Goal: Information Seeking & Learning: Learn about a topic

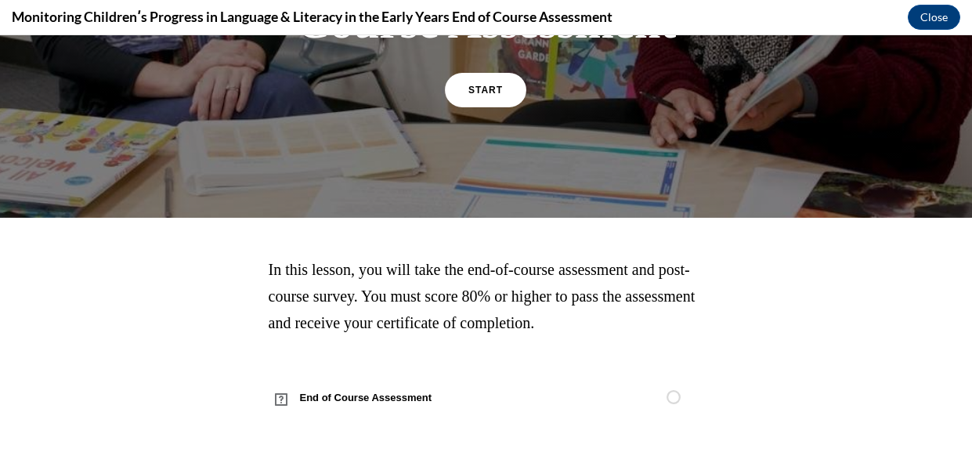
scroll to position [434, 0]
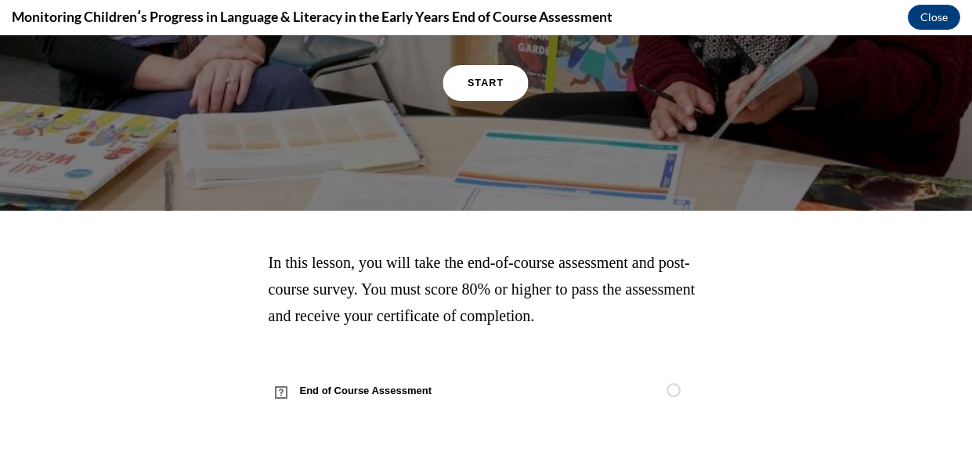
click at [513, 65] on link "START" at bounding box center [485, 83] width 85 height 36
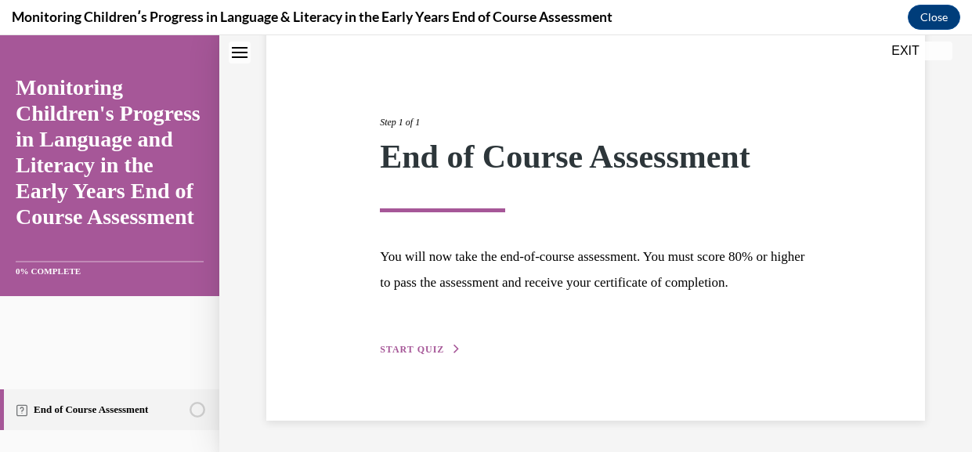
scroll to position [204, 0]
click at [436, 331] on div "Step 1 of 1 End of Course Assessment You will now take the end-of-course assess…" at bounding box center [595, 218] width 455 height 279
click at [421, 350] on button "START QUIZ" at bounding box center [420, 349] width 81 height 14
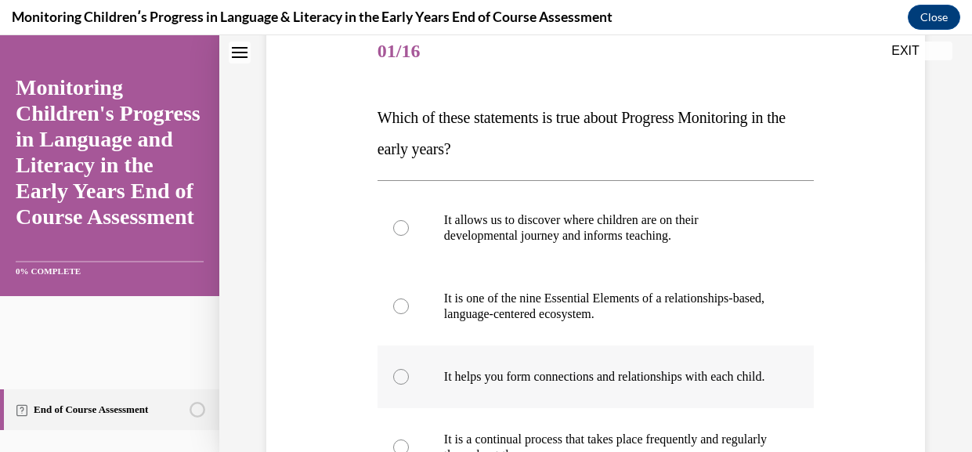
scroll to position [194, 0]
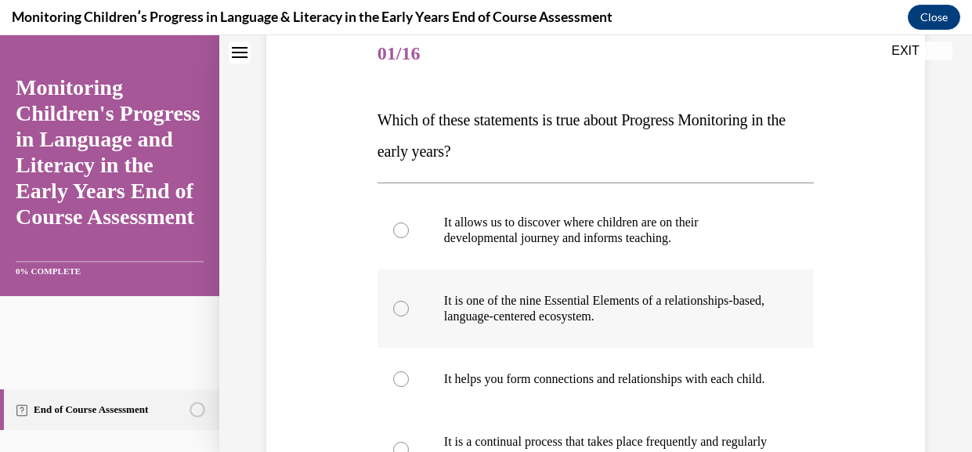
drag, startPoint x: 627, startPoint y: 283, endPoint x: 621, endPoint y: 296, distance: 14.7
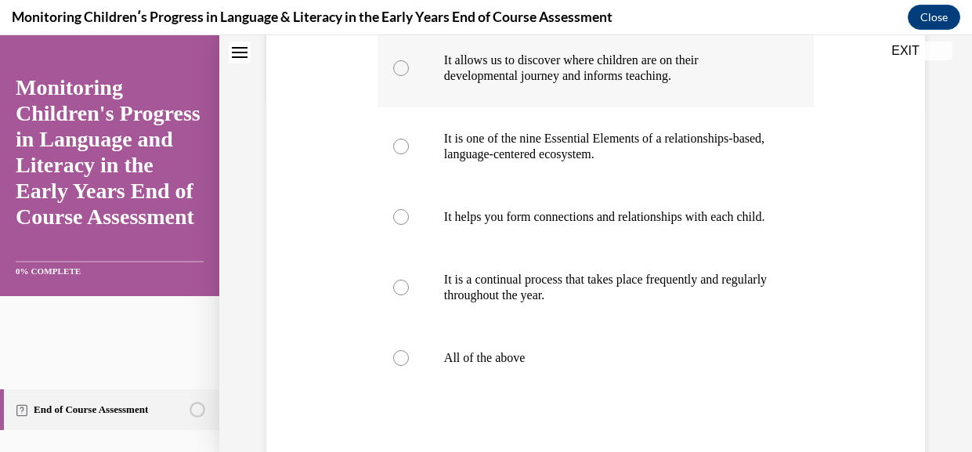
scroll to position [357, 0]
click at [496, 388] on label "All of the above" at bounding box center [596, 357] width 436 height 63
click at [409, 365] on input "All of the above" at bounding box center [401, 357] width 16 height 16
radio input "true"
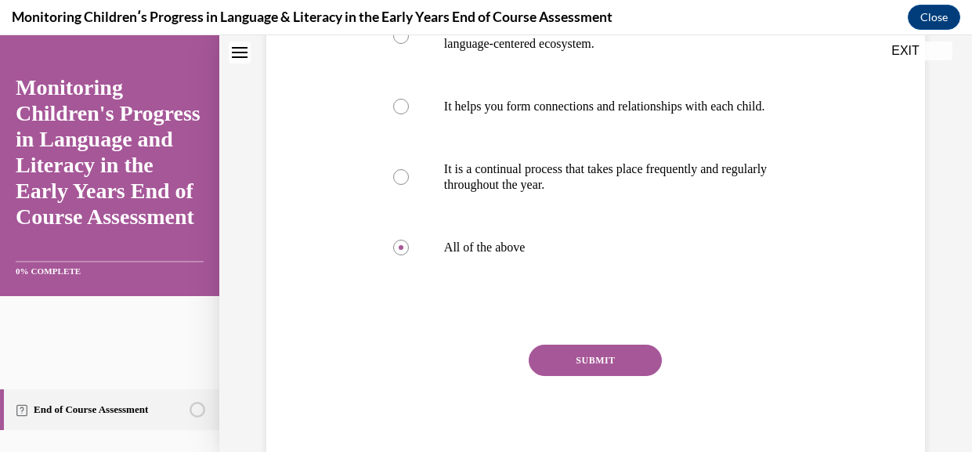
scroll to position [483, 0]
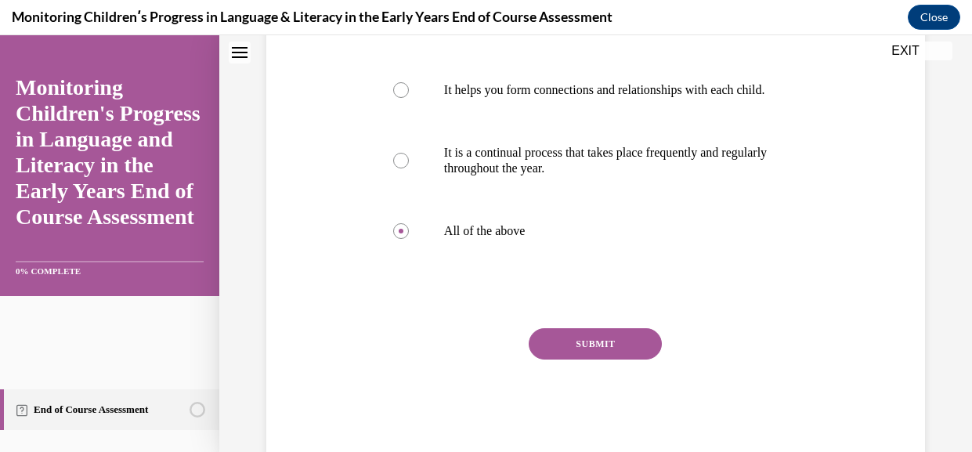
click at [609, 360] on button "SUBMIT" at bounding box center [595, 343] width 133 height 31
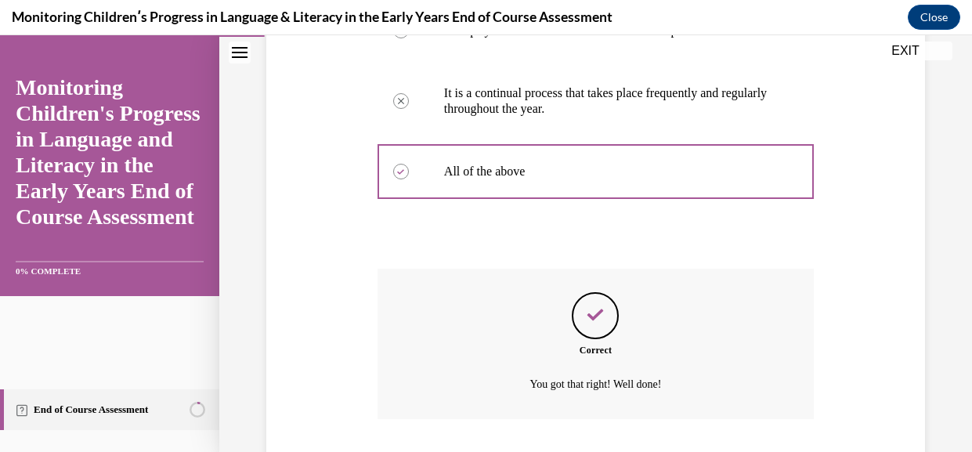
scroll to position [731, 0]
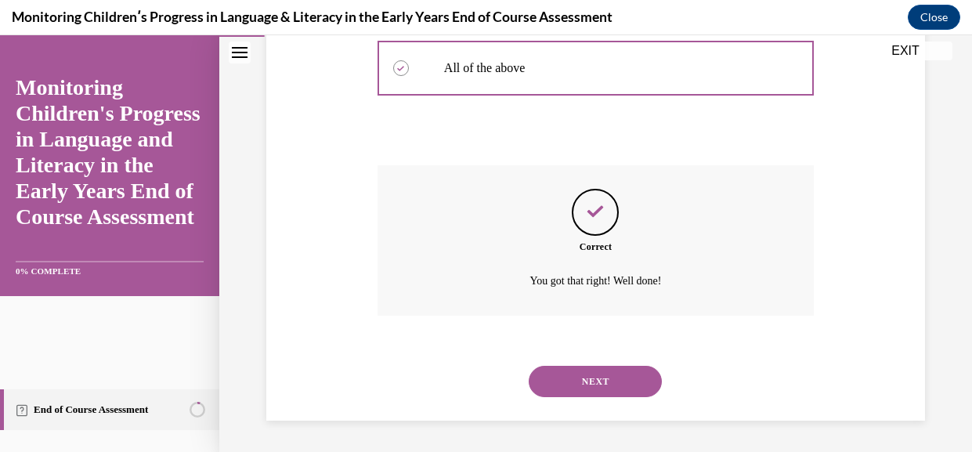
click at [623, 378] on button "NEXT" at bounding box center [595, 381] width 133 height 31
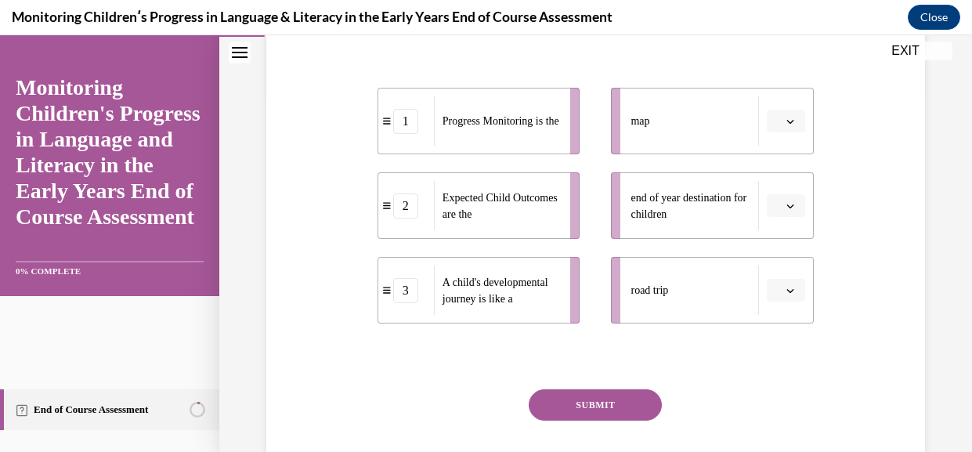
scroll to position [362, 0]
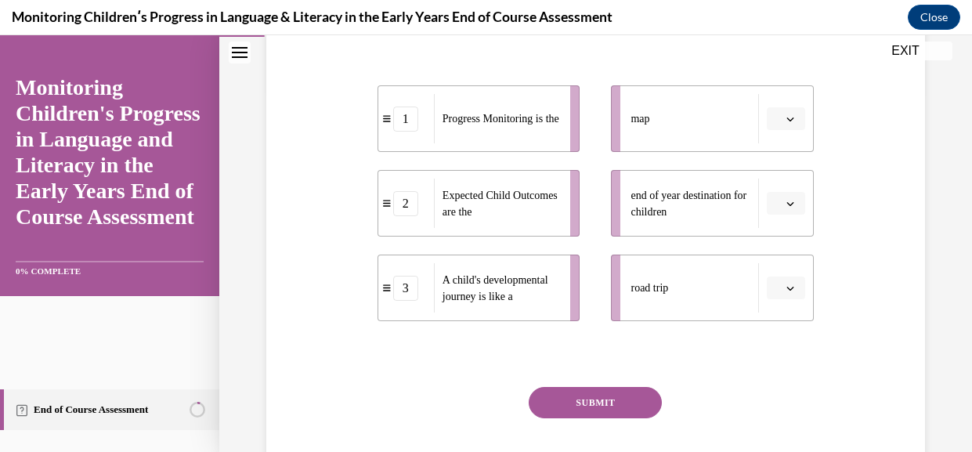
click at [689, 143] on div "map" at bounding box center [695, 118] width 128 height 49
click at [790, 131] on button "button" at bounding box center [786, 118] width 38 height 23
click at [789, 123] on icon "button" at bounding box center [790, 118] width 8 height 9
click at [798, 131] on button "button" at bounding box center [786, 118] width 38 height 23
click at [797, 247] on div "1" at bounding box center [783, 238] width 42 height 31
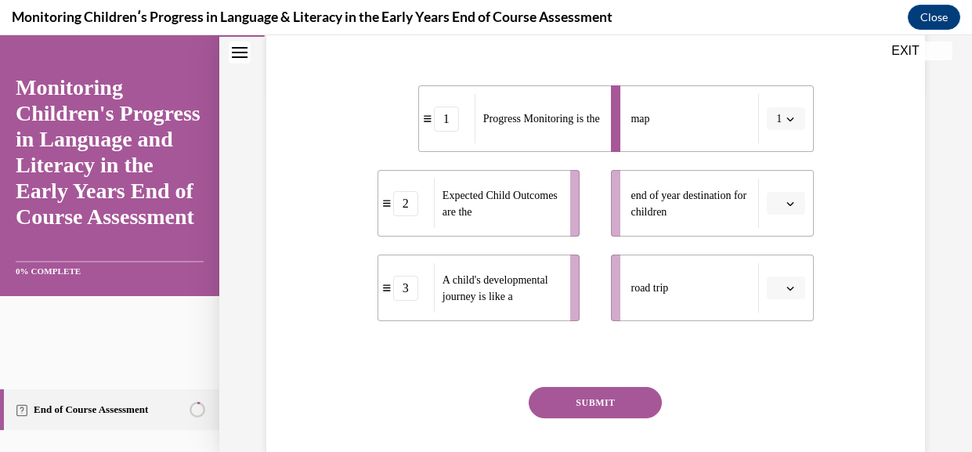
click at [789, 237] on li "end of year destination for children" at bounding box center [712, 203] width 203 height 67
click at [791, 209] on span "button" at bounding box center [790, 203] width 11 height 11
click at [775, 360] on span "2" at bounding box center [777, 356] width 5 height 13
click at [795, 300] on button "button" at bounding box center [786, 287] width 38 height 23
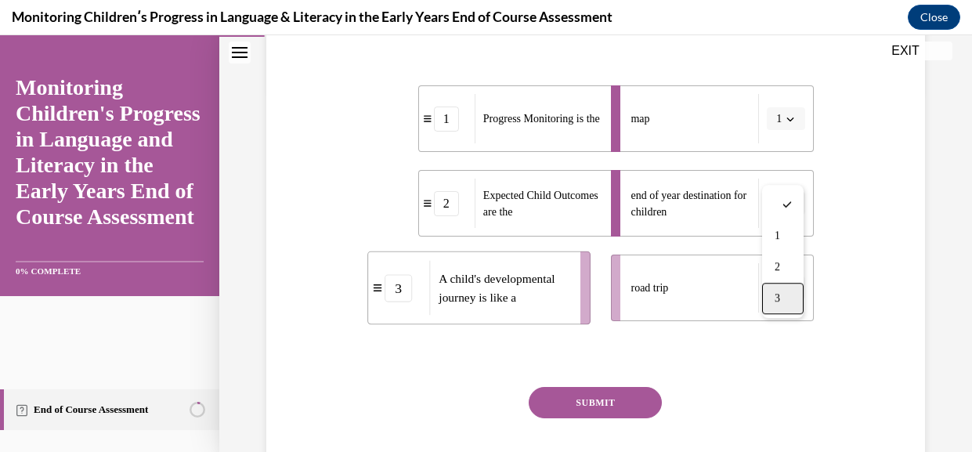
click at [797, 292] on div "3" at bounding box center [783, 298] width 42 height 31
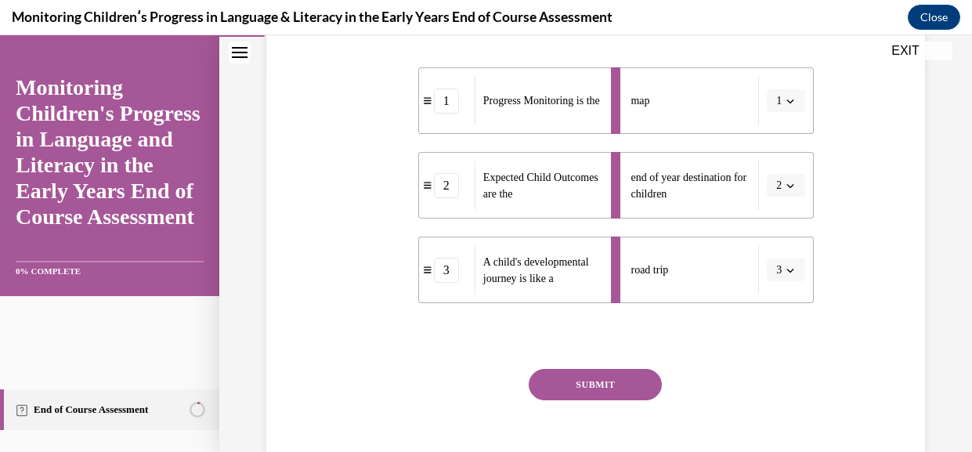
scroll to position [439, 0]
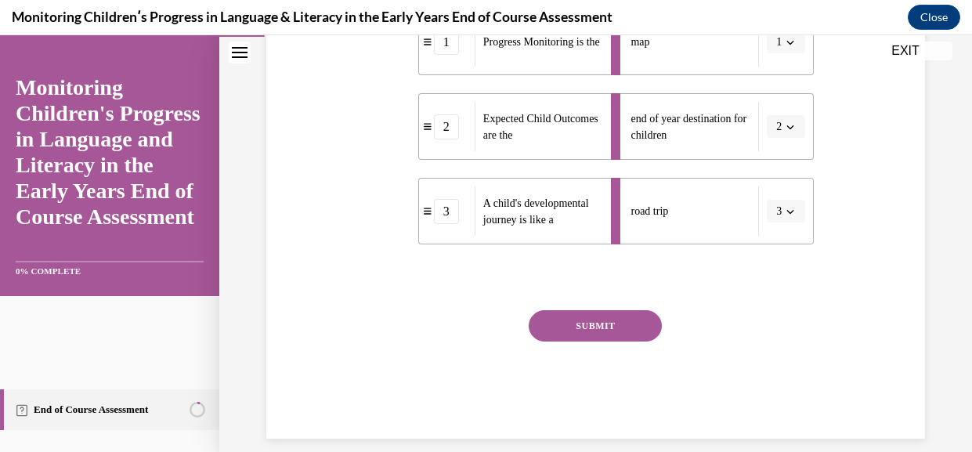
click at [645, 341] on button "SUBMIT" at bounding box center [595, 325] width 133 height 31
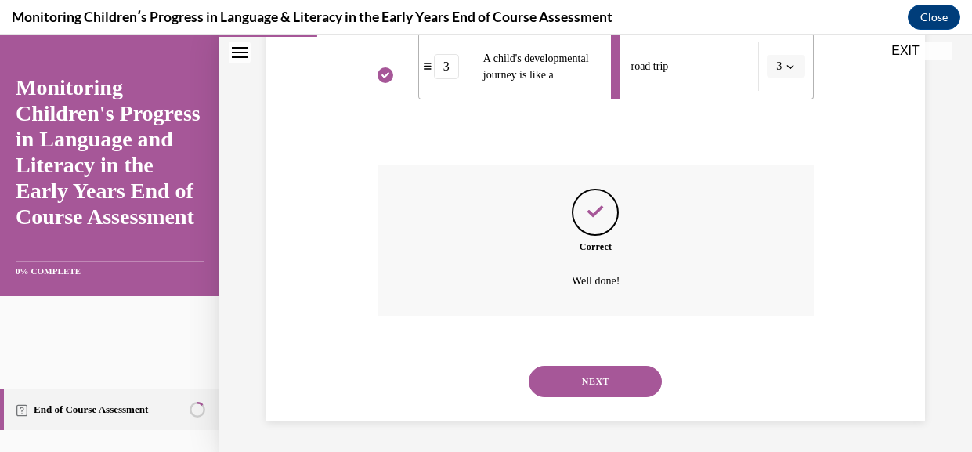
drag, startPoint x: 629, startPoint y: 381, endPoint x: 631, endPoint y: 370, distance: 11.9
click at [629, 379] on button "NEXT" at bounding box center [595, 381] width 133 height 31
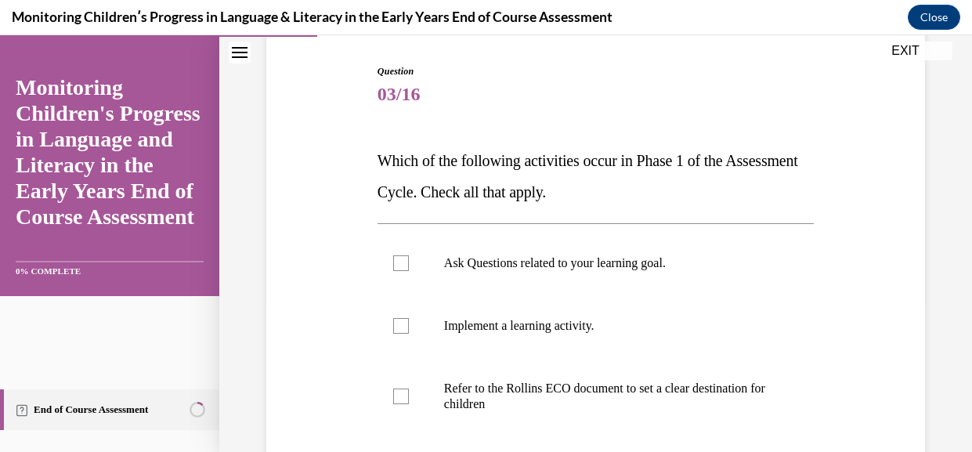
scroll to position [164, 0]
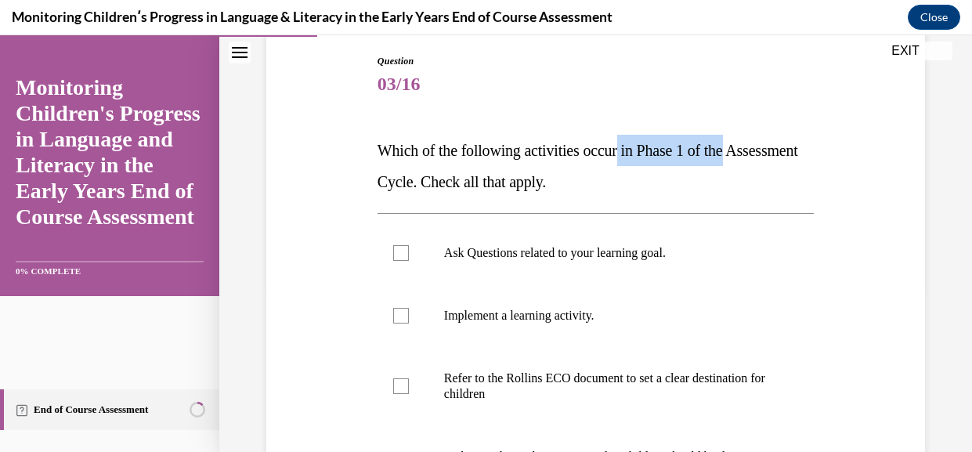
drag, startPoint x: 648, startPoint y: 170, endPoint x: 836, endPoint y: 176, distance: 188.9
click at [836, 176] on div "Question 03/16 Which of the following activities occur in Phase 1 of the Assess…" at bounding box center [595, 352] width 667 height 691
click at [806, 171] on p "Which of the following activities occur in Phase 1 of the Assessment Cycle. Che…" at bounding box center [596, 166] width 436 height 63
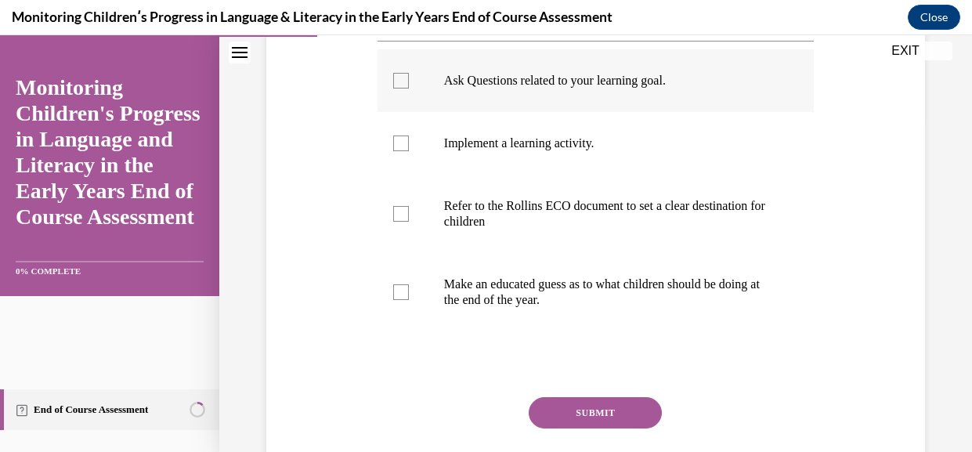
scroll to position [344, 0]
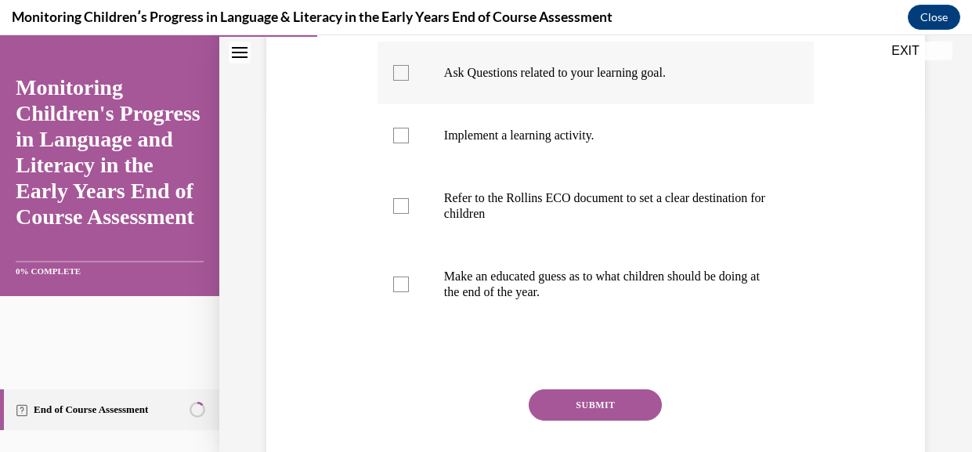
click at [650, 81] on p "Ask Questions related to your learning goal." at bounding box center [609, 73] width 331 height 16
click at [409, 81] on input "Ask Questions related to your learning goal." at bounding box center [401, 73] width 16 height 16
checkbox input "true"
click at [652, 222] on p "Refer to the Rollins ECO document to set a clear destination for children" at bounding box center [609, 205] width 331 height 31
click at [409, 214] on input "Refer to the Rollins ECO document to set a clear destination for children" at bounding box center [401, 206] width 16 height 16
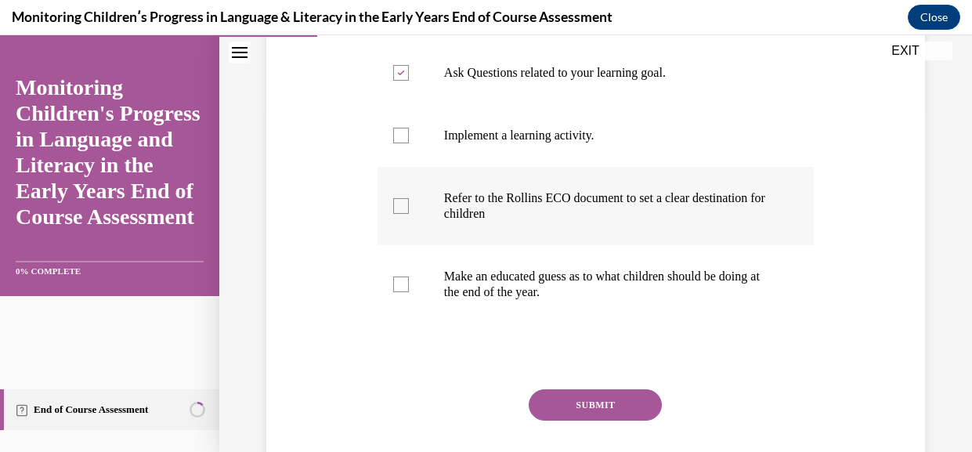
checkbox input "true"
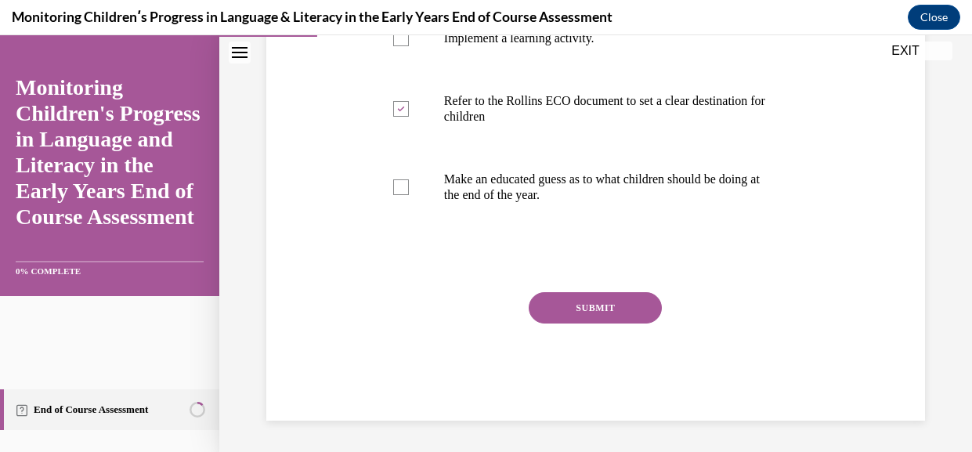
click at [625, 323] on button "SUBMIT" at bounding box center [595, 307] width 133 height 31
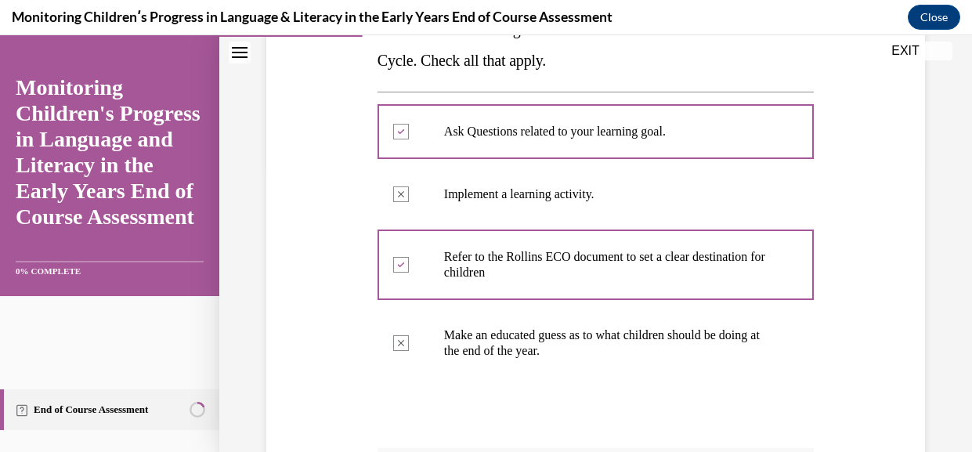
scroll to position [630, 0]
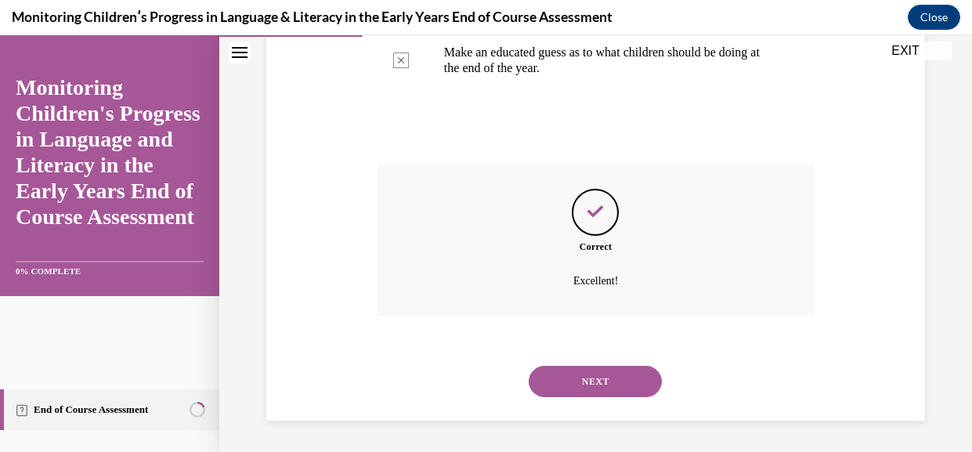
click at [594, 378] on button "NEXT" at bounding box center [595, 381] width 133 height 31
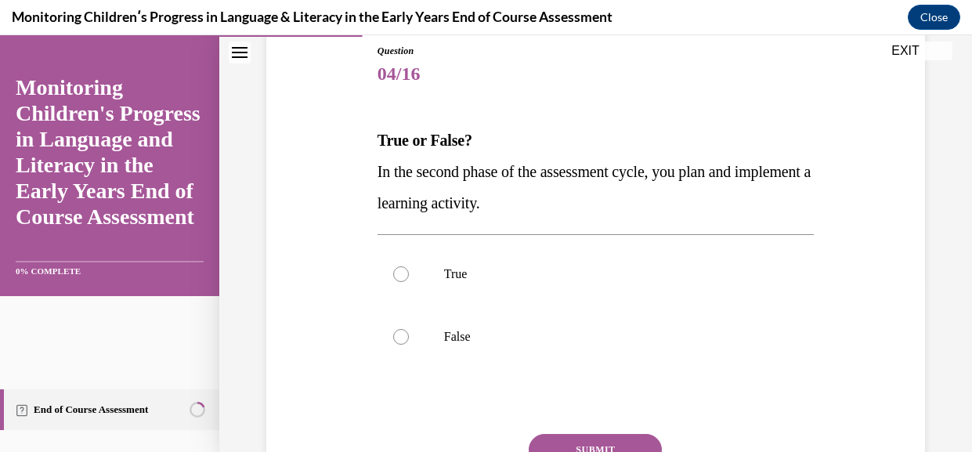
scroll to position [186, 0]
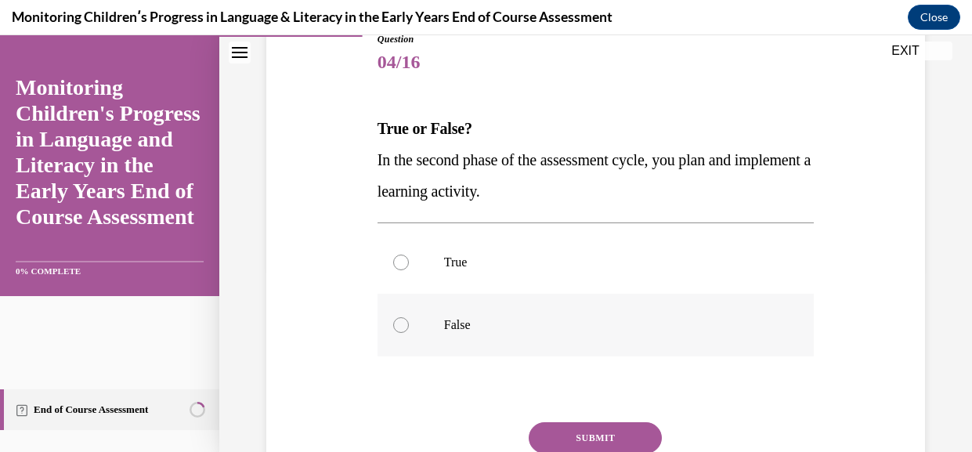
click at [487, 333] on p "False" at bounding box center [609, 325] width 331 height 16
click at [409, 333] on input "False" at bounding box center [401, 325] width 16 height 16
radio input "true"
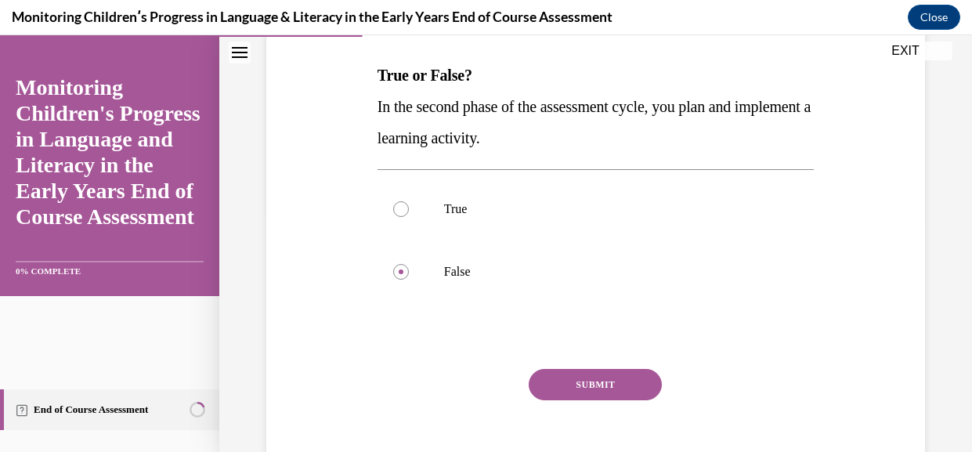
scroll to position [251, 0]
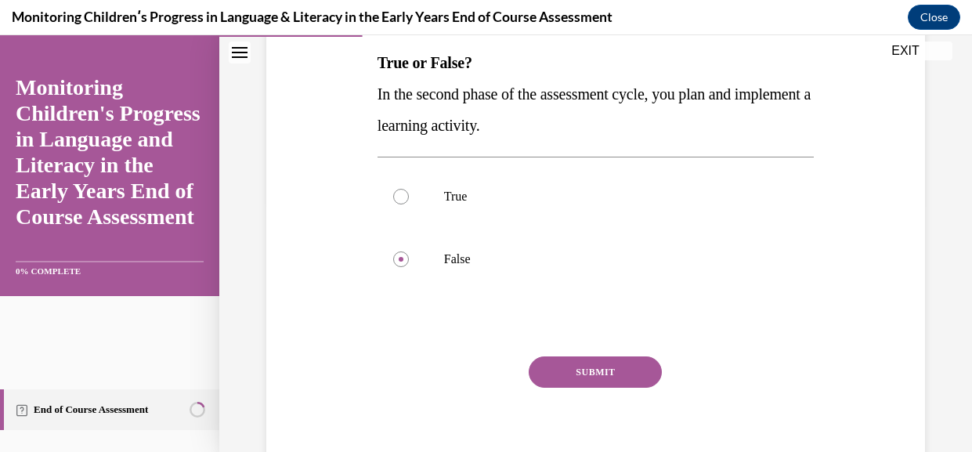
drag, startPoint x: 482, startPoint y: 212, endPoint x: 531, endPoint y: 321, distance: 119.2
click at [482, 204] on p "True" at bounding box center [609, 197] width 331 height 16
click at [409, 204] on input "True" at bounding box center [401, 197] width 16 height 16
radio input "true"
click at [584, 382] on div "Question 04/16 True or False? In the second phase of the assessment cycle, you …" at bounding box center [596, 225] width 436 height 518
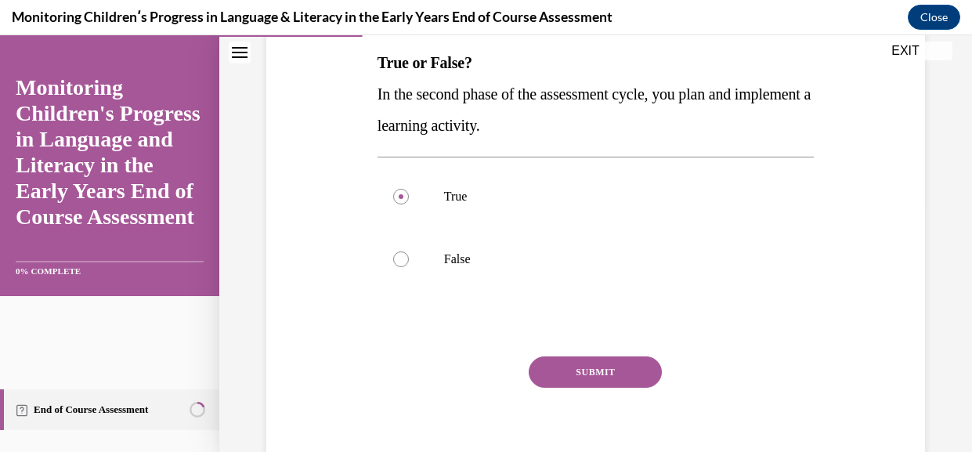
click at [576, 388] on button "SUBMIT" at bounding box center [595, 371] width 133 height 31
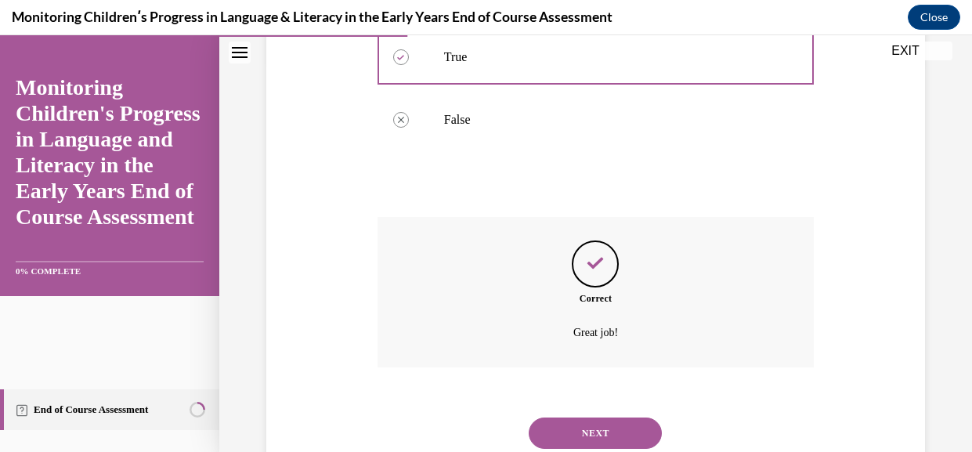
scroll to position [496, 0]
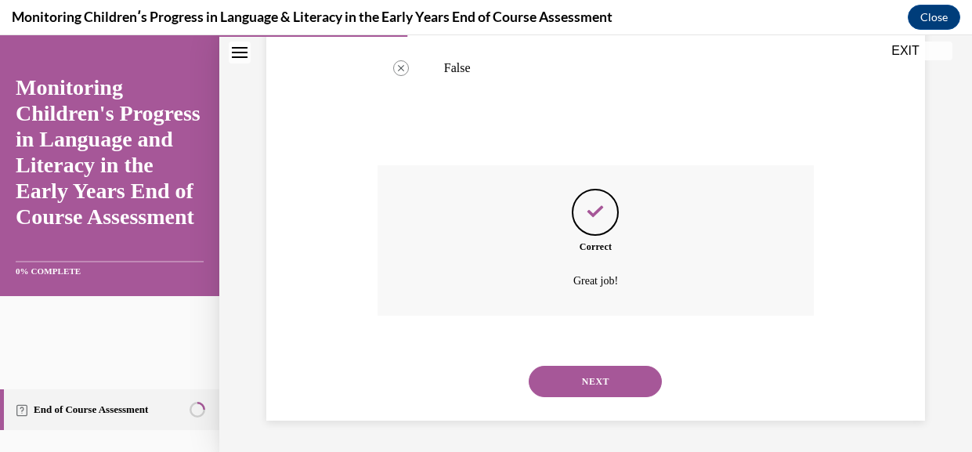
click at [580, 377] on button "NEXT" at bounding box center [595, 381] width 133 height 31
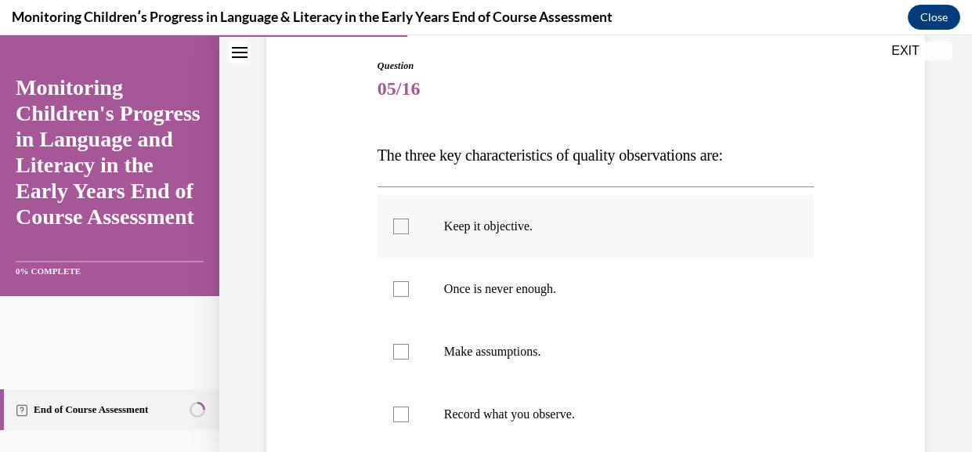
scroll to position [167, 0]
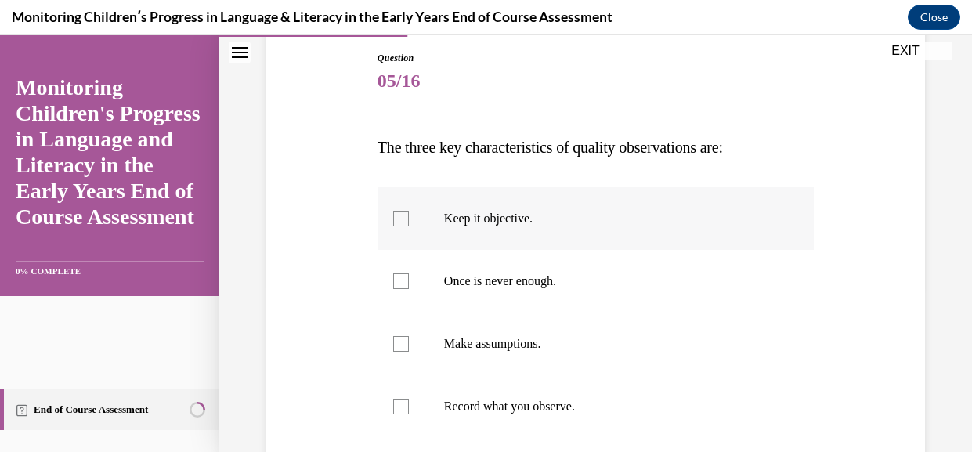
click at [490, 226] on p "Keep it objective." at bounding box center [609, 219] width 331 height 16
click at [409, 226] on input "Keep it objective." at bounding box center [401, 219] width 16 height 16
checkbox input "true"
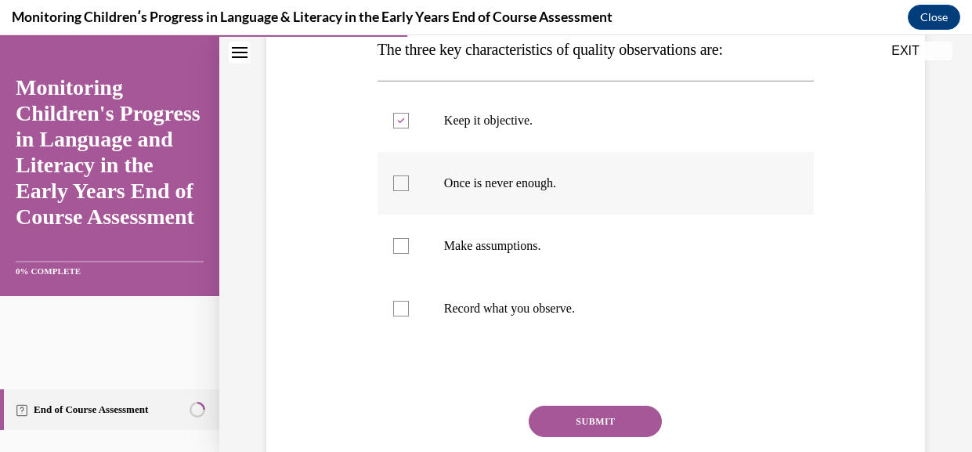
scroll to position [264, 0]
click at [485, 317] on p "Record what you observe." at bounding box center [609, 310] width 331 height 16
click at [409, 317] on input "Record what you observe." at bounding box center [401, 310] width 16 height 16
checkbox input "true"
click at [544, 215] on label "Once is never enough." at bounding box center [596, 184] width 436 height 63
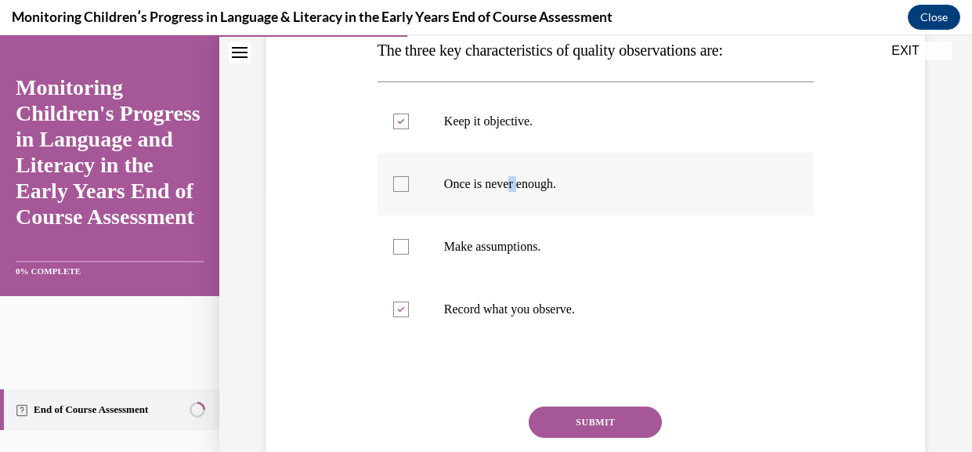
click at [621, 192] on p "Once is never enough." at bounding box center [609, 184] width 331 height 16
click at [409, 192] on input "Once is never enough." at bounding box center [401, 184] width 16 height 16
checkbox input "true"
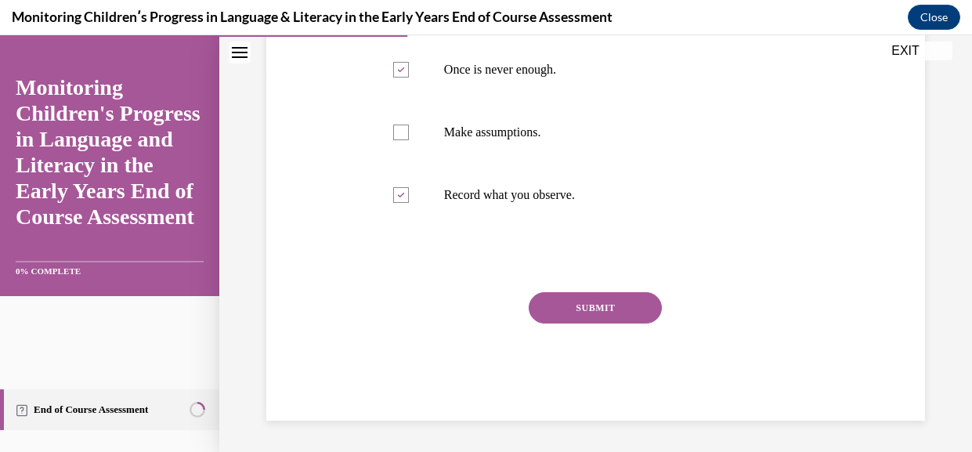
click at [623, 323] on button "SUBMIT" at bounding box center [595, 307] width 133 height 31
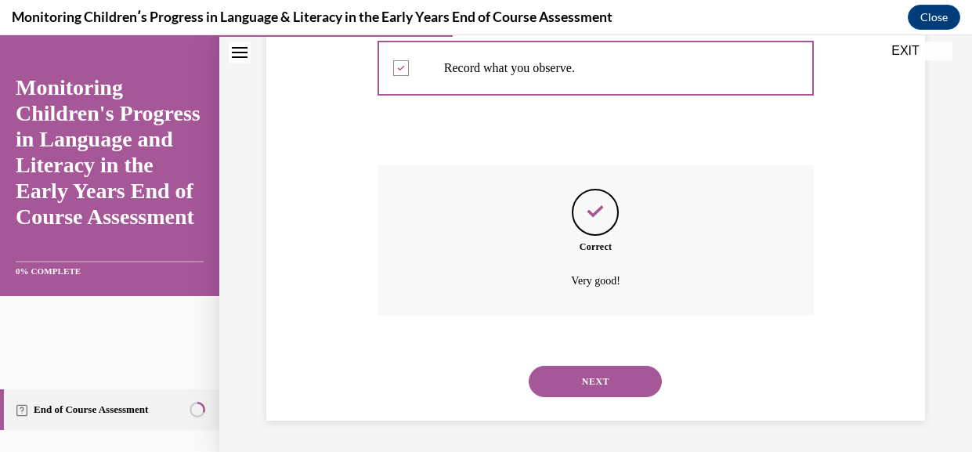
scroll to position [566, 0]
click at [607, 374] on button "NEXT" at bounding box center [595, 381] width 133 height 31
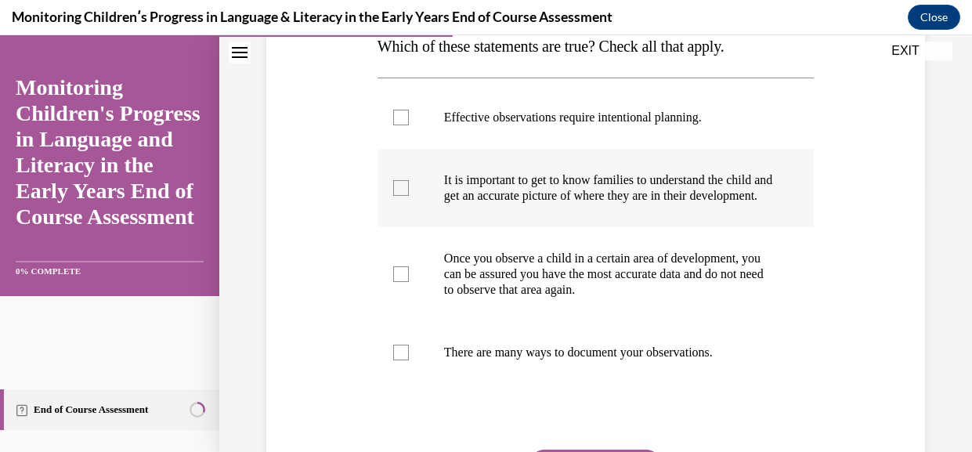
scroll to position [285, 0]
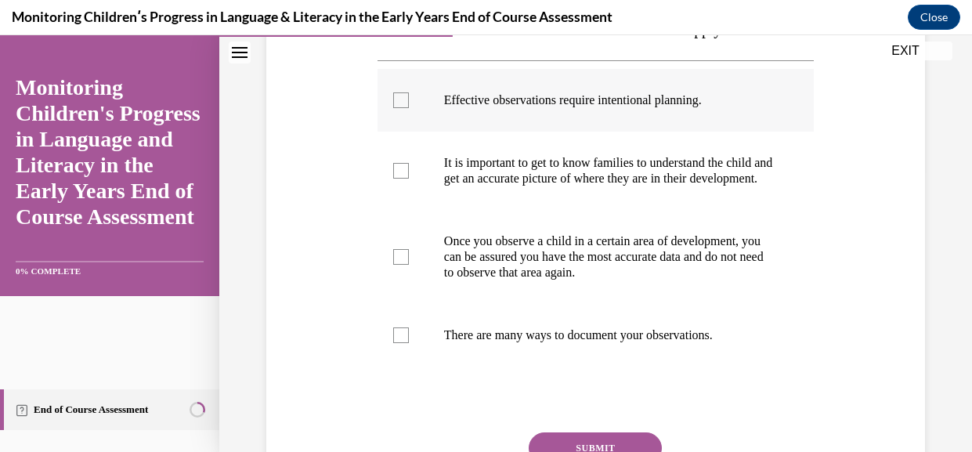
click at [543, 132] on label "Effective observations require intentional planning." at bounding box center [596, 100] width 436 height 63
click at [409, 108] on input "Effective observations require intentional planning." at bounding box center [401, 100] width 16 height 16
drag, startPoint x: 521, startPoint y: 141, endPoint x: 528, endPoint y: 150, distance: 11.7
click at [521, 132] on label "Effective observations require intentional planning." at bounding box center [596, 100] width 436 height 63
click at [409, 108] on input "Effective observations require intentional planning." at bounding box center [401, 100] width 16 height 16
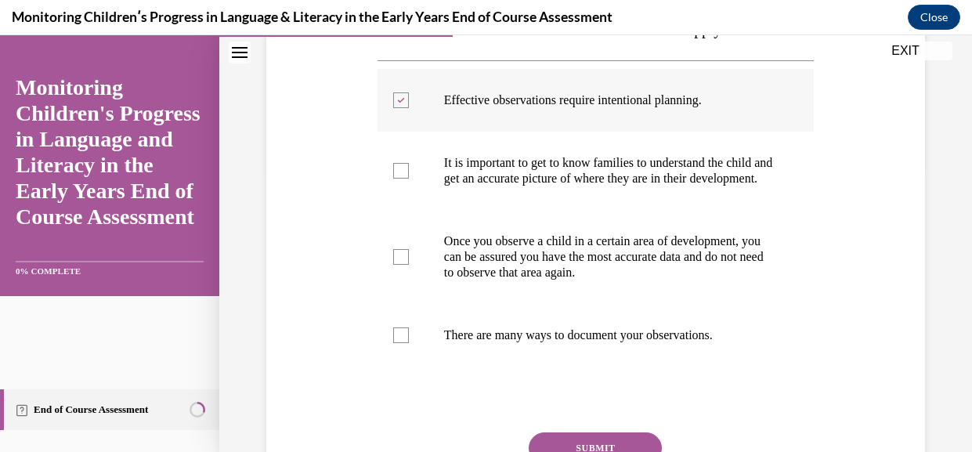
checkbox input "false"
click at [531, 186] on p "It is important to get to know families to understand the child and get an accu…" at bounding box center [609, 170] width 331 height 31
click at [409, 179] on input "It is important to get to know families to understand the child and get an accu…" at bounding box center [401, 171] width 16 height 16
checkbox input "true"
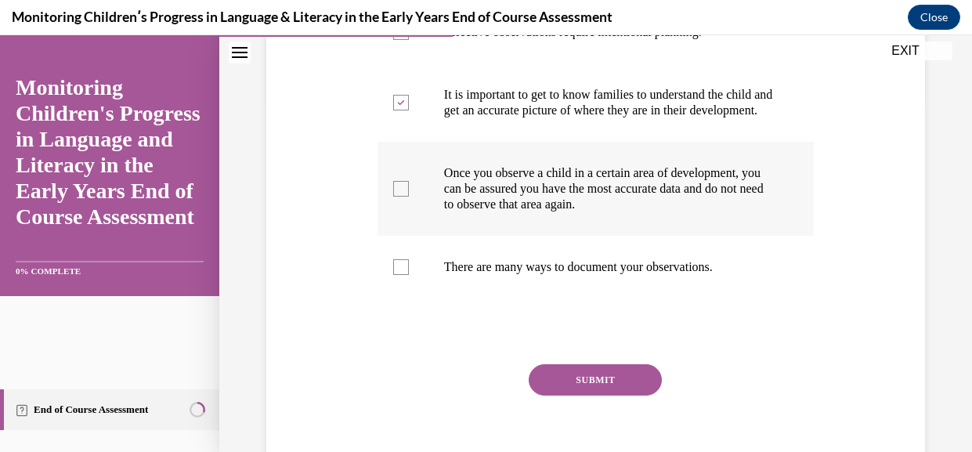
scroll to position [367, 0]
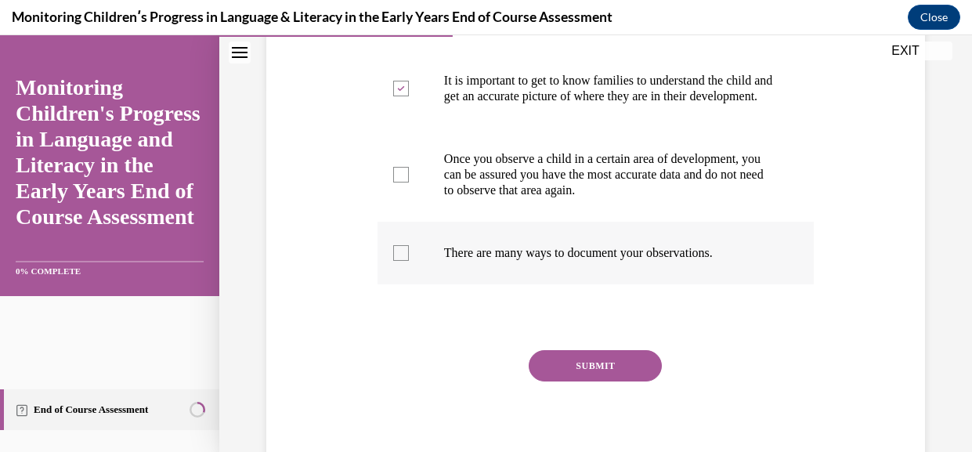
click at [562, 261] on p "There are many ways to document your observations." at bounding box center [609, 253] width 331 height 16
click at [409, 261] on input "There are many ways to document your observations." at bounding box center [401, 253] width 16 height 16
checkbox input "true"
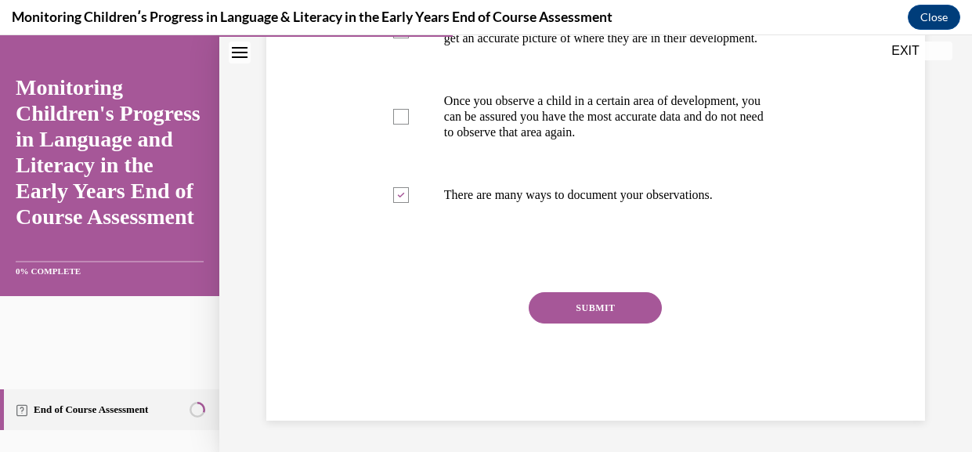
click at [591, 323] on button "SUBMIT" at bounding box center [595, 307] width 133 height 31
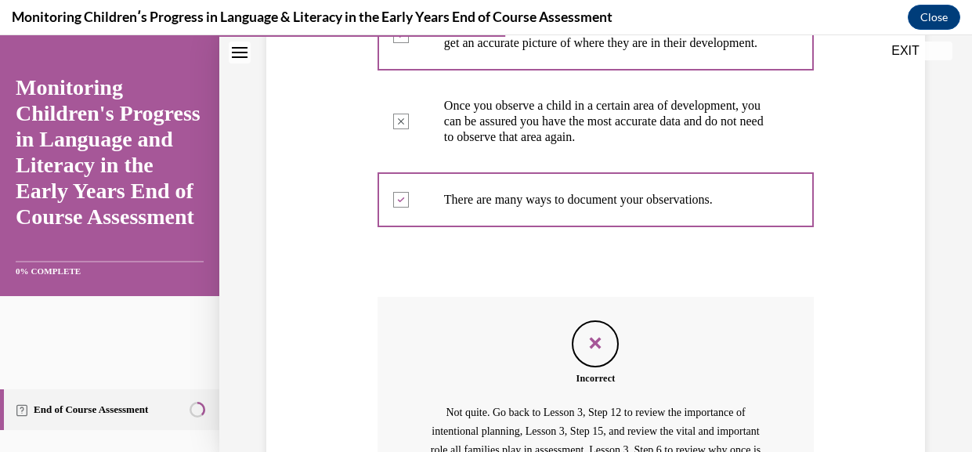
scroll to position [765, 0]
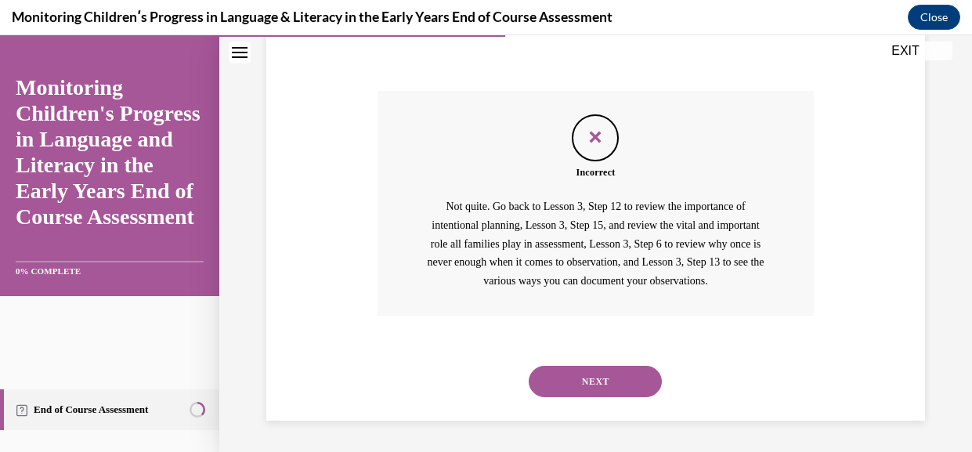
click at [566, 384] on button "NEXT" at bounding box center [595, 381] width 133 height 31
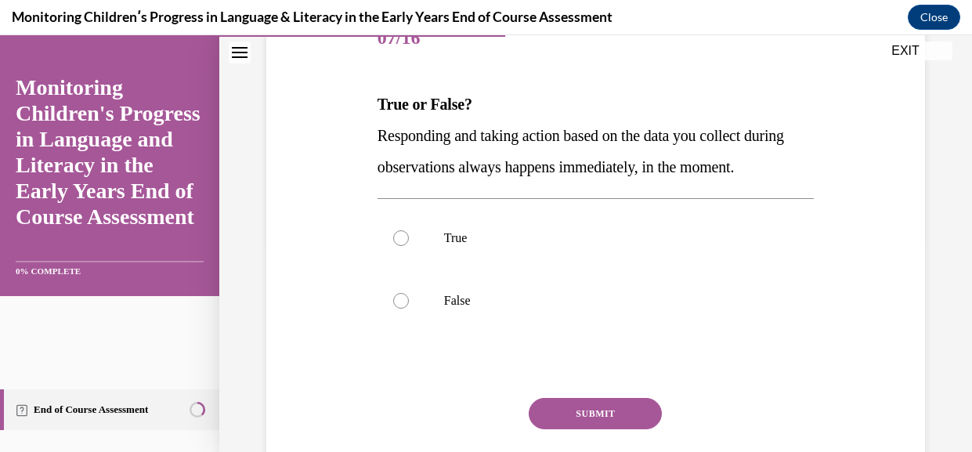
scroll to position [210, 0]
click at [472, 309] on p "False" at bounding box center [609, 301] width 331 height 16
click at [409, 309] on input "False" at bounding box center [401, 301] width 16 height 16
radio input "true"
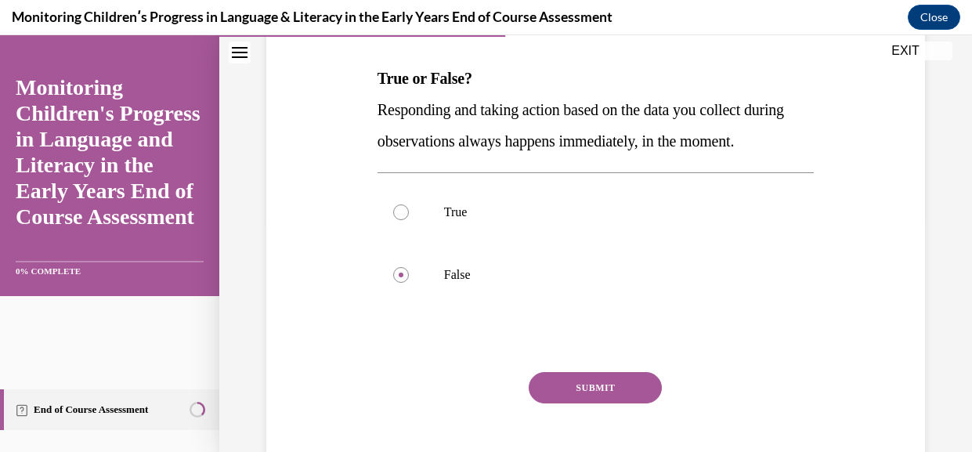
scroll to position [327, 0]
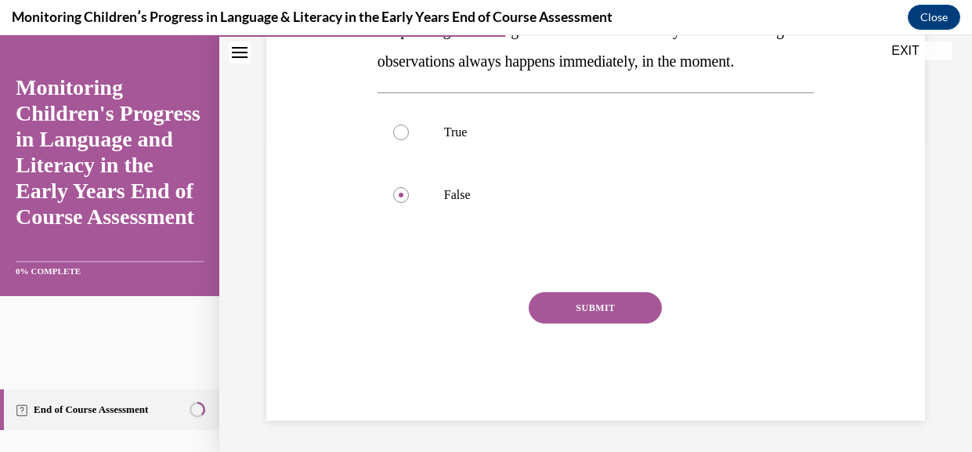
drag, startPoint x: 654, startPoint y: 377, endPoint x: 646, endPoint y: 370, distance: 10.5
click at [648, 370] on div "SUBMIT" at bounding box center [596, 331] width 436 height 78
click at [634, 323] on button "SUBMIT" at bounding box center [595, 307] width 133 height 31
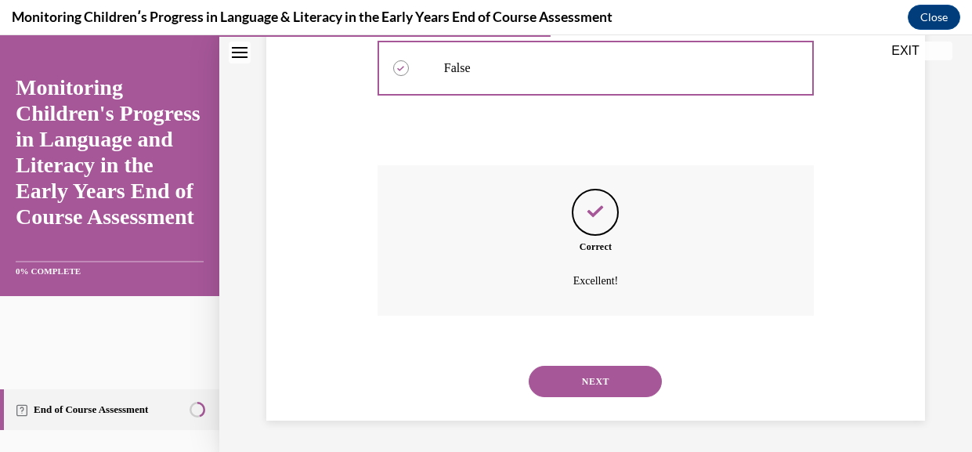
click at [603, 366] on button "NEXT" at bounding box center [595, 381] width 133 height 31
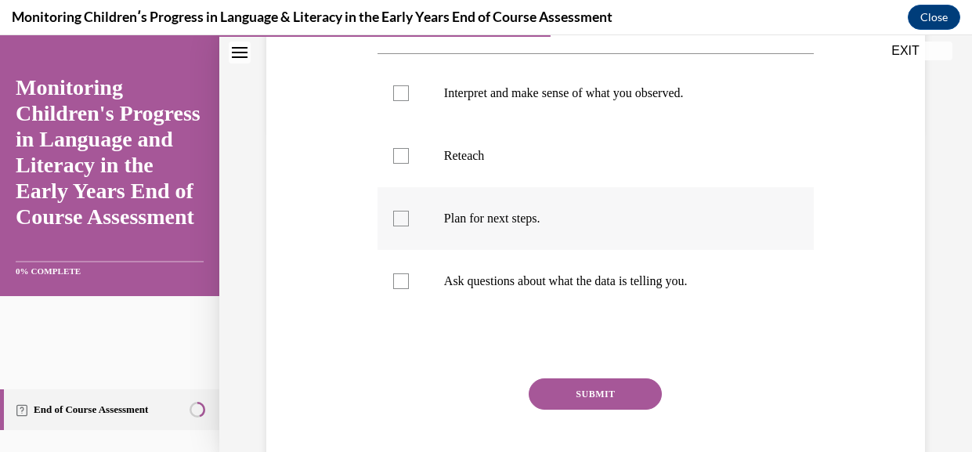
scroll to position [308, 0]
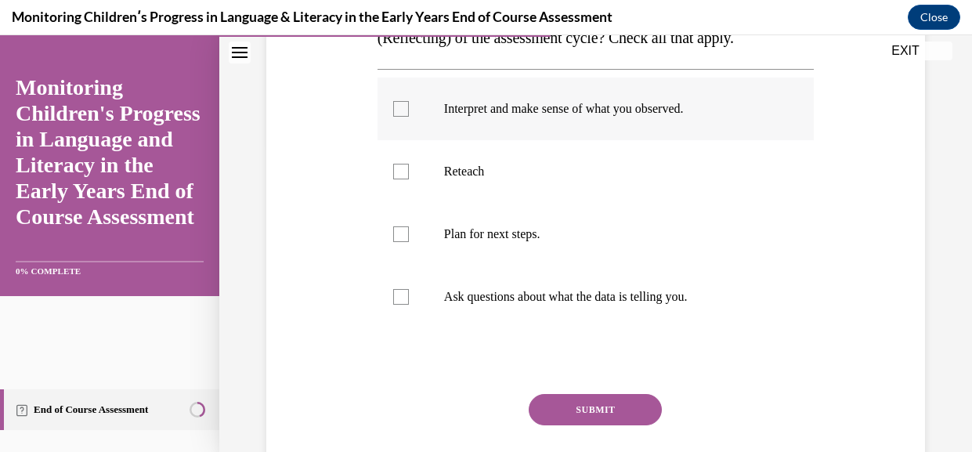
click at [574, 117] on p "Interpret and make sense of what you observed." at bounding box center [609, 109] width 331 height 16
click at [409, 117] on input "Interpret and make sense of what you observed." at bounding box center [401, 109] width 16 height 16
checkbox input "true"
click at [537, 242] on p "Plan for next steps." at bounding box center [609, 234] width 331 height 16
click at [409, 242] on input "Plan for next steps." at bounding box center [401, 234] width 16 height 16
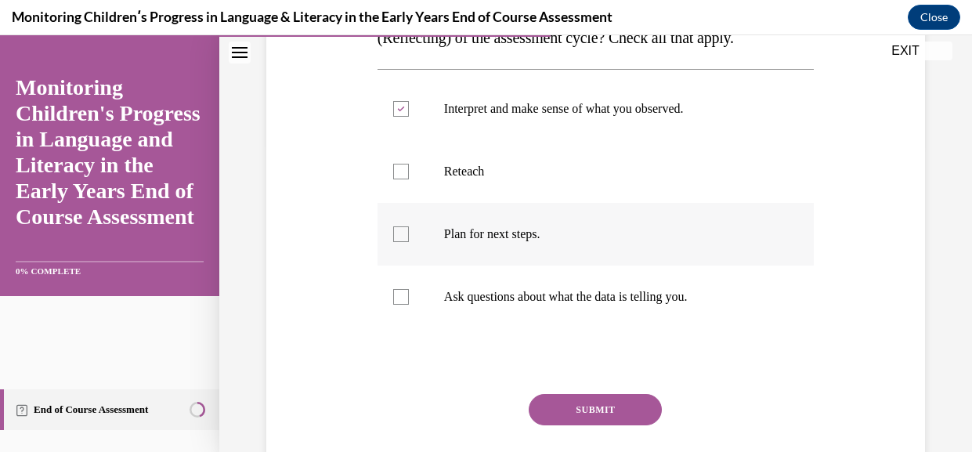
checkbox input "true"
click at [495, 311] on label "Ask questions about what the data is telling you." at bounding box center [596, 297] width 436 height 63
click at [409, 305] on input "Ask questions about what the data is telling you." at bounding box center [401, 297] width 16 height 16
checkbox input "true"
click at [584, 425] on button "SUBMIT" at bounding box center [595, 409] width 133 height 31
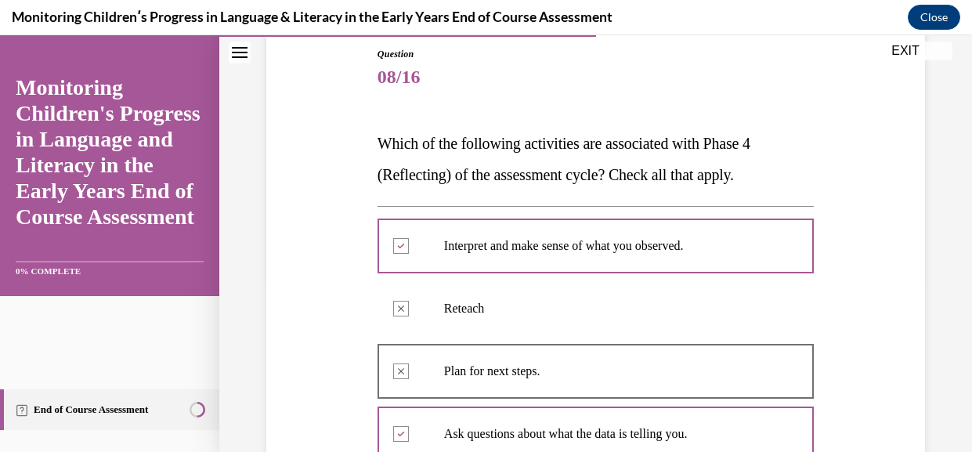
scroll to position [169, 0]
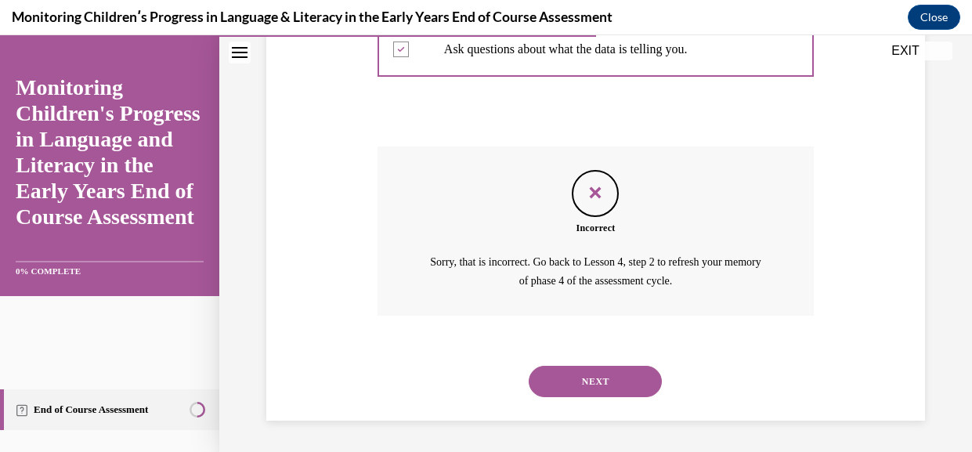
click at [612, 382] on button "NEXT" at bounding box center [595, 381] width 133 height 31
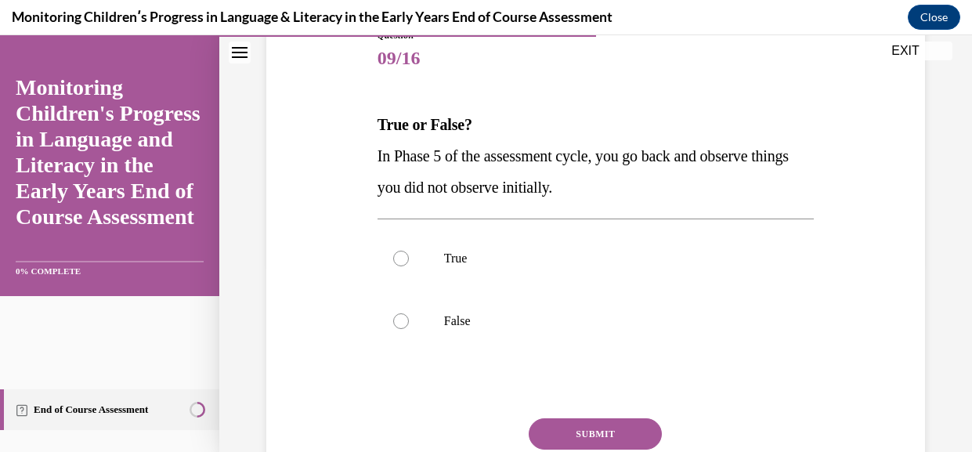
scroll to position [189, 0]
click at [488, 267] on p "True" at bounding box center [609, 259] width 331 height 16
click at [409, 267] on input "True" at bounding box center [401, 259] width 16 height 16
radio input "true"
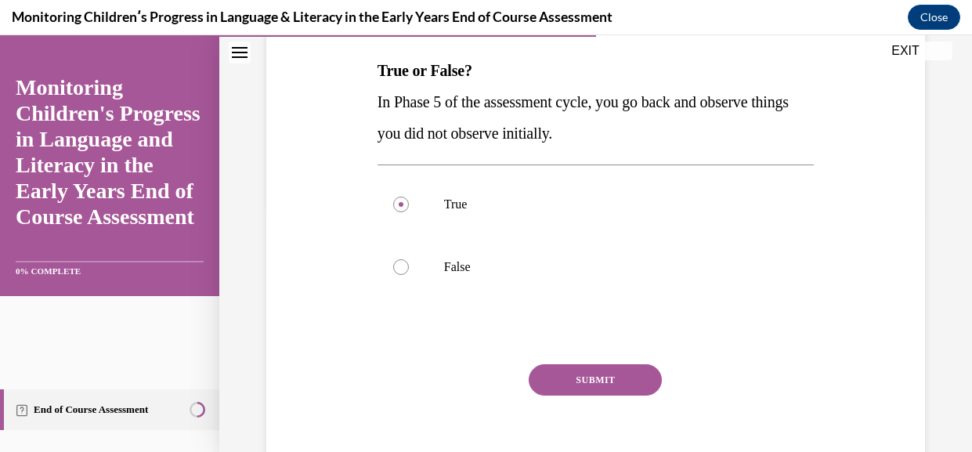
scroll to position [256, 0]
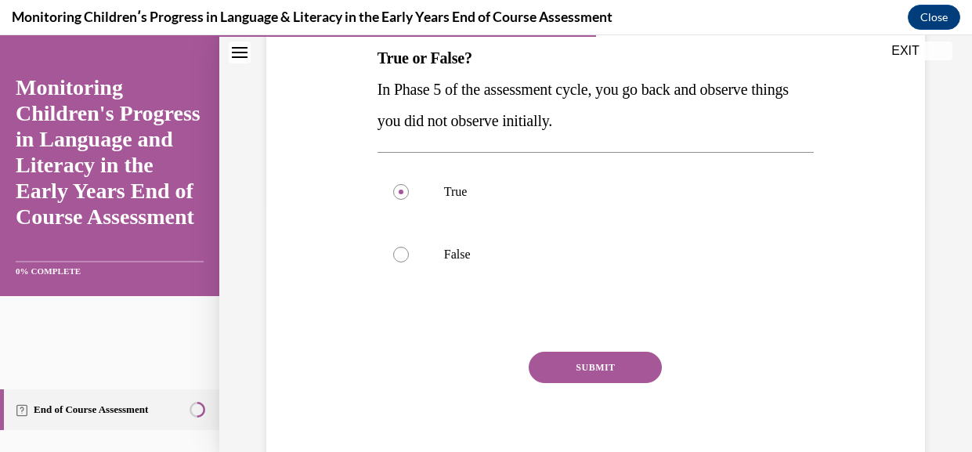
click at [609, 383] on button "SUBMIT" at bounding box center [595, 367] width 133 height 31
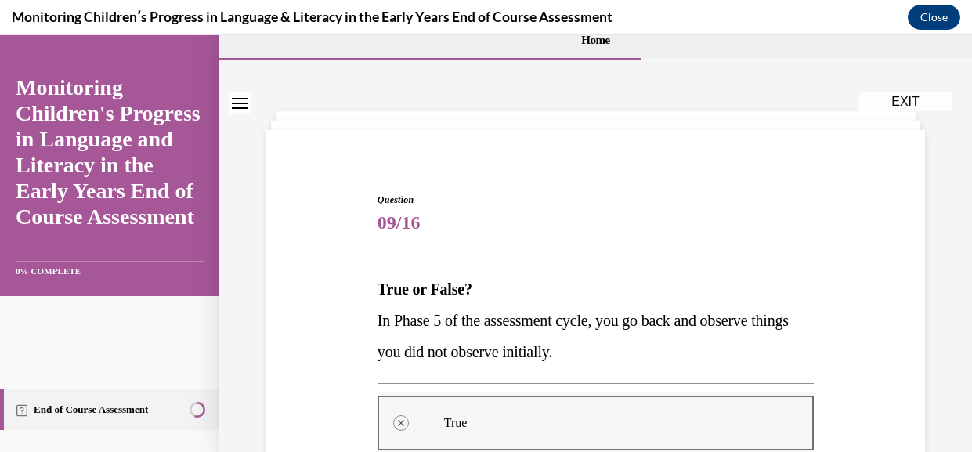
scroll to position [102, 0]
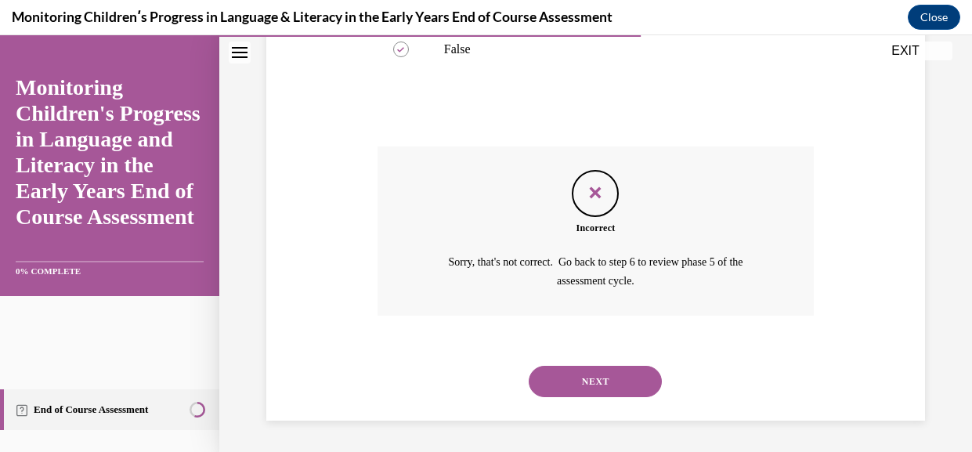
click at [571, 372] on button "NEXT" at bounding box center [595, 381] width 133 height 31
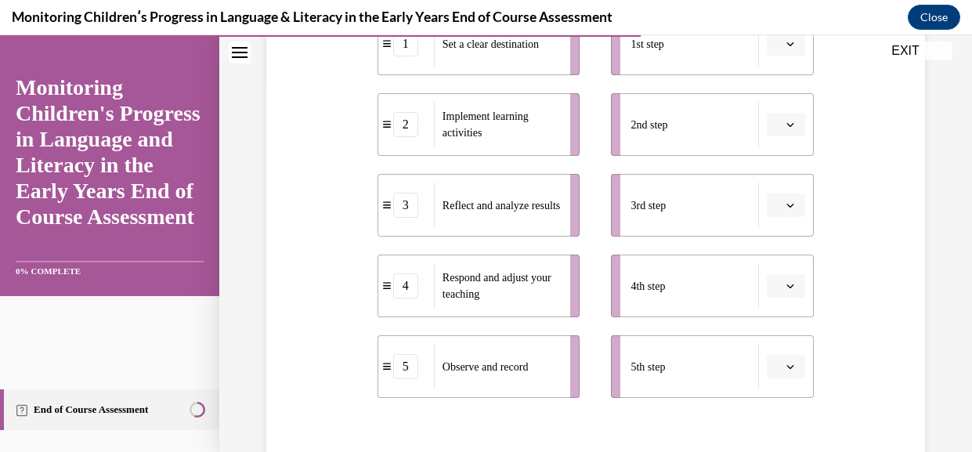
scroll to position [365, 0]
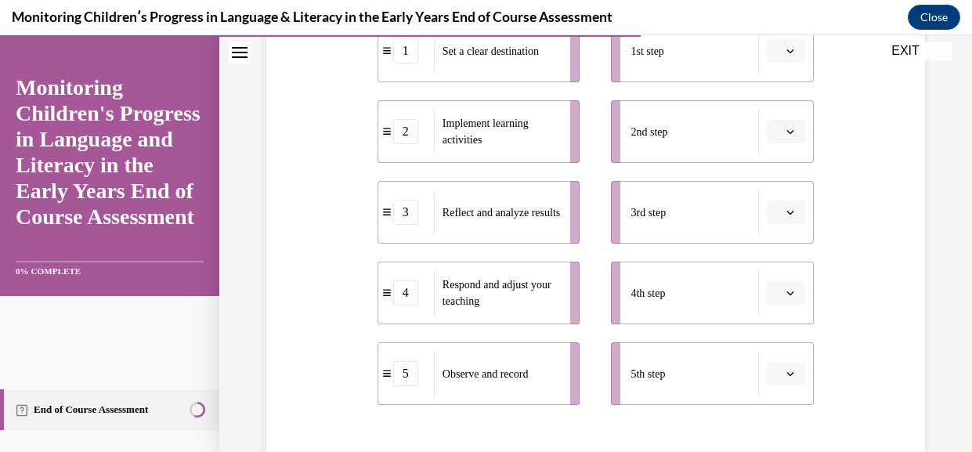
drag, startPoint x: 831, startPoint y: 60, endPoint x: 801, endPoint y: 70, distance: 31.5
click at [831, 60] on div "Question 10/16 Put the steps of the assessment cycle in the right order! 1 Set …" at bounding box center [595, 202] width 667 height 793
click at [788, 55] on icon "button" at bounding box center [790, 51] width 8 height 8
click at [768, 140] on div "1" at bounding box center [783, 141] width 42 height 31
click at [732, 154] on div "2nd step" at bounding box center [695, 131] width 128 height 45
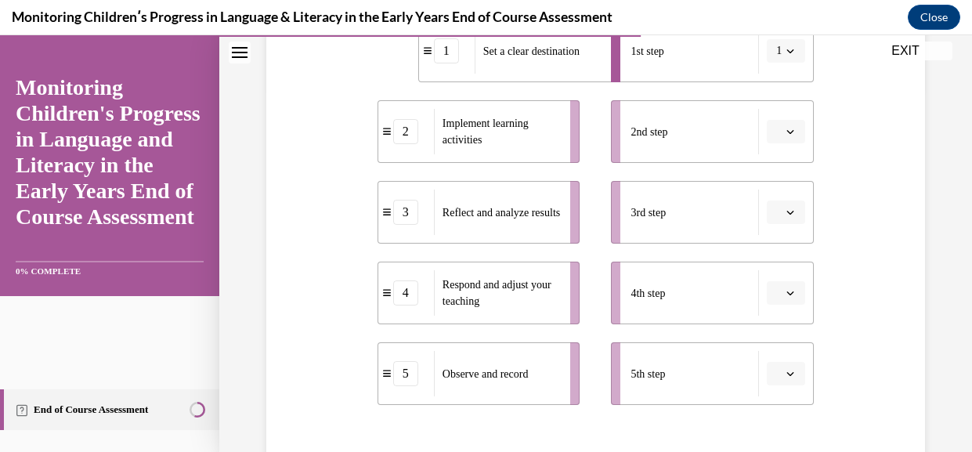
drag, startPoint x: 784, startPoint y: 164, endPoint x: 791, endPoint y: 160, distance: 8.1
click at [785, 137] on span "button" at bounding box center [790, 131] width 11 height 11
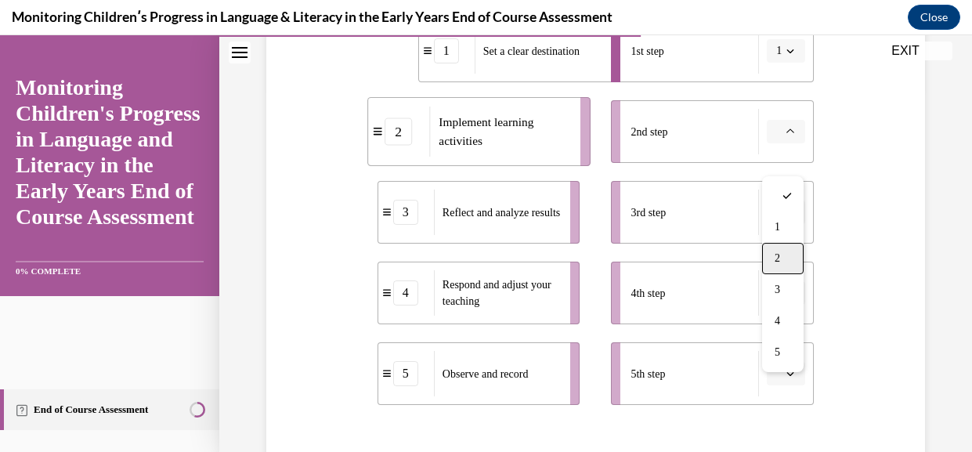
click at [782, 257] on div "2" at bounding box center [783, 258] width 42 height 31
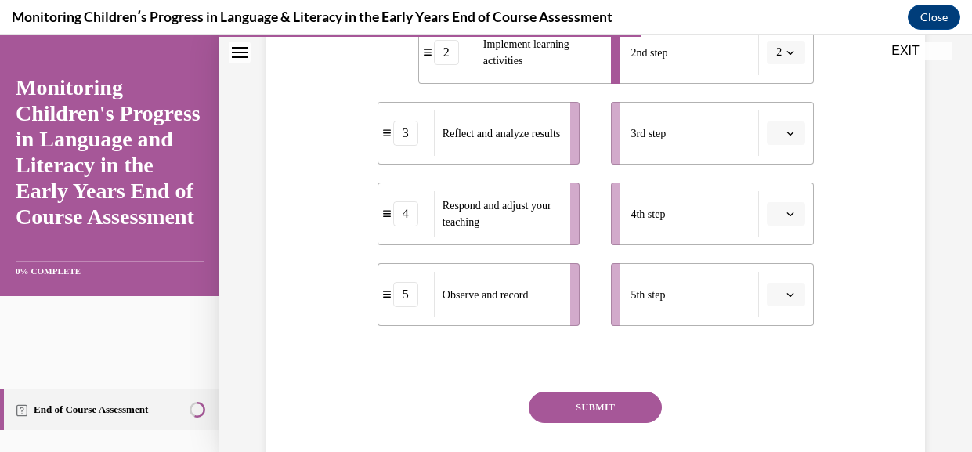
scroll to position [457, 0]
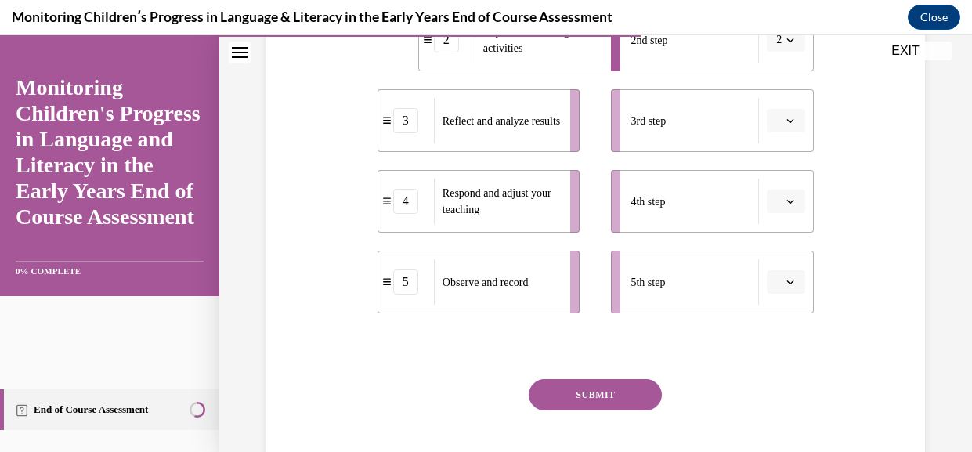
click at [789, 294] on button "button" at bounding box center [786, 281] width 38 height 23
drag, startPoint x: 883, startPoint y: 297, endPoint x: 881, endPoint y: 260, distance: 36.9
click at [883, 297] on div "Question 10/16 Put the steps of the assessment cycle in the right order! 1 Set …" at bounding box center [595, 110] width 667 height 793
click at [786, 126] on span "button" at bounding box center [790, 120] width 11 height 11
click at [779, 353] on span "5" at bounding box center [777, 347] width 5 height 13
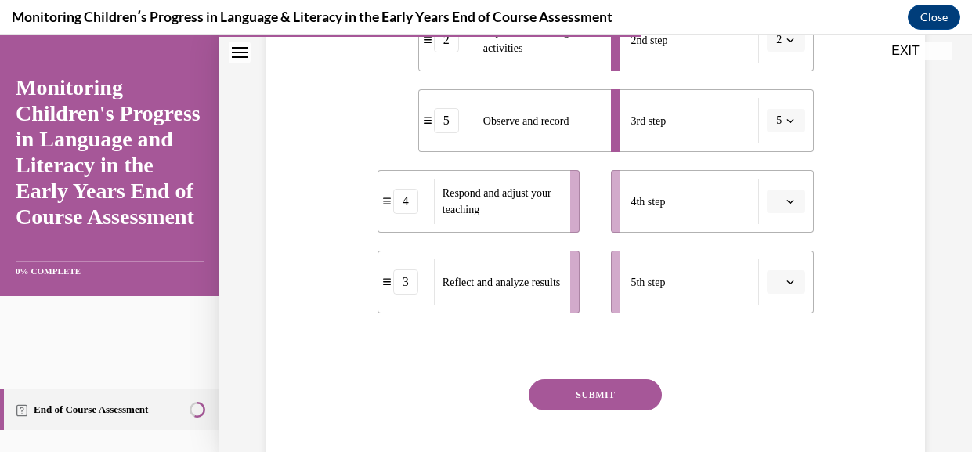
click at [799, 213] on button "button" at bounding box center [786, 201] width 38 height 23
click at [783, 294] on button "button" at bounding box center [786, 281] width 38 height 23
click at [783, 297] on div "1 2 3 4 5" at bounding box center [783, 199] width 42 height 196
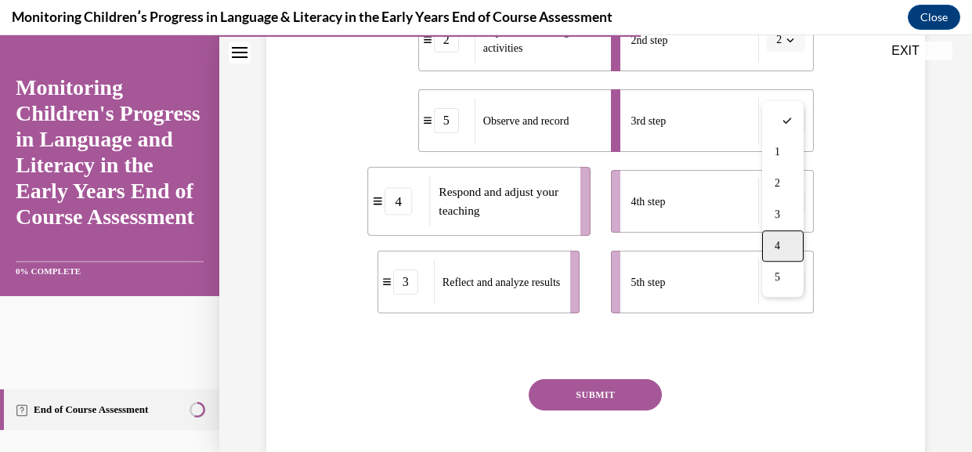
click at [799, 252] on div "4" at bounding box center [783, 245] width 42 height 31
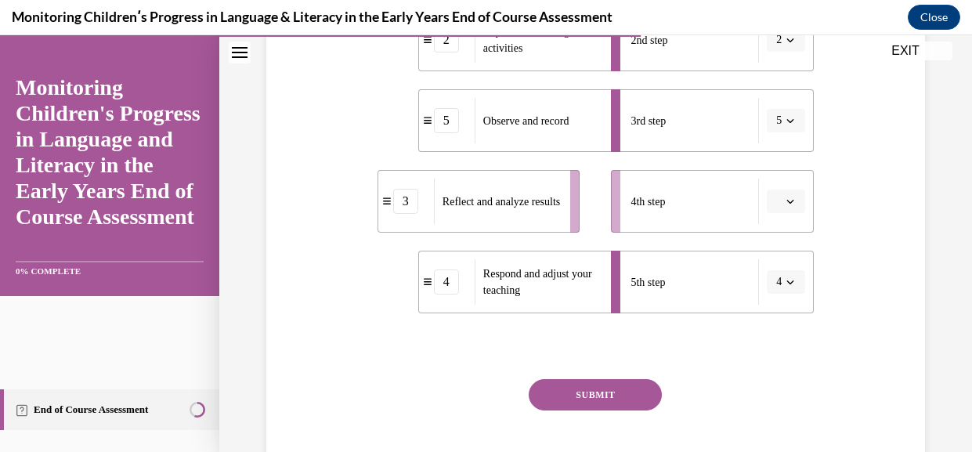
click at [788, 213] on button "button" at bounding box center [786, 201] width 38 height 23
click at [788, 136] on div "3" at bounding box center [783, 129] width 42 height 31
click at [612, 410] on button "SUBMIT" at bounding box center [595, 394] width 133 height 31
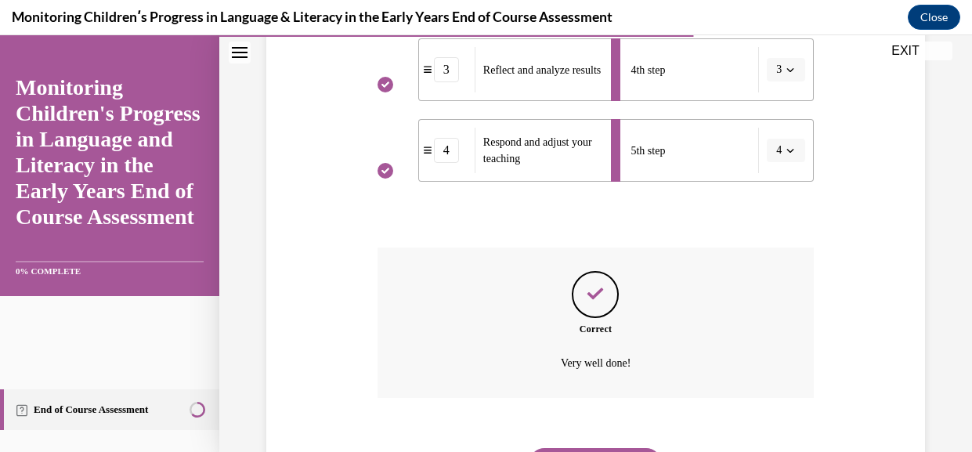
scroll to position [741, 0]
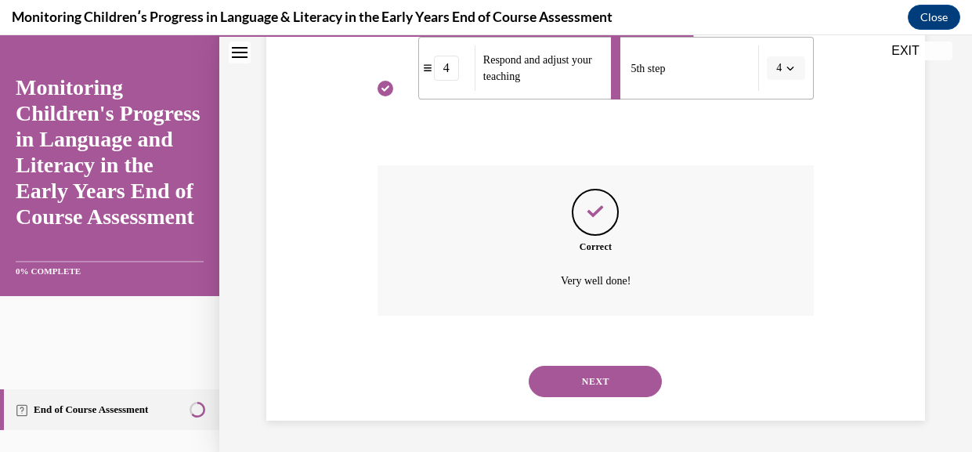
click at [614, 374] on button "NEXT" at bounding box center [595, 381] width 133 height 31
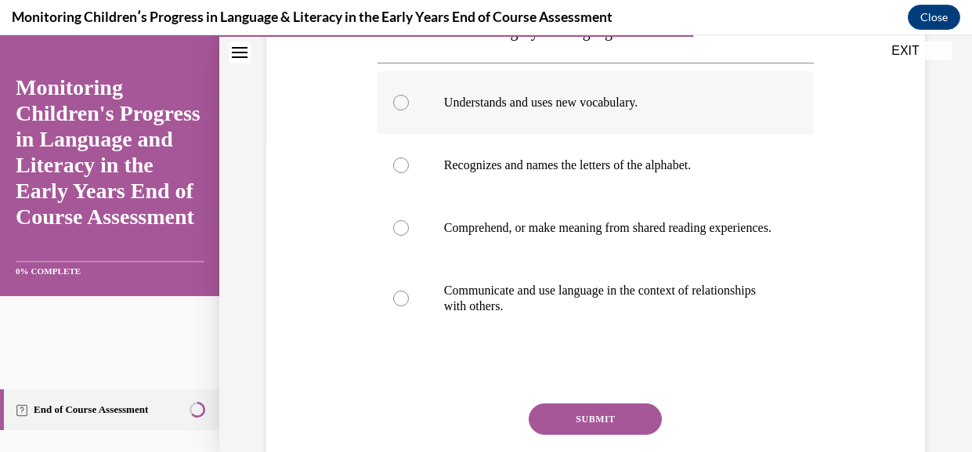
scroll to position [326, 0]
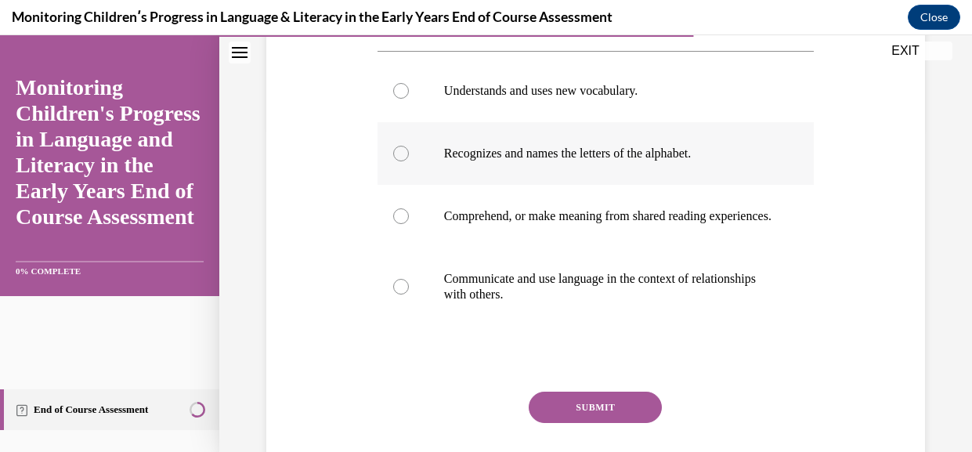
drag, startPoint x: 560, startPoint y: 236, endPoint x: 610, endPoint y: 211, distance: 56.0
click at [562, 236] on label "Comprehend, or make meaning from shared reading experiences." at bounding box center [596, 216] width 436 height 63
click at [409, 224] on input "Comprehend, or make meaning from shared reading experiences." at bounding box center [401, 216] width 16 height 16
radio input "true"
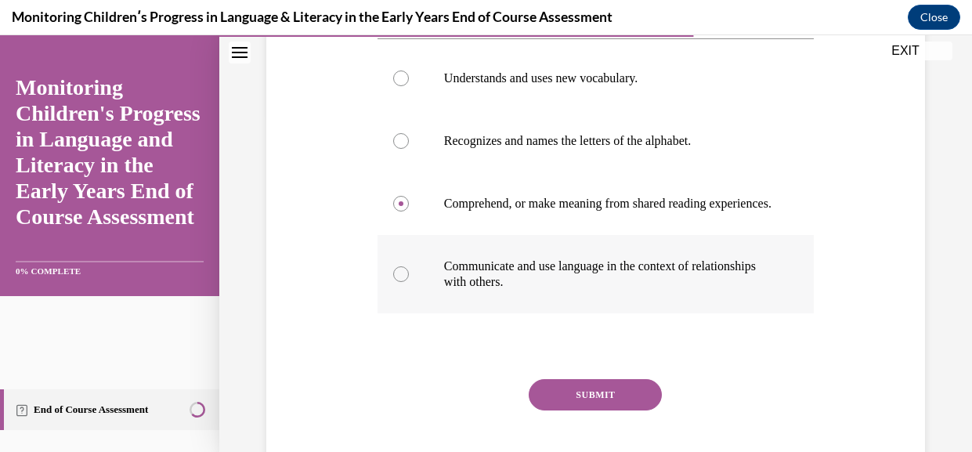
scroll to position [343, 0]
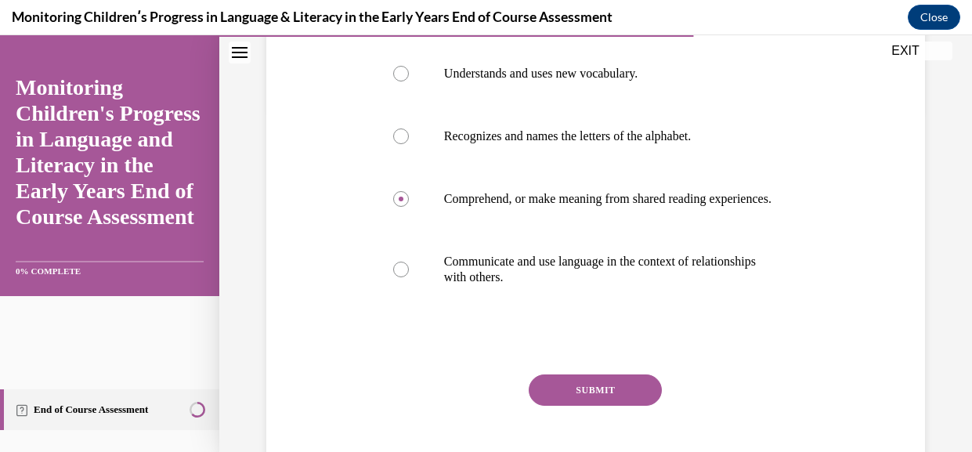
drag, startPoint x: 635, startPoint y: 442, endPoint x: 634, endPoint y: 434, distance: 7.9
click at [638, 406] on button "SUBMIT" at bounding box center [595, 389] width 133 height 31
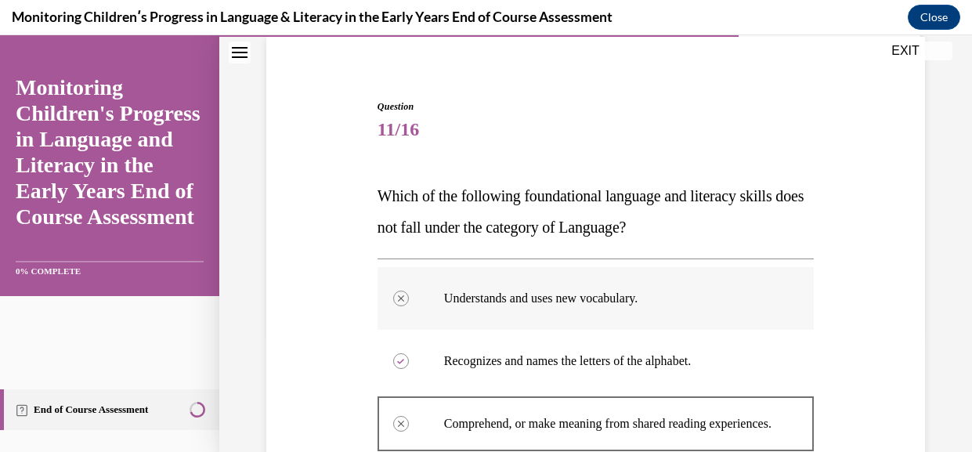
scroll to position [98, 0]
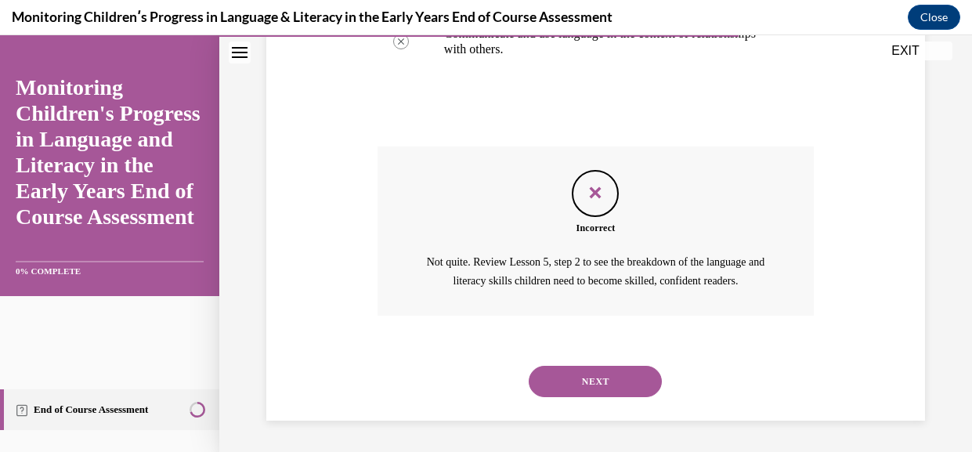
drag, startPoint x: 575, startPoint y: 388, endPoint x: 578, endPoint y: 378, distance: 10.7
click at [579, 381] on button "NEXT" at bounding box center [595, 381] width 133 height 31
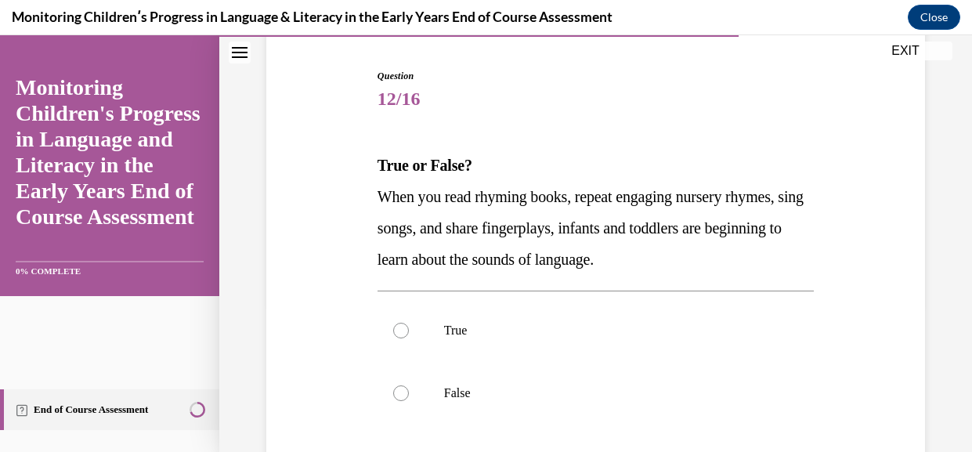
scroll to position [150, 0]
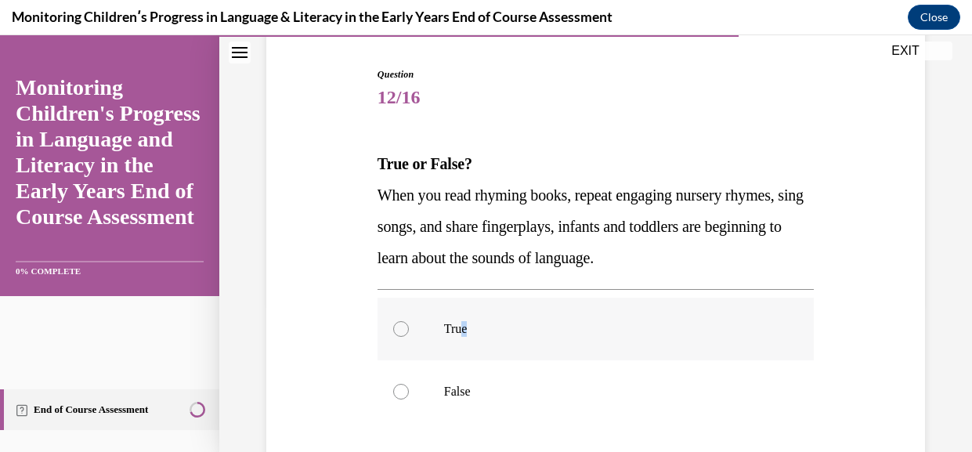
click at [482, 337] on p "True" at bounding box center [609, 329] width 331 height 16
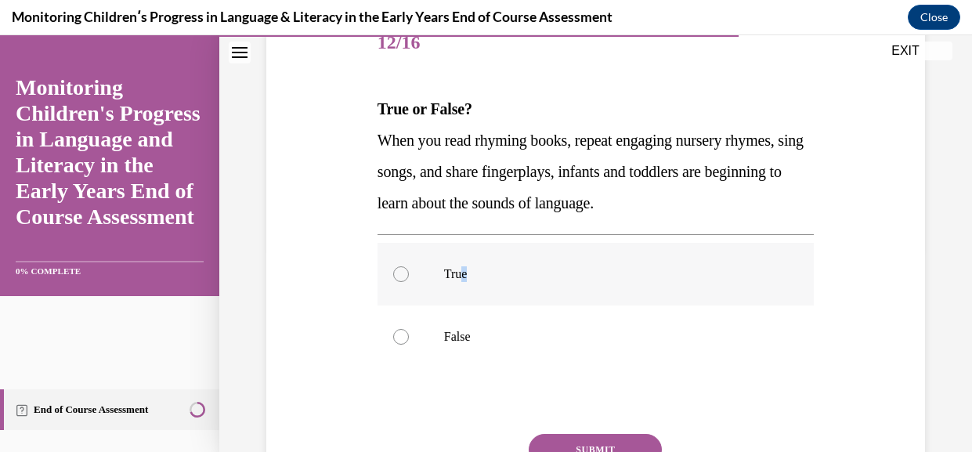
scroll to position [208, 0]
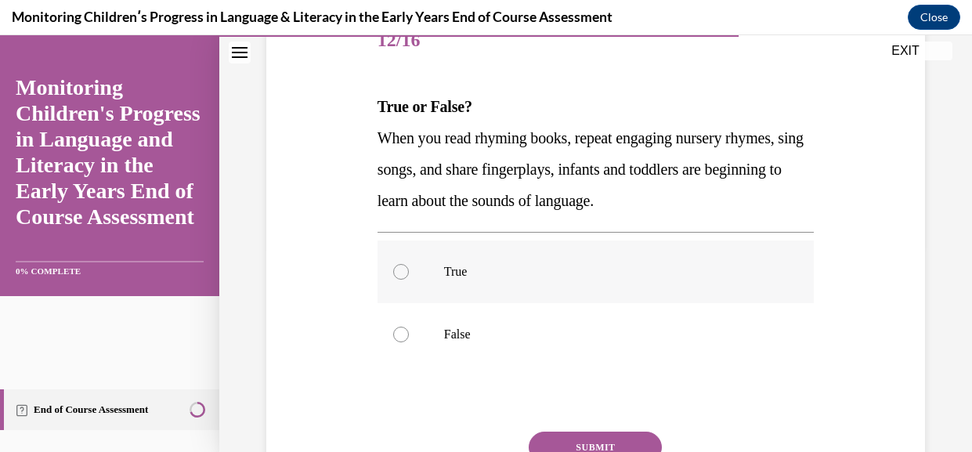
click at [448, 303] on label "True" at bounding box center [596, 271] width 436 height 63
click at [409, 280] on input "True" at bounding box center [401, 272] width 16 height 16
radio input "true"
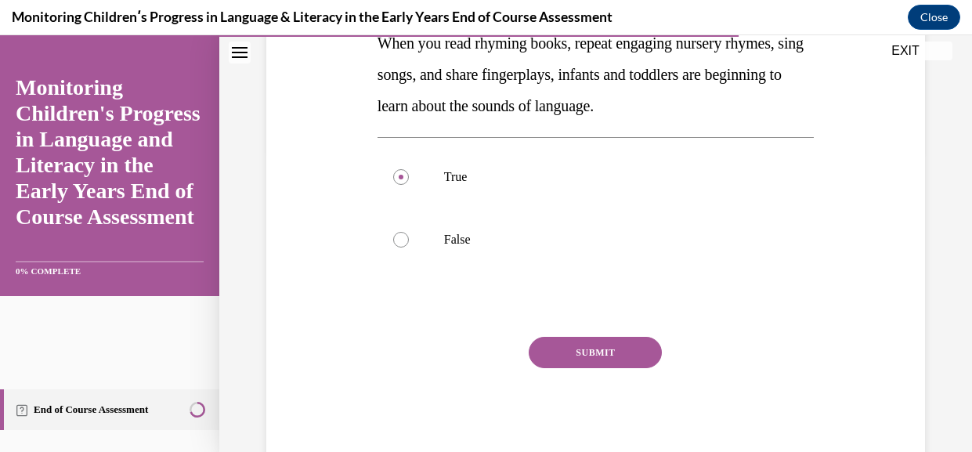
scroll to position [388, 0]
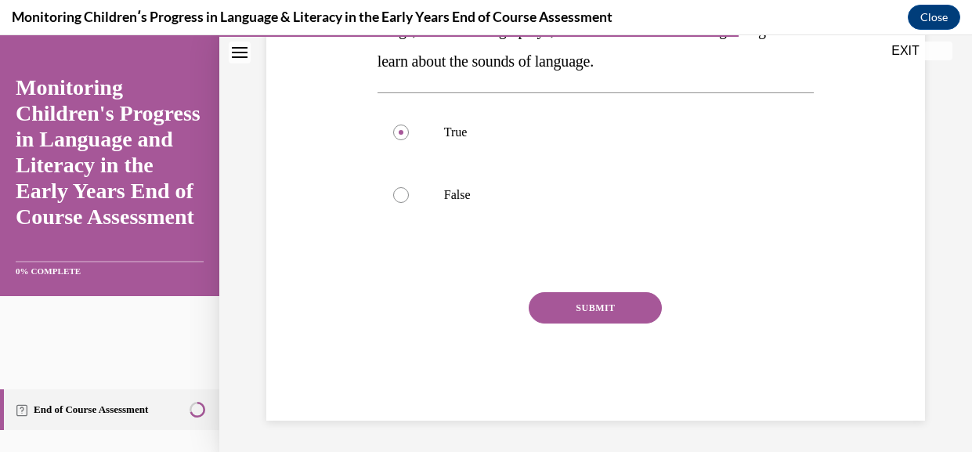
click at [598, 292] on button "SUBMIT" at bounding box center [595, 307] width 133 height 31
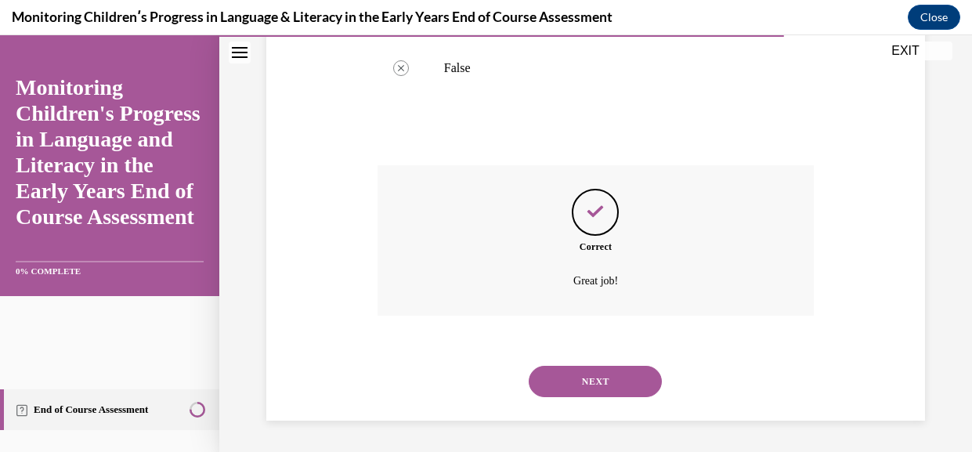
scroll to position [527, 0]
click at [616, 366] on div "NEXT" at bounding box center [596, 381] width 436 height 63
click at [612, 370] on button "NEXT" at bounding box center [595, 381] width 133 height 31
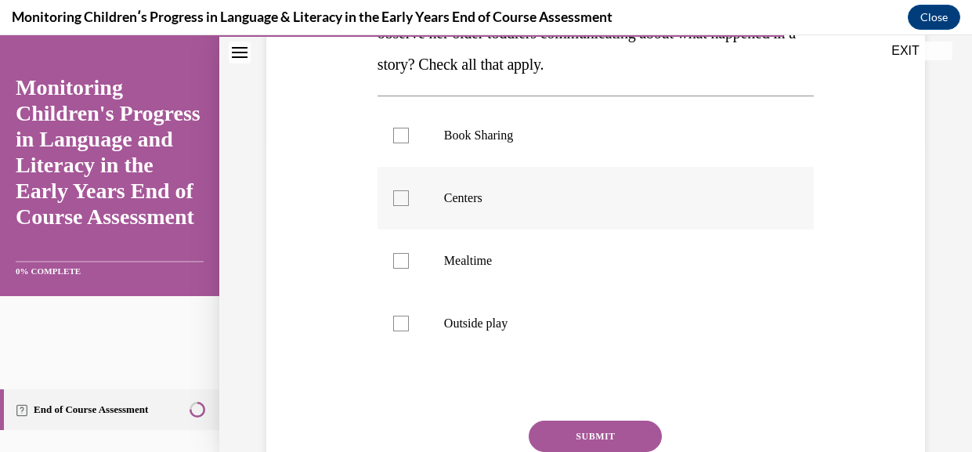
scroll to position [314, 0]
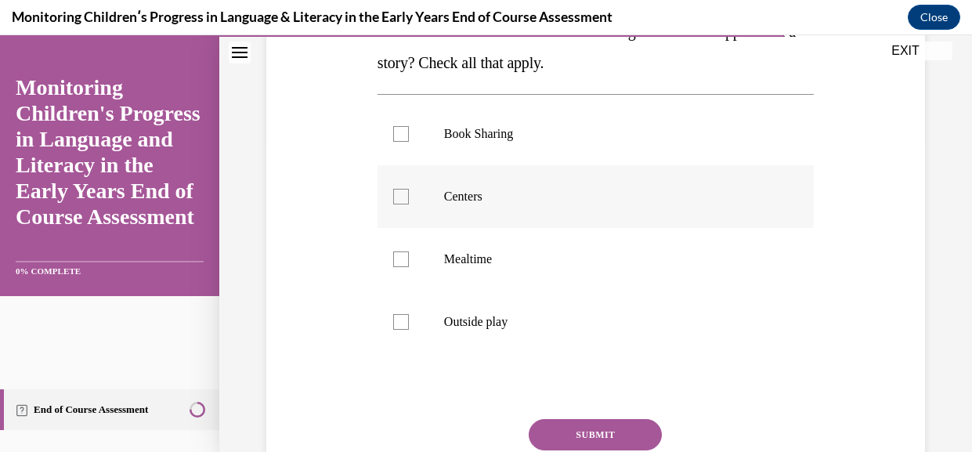
click at [515, 204] on p "Centers" at bounding box center [609, 197] width 331 height 16
click at [409, 204] on input "Centers" at bounding box center [401, 197] width 16 height 16
checkbox input "true"
drag, startPoint x: 496, startPoint y: 351, endPoint x: 532, endPoint y: 287, distance: 73.6
click at [497, 330] on p "Outside play" at bounding box center [609, 322] width 331 height 16
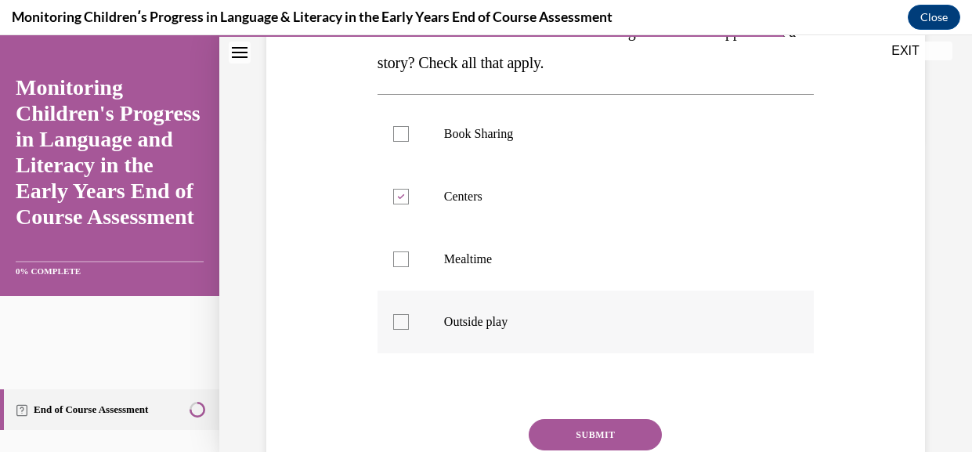
drag, startPoint x: 438, startPoint y: 371, endPoint x: 439, endPoint y: 362, distance: 9.4
click at [439, 353] on label "Outside play" at bounding box center [596, 322] width 436 height 63
click at [409, 330] on input "Outside play" at bounding box center [401, 322] width 16 height 16
checkbox input "true"
drag, startPoint x: 486, startPoint y: 154, endPoint x: 497, endPoint y: 175, distance: 24.9
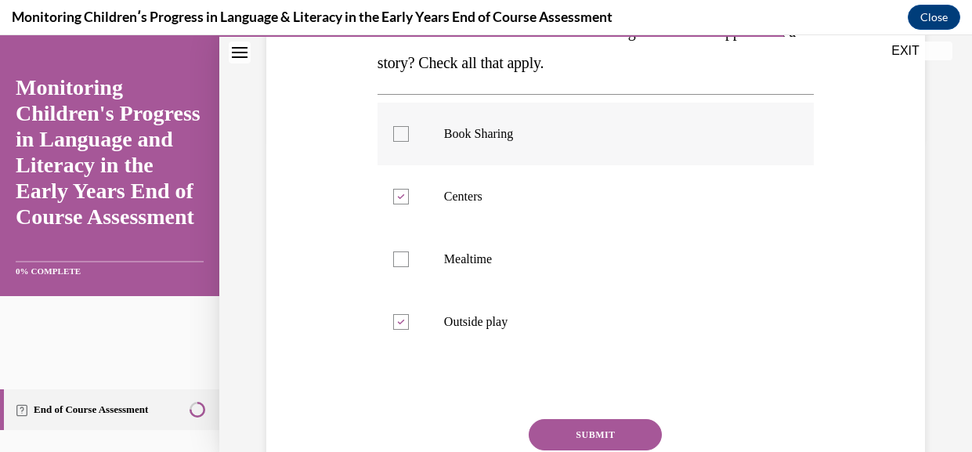
click at [489, 142] on p "Book Sharing" at bounding box center [609, 134] width 331 height 16
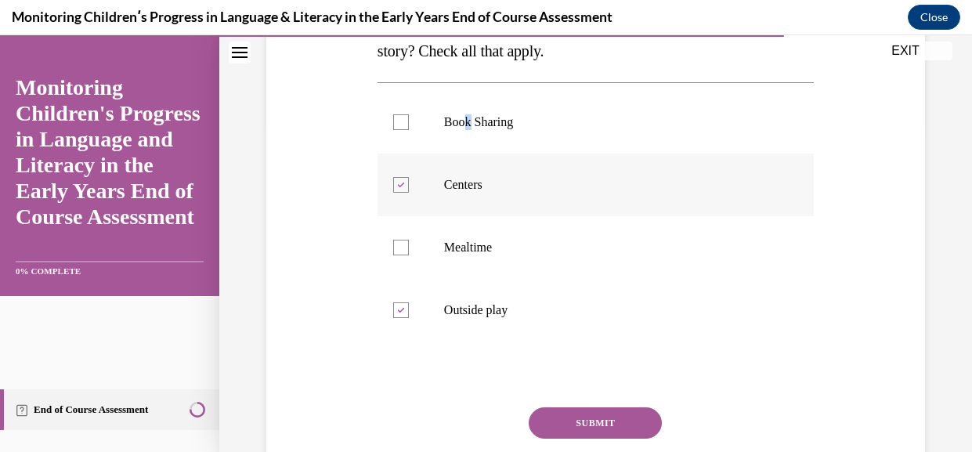
scroll to position [315, 0]
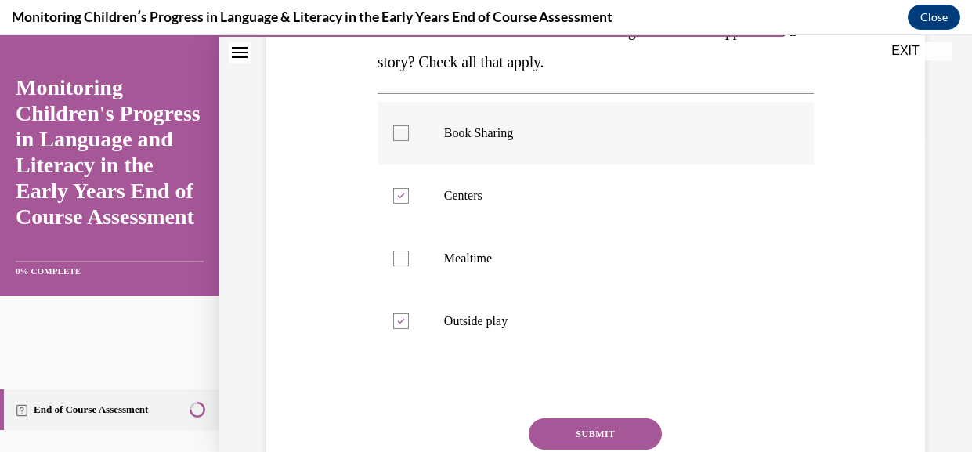
click at [556, 164] on label "Book Sharing" at bounding box center [596, 133] width 436 height 63
click at [409, 141] on input "Book Sharing" at bounding box center [401, 133] width 16 height 16
checkbox input "true"
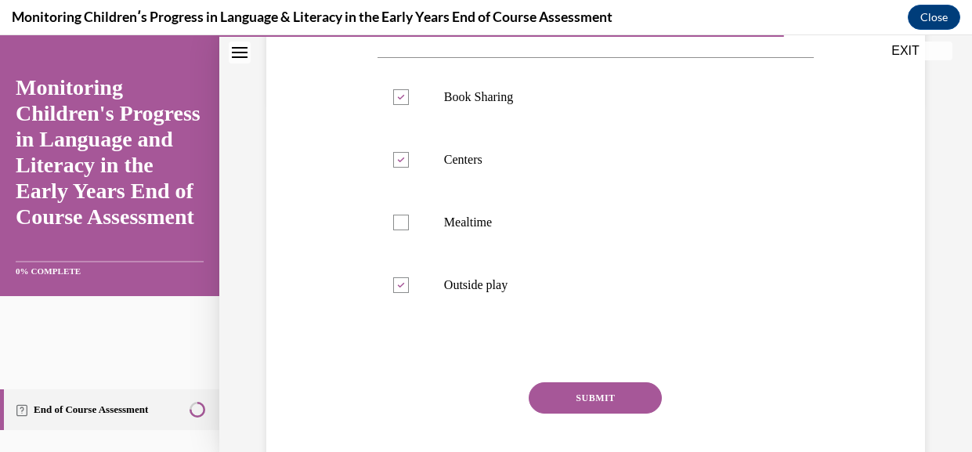
scroll to position [404, 0]
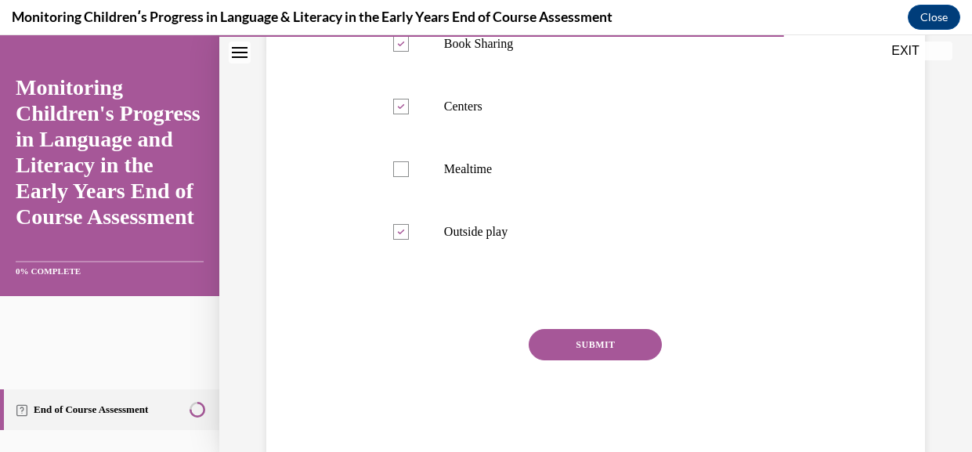
click at [610, 360] on button "SUBMIT" at bounding box center [595, 344] width 133 height 31
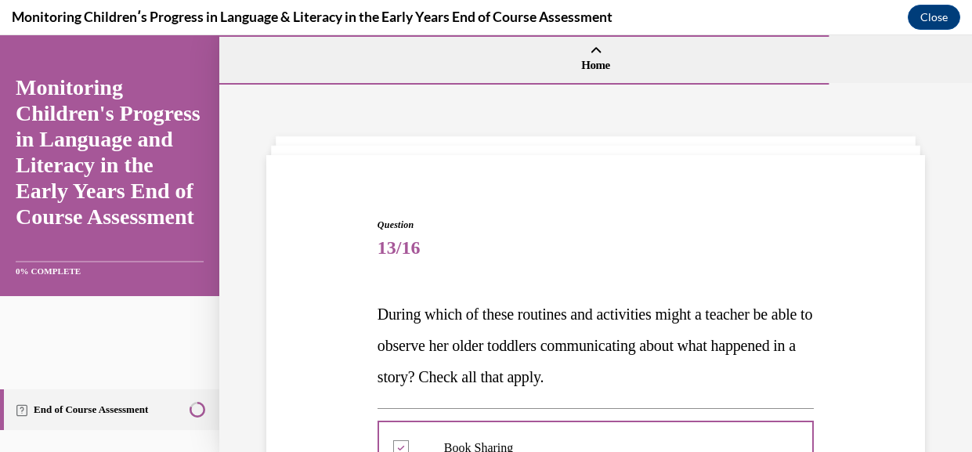
scroll to position [668, 0]
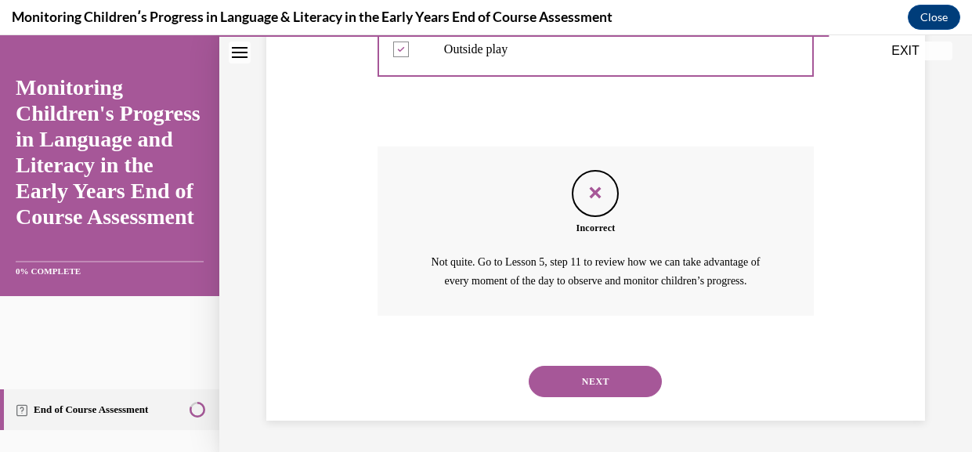
click at [613, 350] on div "NEXT" at bounding box center [596, 381] width 436 height 63
click at [620, 366] on button "NEXT" at bounding box center [595, 381] width 133 height 31
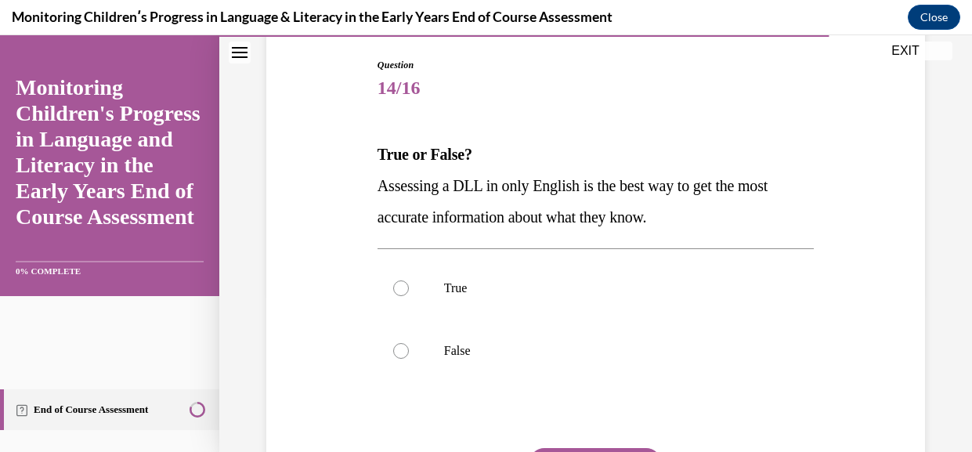
scroll to position [171, 0]
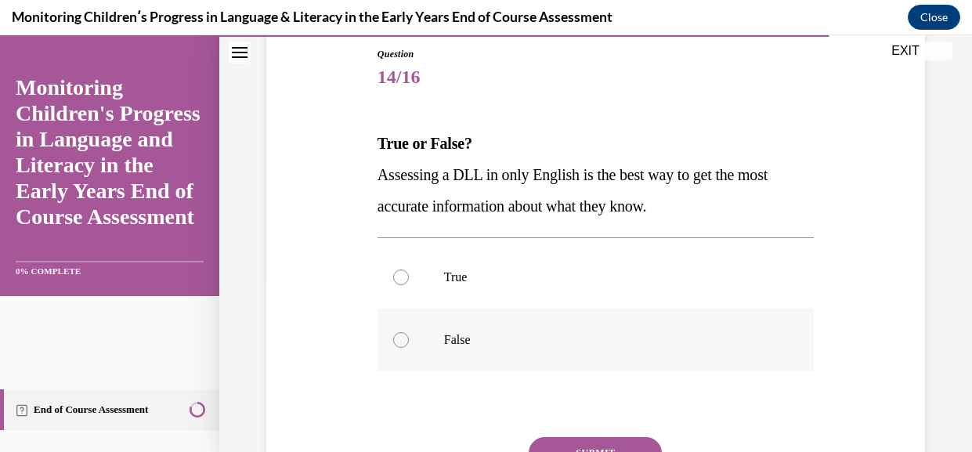
click at [468, 348] on p "False" at bounding box center [609, 340] width 331 height 16
click at [409, 348] on input "False" at bounding box center [401, 340] width 16 height 16
radio input "true"
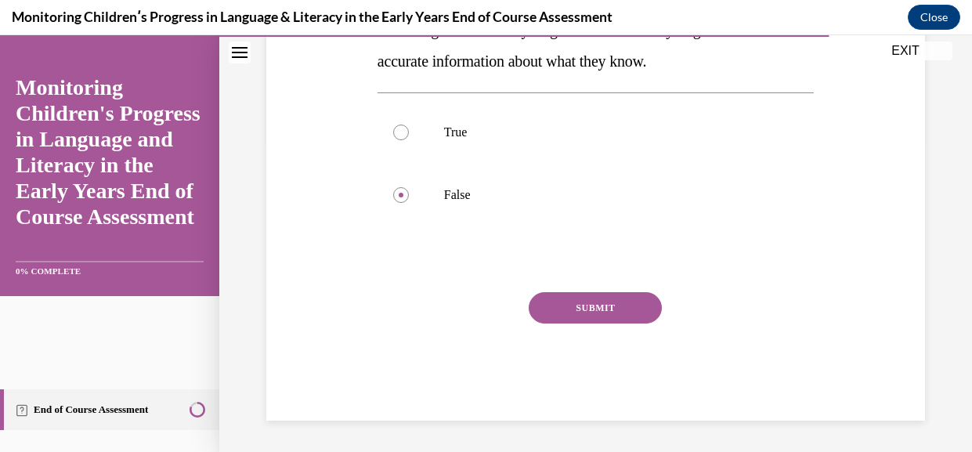
click at [620, 292] on button "SUBMIT" at bounding box center [595, 307] width 133 height 31
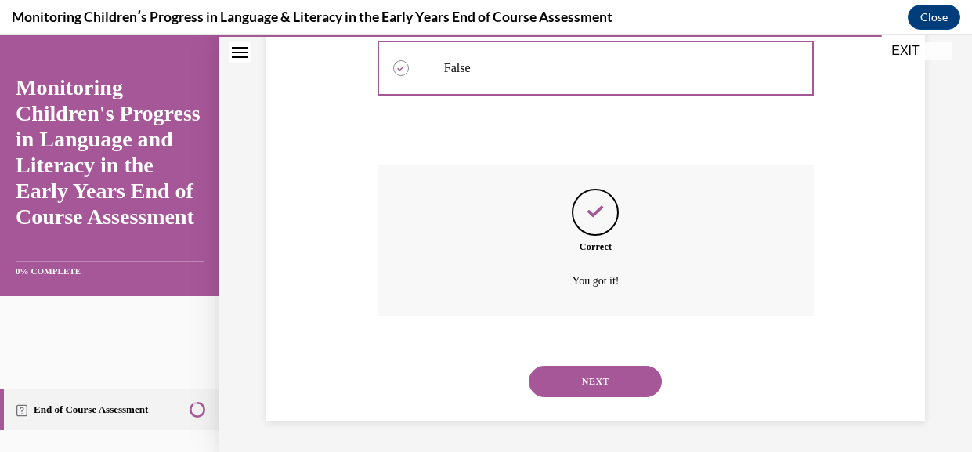
scroll to position [496, 0]
click at [618, 366] on button "NEXT" at bounding box center [595, 381] width 133 height 31
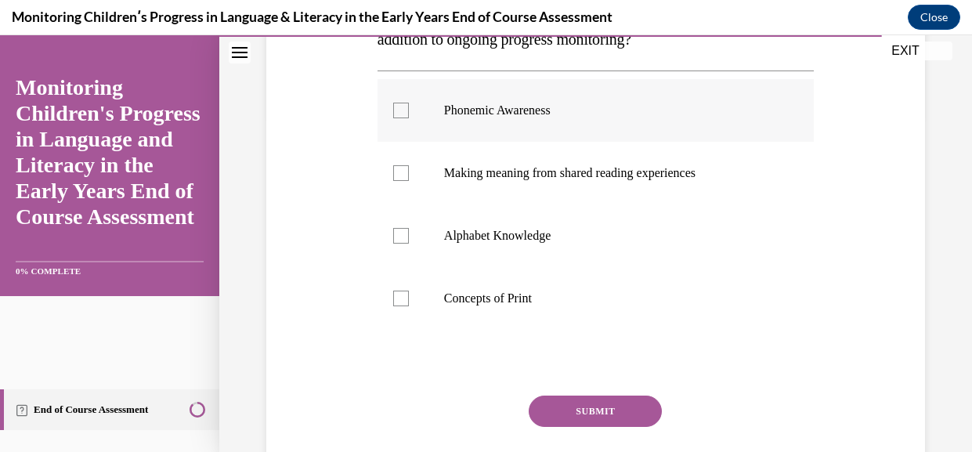
scroll to position [330, 0]
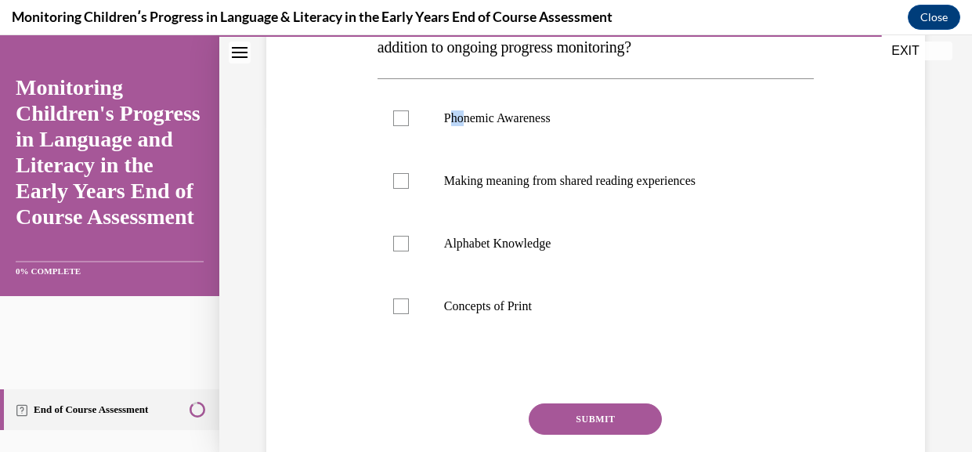
drag, startPoint x: 468, startPoint y: 137, endPoint x: 501, endPoint y: 90, distance: 57.4
click at [498, 93] on div "Question 15/16 In which two early literacy areas do we specifically recommend a…" at bounding box center [596, 210] width 436 height 644
click at [476, 150] on label "Phonemic Awareness" at bounding box center [596, 118] width 436 height 63
click at [409, 126] on input "Phonemic Awareness" at bounding box center [401, 118] width 16 height 16
checkbox input "true"
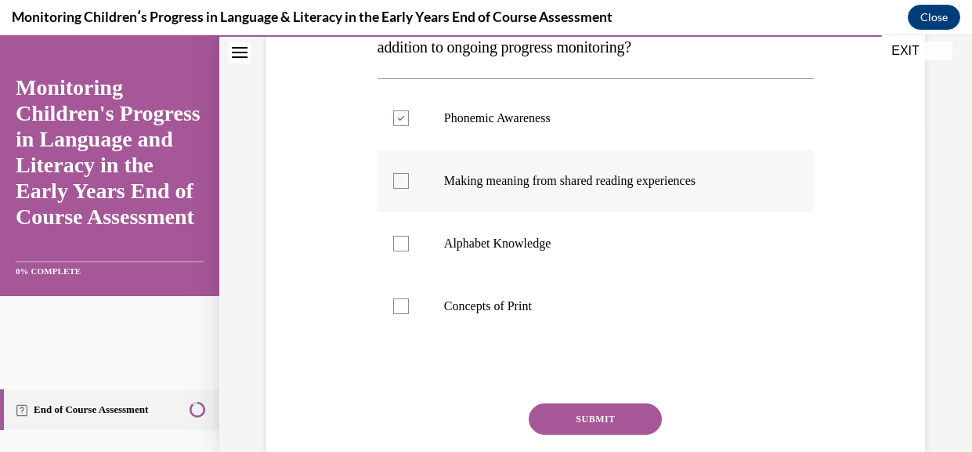
click at [464, 189] on p "Making meaning from shared reading experiences" at bounding box center [609, 181] width 331 height 16
click at [409, 189] on input "Making meaning from shared reading experiences" at bounding box center [401, 181] width 16 height 16
checkbox input "true"
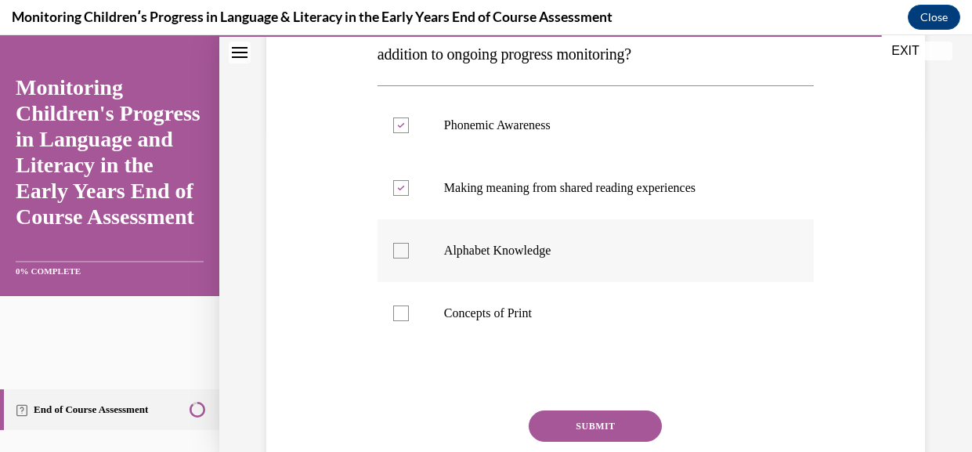
scroll to position [322, 0]
click at [445, 283] on label "Alphabet Knowledge" at bounding box center [596, 251] width 436 height 63
click at [409, 259] on input "Alphabet Knowledge" at bounding box center [401, 252] width 16 height 16
checkbox input "true"
drag, startPoint x: 432, startPoint y: 338, endPoint x: 453, endPoint y: 331, distance: 21.5
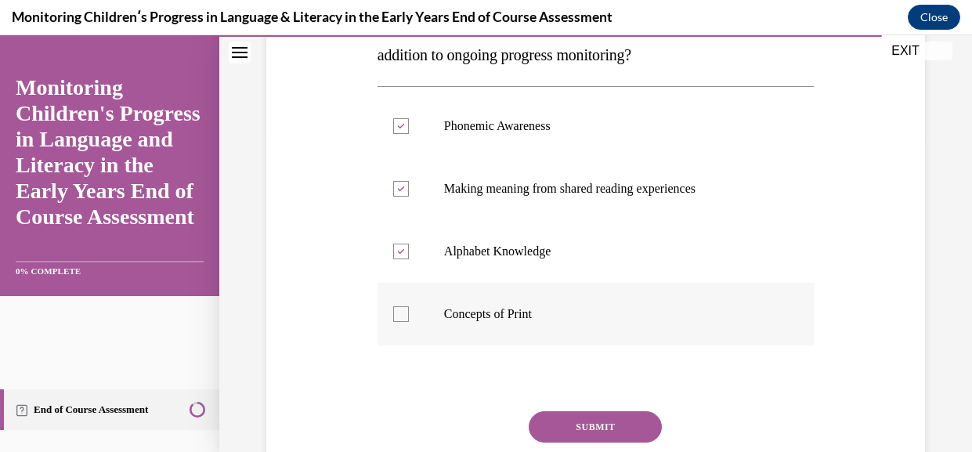
click at [436, 337] on label "Concepts of Print" at bounding box center [596, 314] width 436 height 63
click at [409, 322] on input "Concepts of Print" at bounding box center [401, 314] width 16 height 16
checkbox input "true"
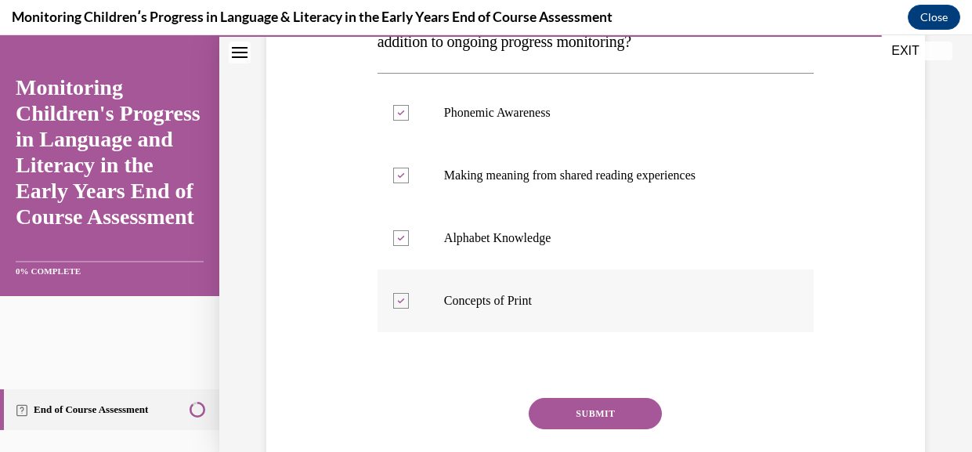
scroll to position [346, 0]
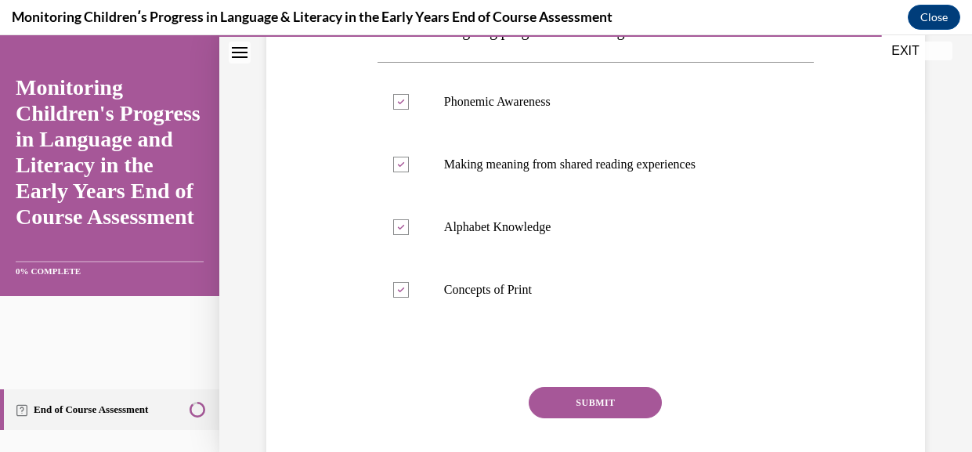
click at [570, 418] on button "SUBMIT" at bounding box center [595, 402] width 133 height 31
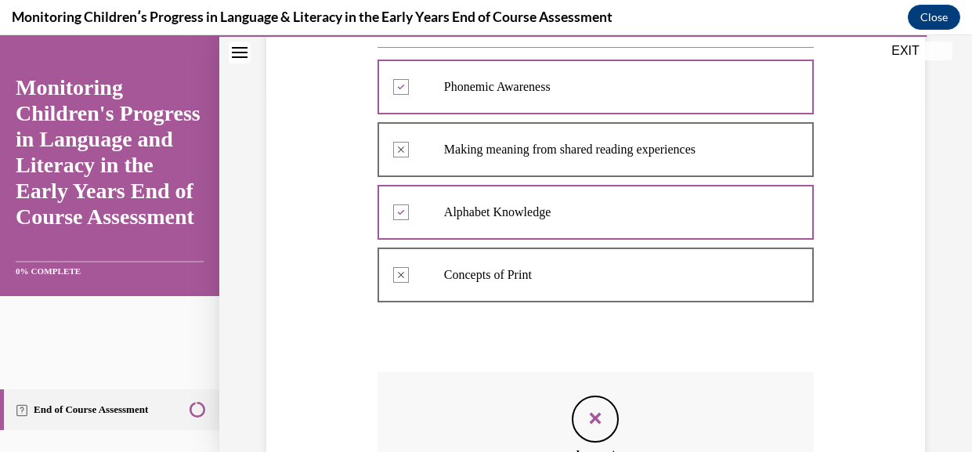
scroll to position [362, 0]
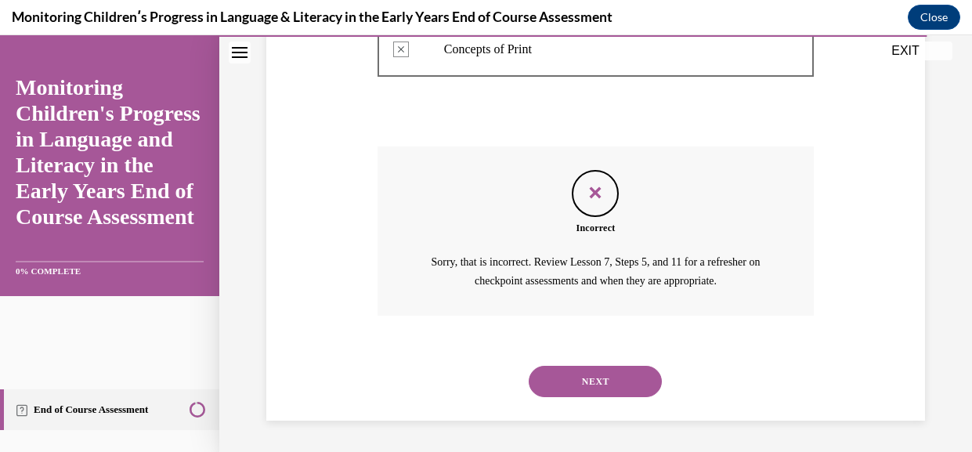
click at [594, 372] on button "NEXT" at bounding box center [595, 381] width 133 height 31
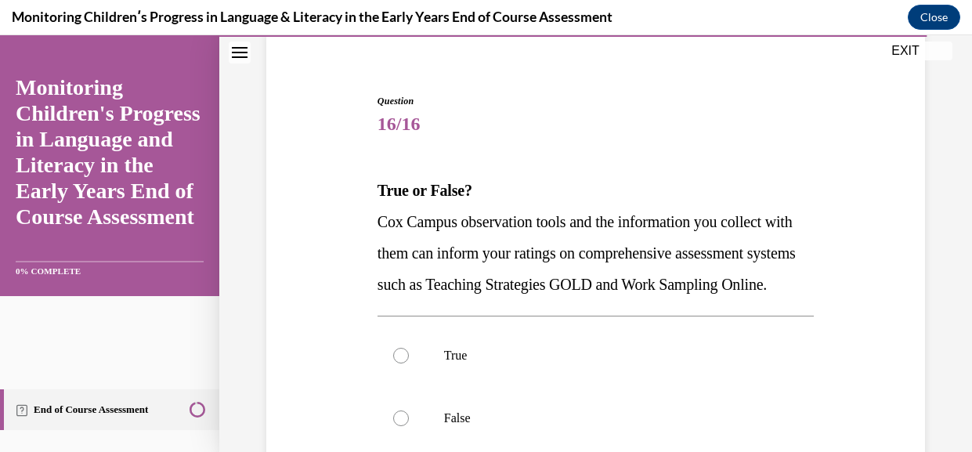
scroll to position [190, 0]
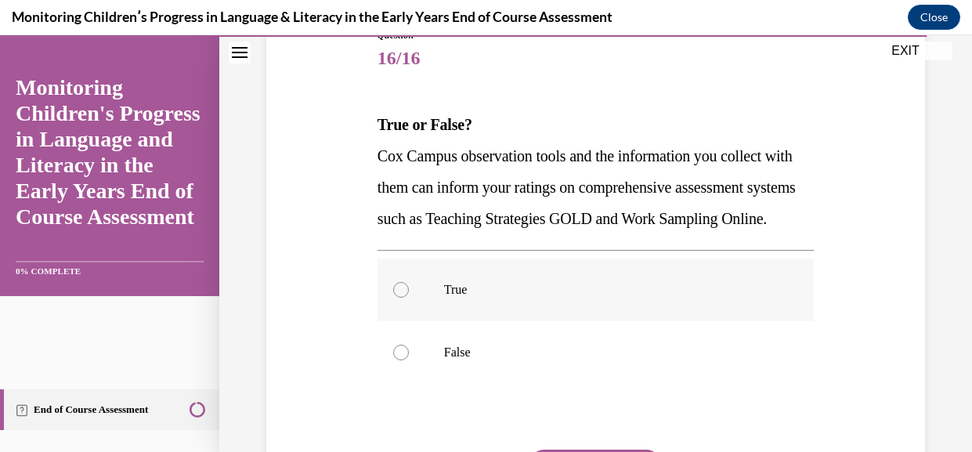
drag, startPoint x: 476, startPoint y: 340, endPoint x: 487, endPoint y: 334, distance: 12.6
click at [477, 298] on p "True" at bounding box center [609, 290] width 331 height 16
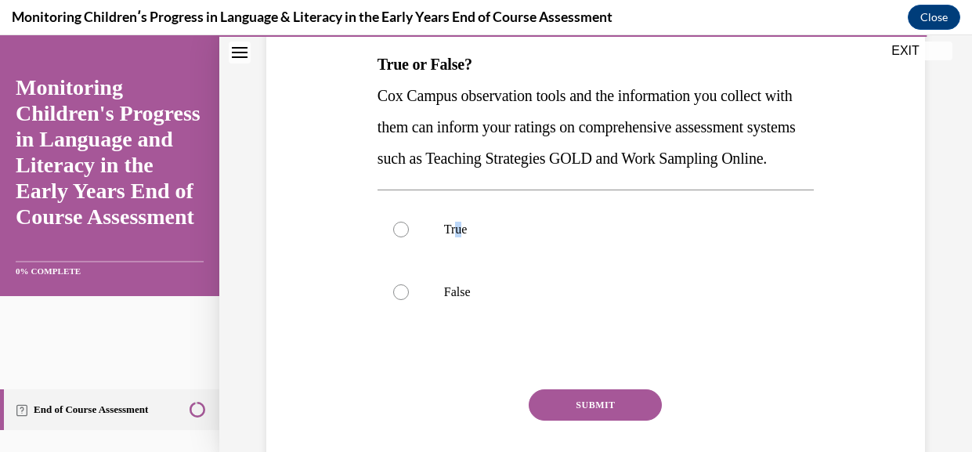
scroll to position [280, 0]
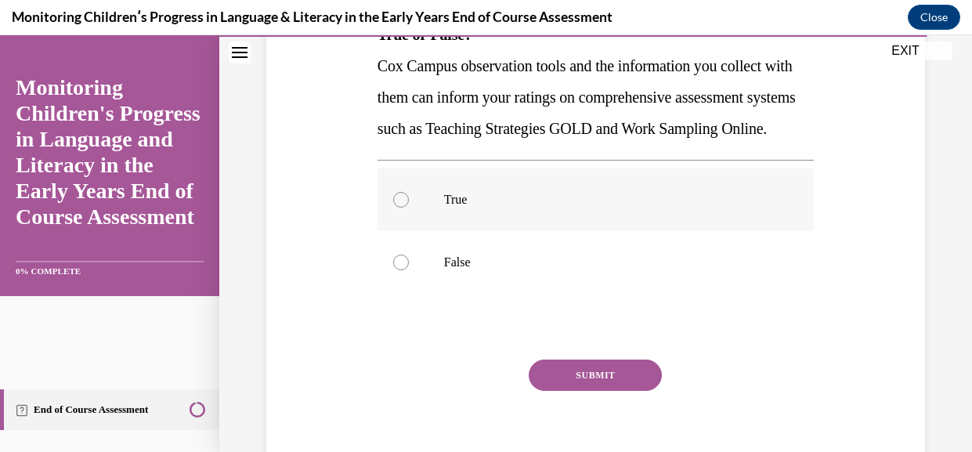
drag, startPoint x: 517, startPoint y: 250, endPoint x: 537, endPoint y: 255, distance: 21.1
click at [518, 208] on p "True" at bounding box center [609, 200] width 331 height 16
click at [409, 208] on input "True" at bounding box center [401, 200] width 16 height 16
radio input "true"
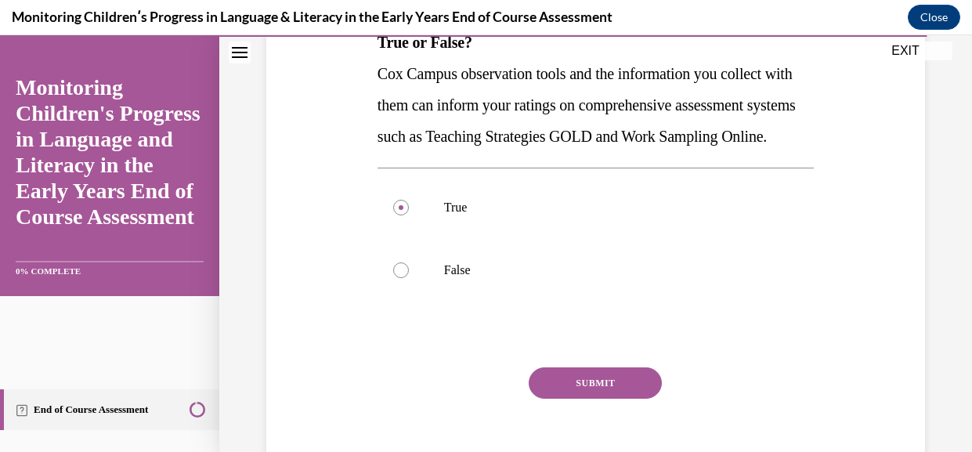
click at [595, 399] on button "SUBMIT" at bounding box center [595, 382] width 133 height 31
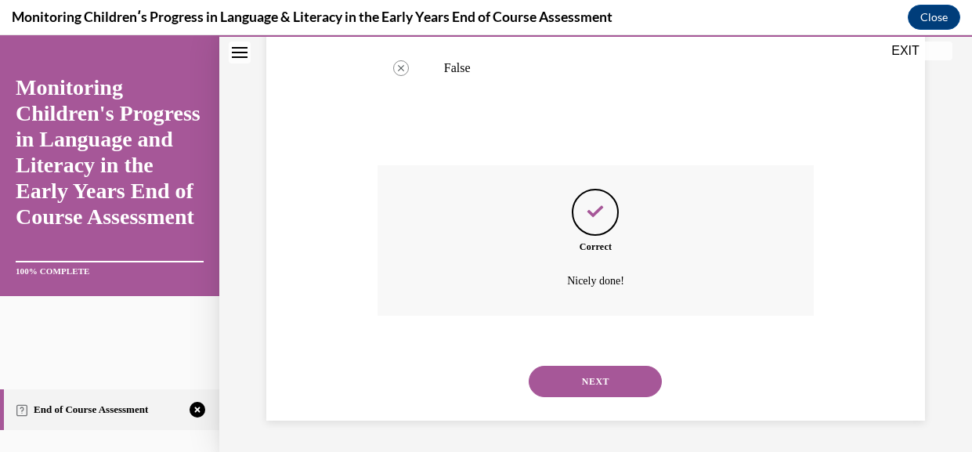
scroll to position [558, 0]
click at [636, 366] on button "NEXT" at bounding box center [595, 381] width 133 height 31
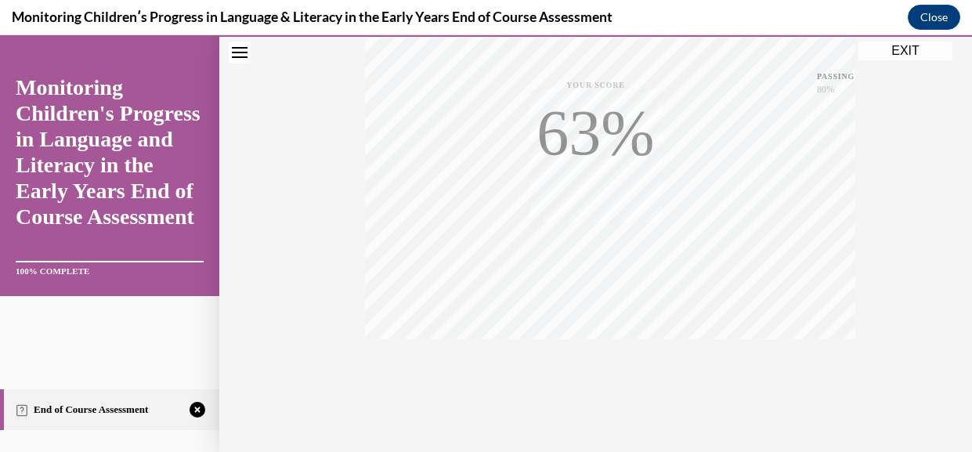
scroll to position [439, 0]
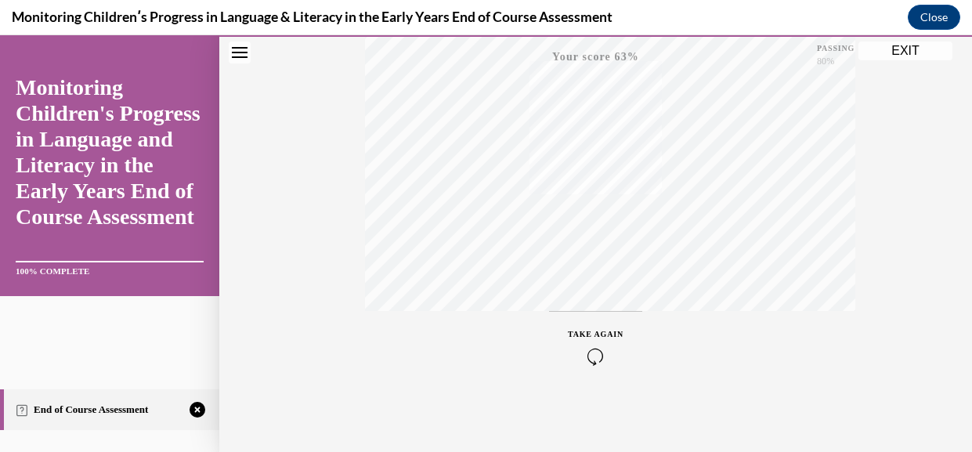
click at [601, 339] on div "TAKE AGAIN" at bounding box center [596, 346] width 56 height 37
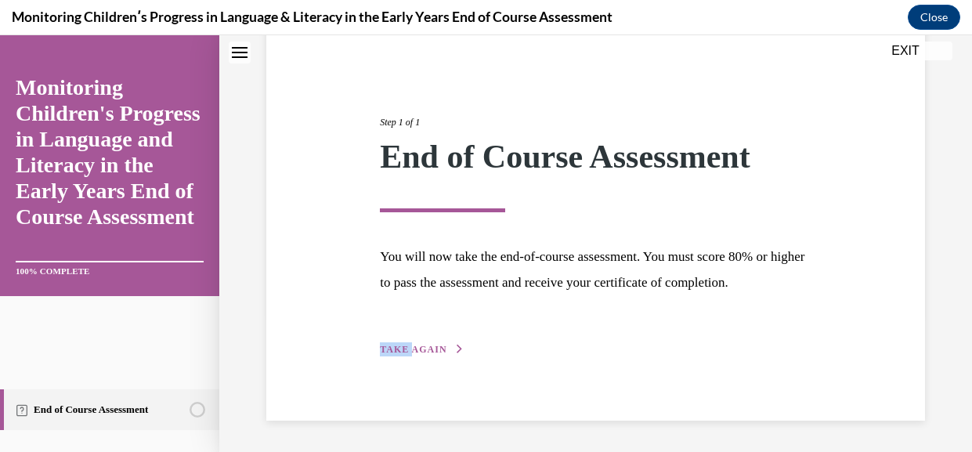
click at [430, 336] on div "Step 1 of 1 End of Course Assessment You will now take the end-of-course assess…" at bounding box center [595, 218] width 455 height 279
click at [433, 342] on button "TAKE AGAIN" at bounding box center [422, 349] width 84 height 14
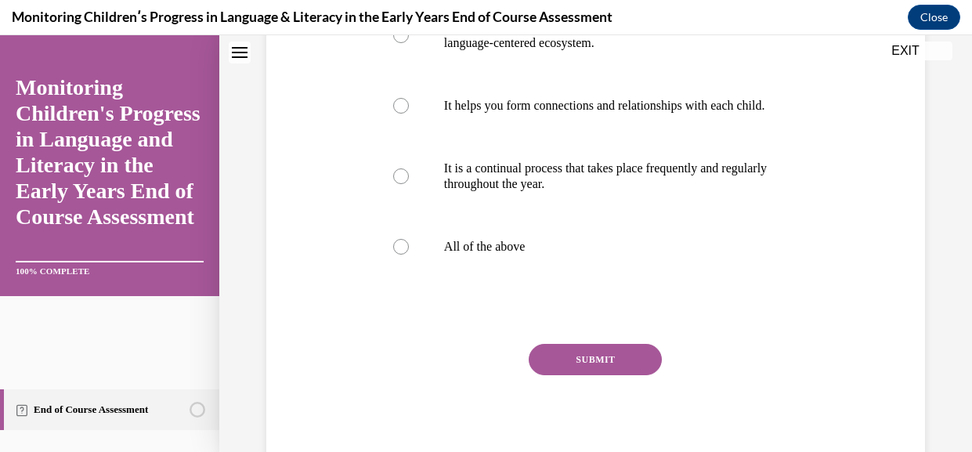
scroll to position [487, 0]
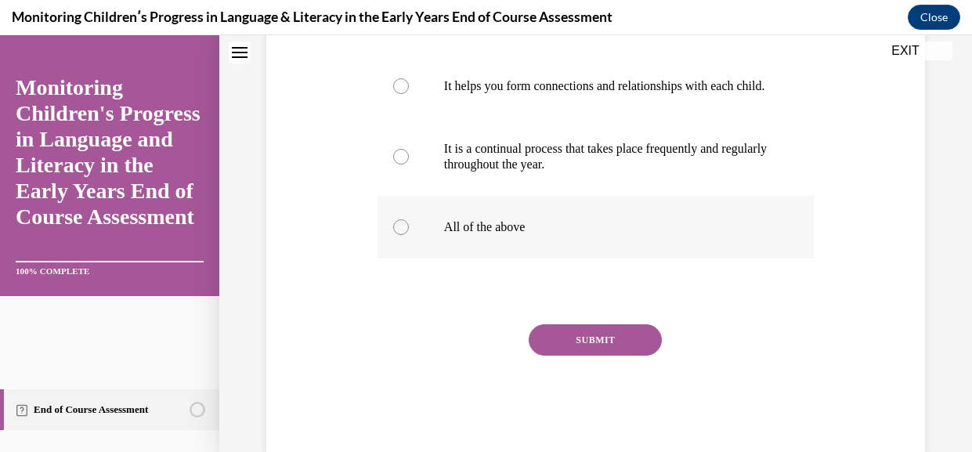
click at [456, 258] on label "All of the above" at bounding box center [596, 227] width 436 height 63
click at [409, 235] on input "All of the above" at bounding box center [401, 227] width 16 height 16
radio input "true"
click at [594, 356] on button "SUBMIT" at bounding box center [595, 339] width 133 height 31
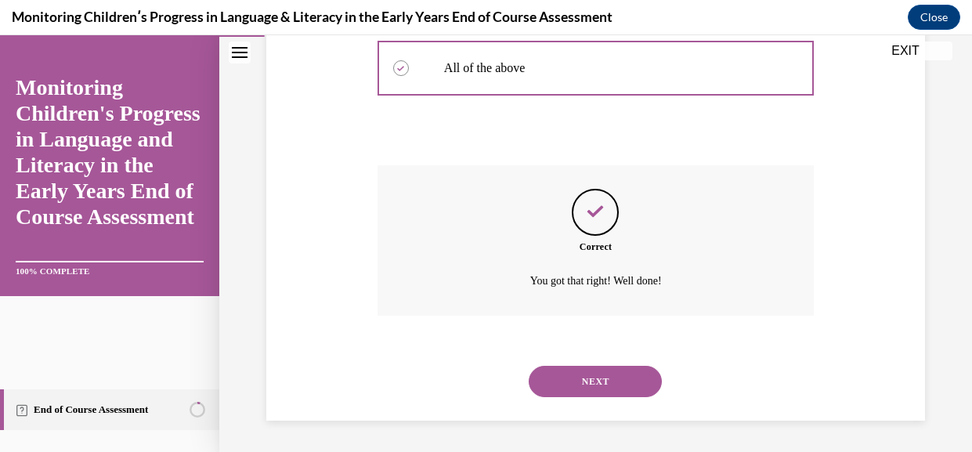
scroll to position [731, 0]
click at [591, 375] on button "NEXT" at bounding box center [595, 381] width 133 height 31
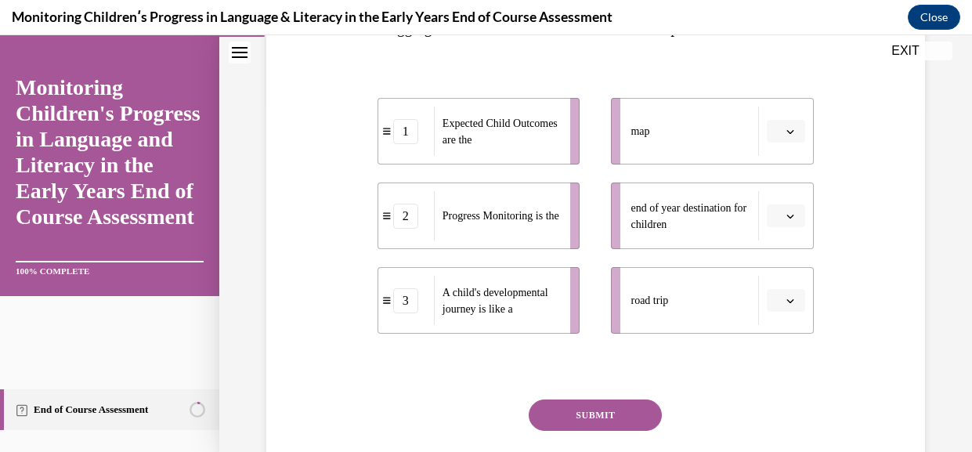
scroll to position [363, 0]
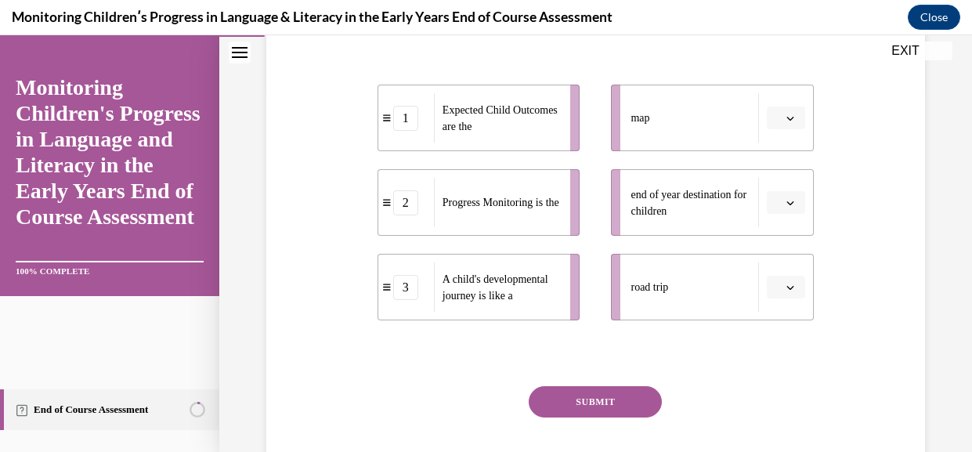
click at [786, 151] on li "map" at bounding box center [712, 118] width 203 height 67
click at [786, 122] on icon "button" at bounding box center [790, 118] width 8 height 8
click at [785, 251] on div "1" at bounding box center [783, 237] width 42 height 31
click at [793, 215] on button "button" at bounding box center [786, 202] width 38 height 23
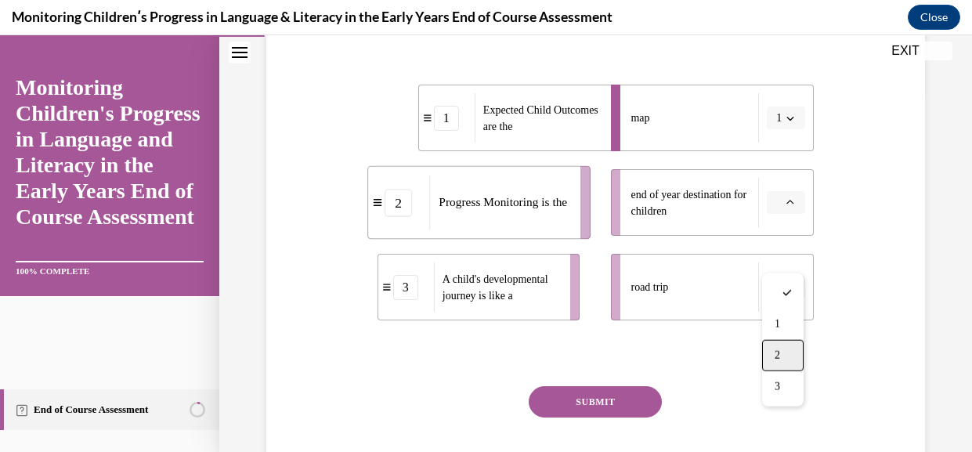
click at [777, 362] on span "2" at bounding box center [777, 355] width 5 height 13
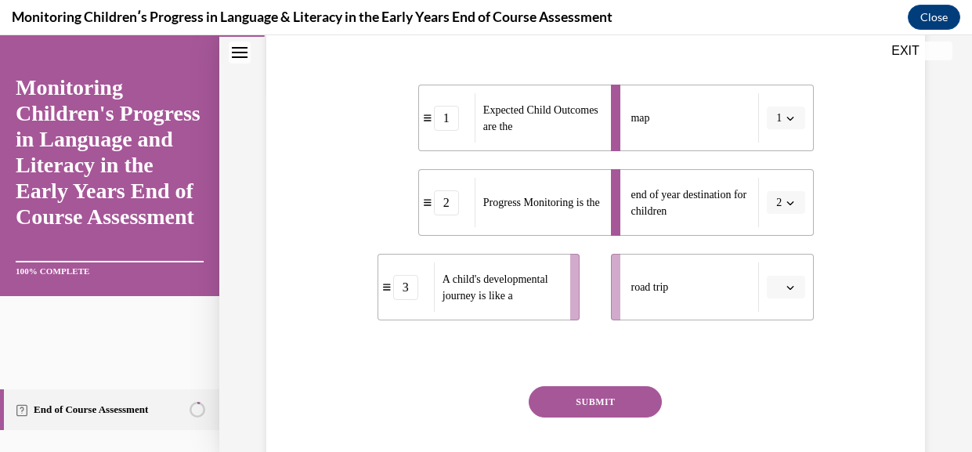
click at [787, 299] on button "button" at bounding box center [786, 287] width 38 height 23
drag, startPoint x: 793, startPoint y: 312, endPoint x: 645, endPoint y: 450, distance: 202.3
click at [791, 327] on div "SKIP TO STEP Audio transcript EXIT Monitoring Children's Progress in Language a…" at bounding box center [486, 243] width 972 height 417
click at [581, 446] on div "Question 02/16 In the course, we presented a metaphor to help explain progress …" at bounding box center [596, 184] width 436 height 659
drag, startPoint x: 568, startPoint y: 450, endPoint x: 577, endPoint y: 439, distance: 14.4
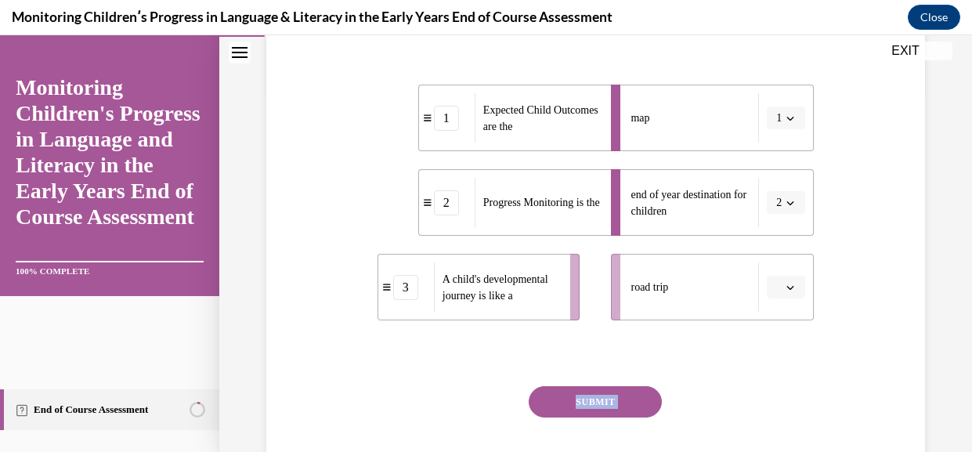
click at [568, 417] on button "SUBMIT" at bounding box center [595, 401] width 133 height 31
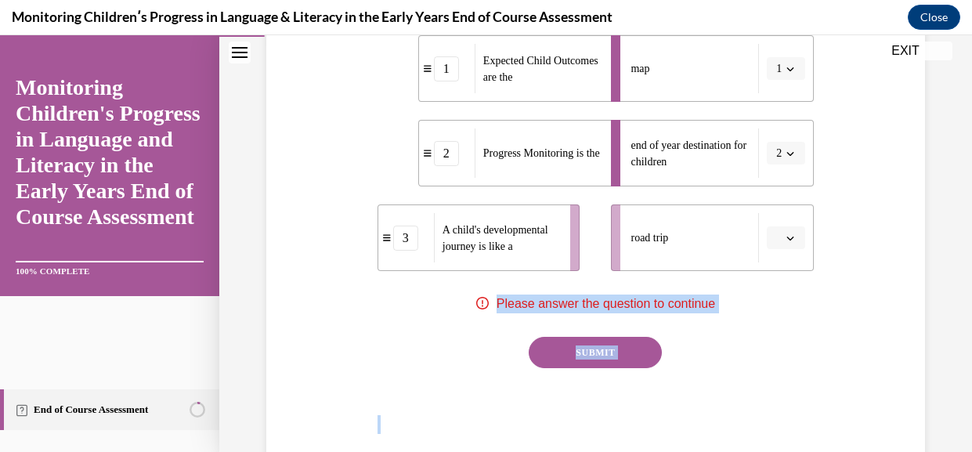
scroll to position [414, 0]
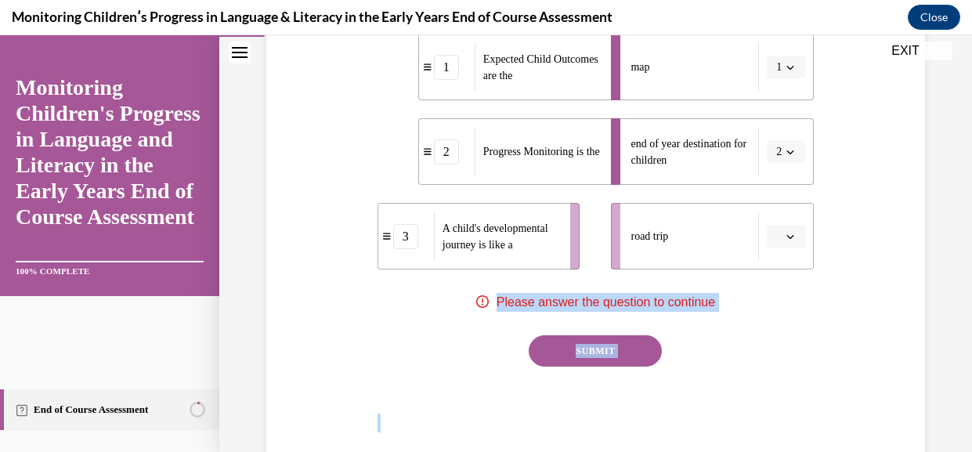
click at [780, 248] on button "button" at bounding box center [786, 236] width 38 height 23
click at [578, 367] on button "SUBMIT" at bounding box center [595, 350] width 133 height 31
click at [615, 370] on div "Question 02/16 In the course, we presented a metaphor to help explain progress …" at bounding box center [596, 133] width 436 height 659
click at [678, 341] on div "Question 02/16 In the course, we presented a metaphor to help explain progress …" at bounding box center [596, 133] width 436 height 659
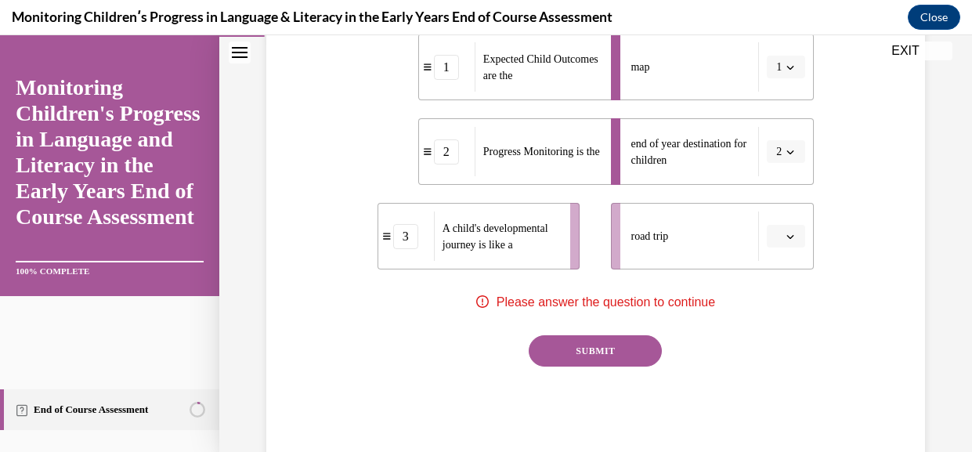
click at [790, 248] on button "button" at bounding box center [786, 236] width 38 height 23
click at [769, 425] on div "3" at bounding box center [783, 421] width 42 height 31
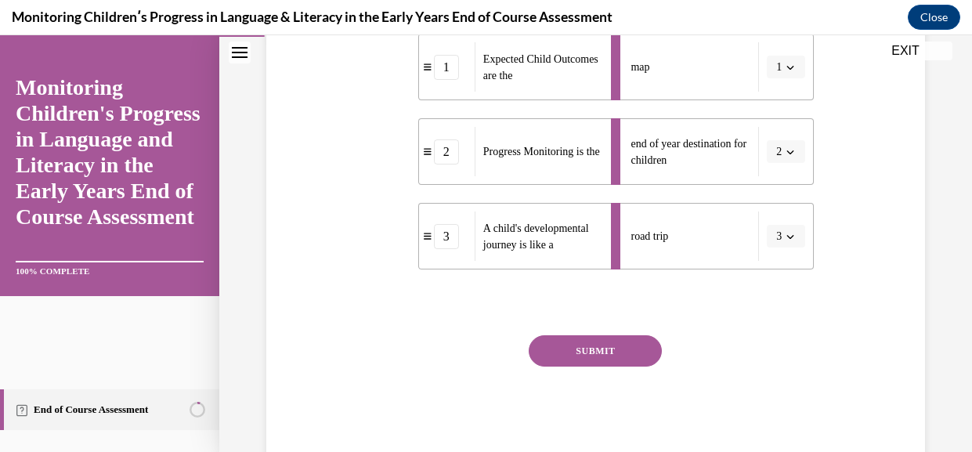
click at [599, 367] on button "SUBMIT" at bounding box center [595, 350] width 133 height 31
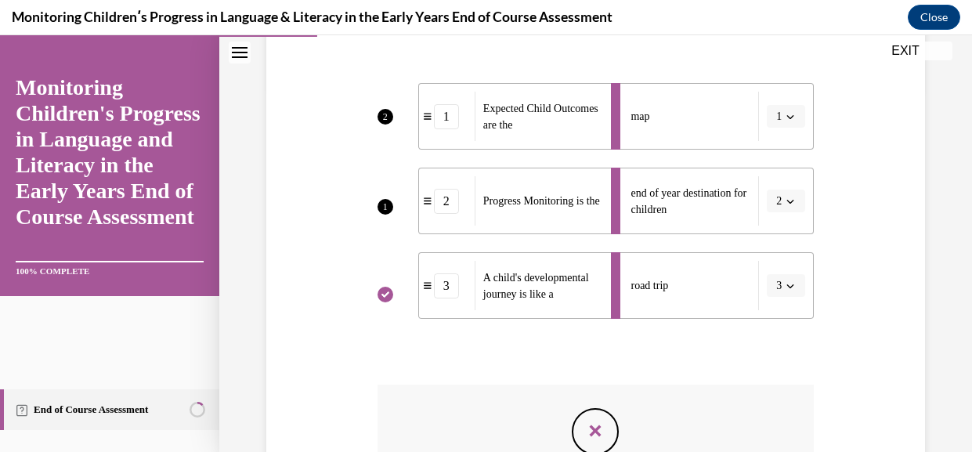
scroll to position [365, 0]
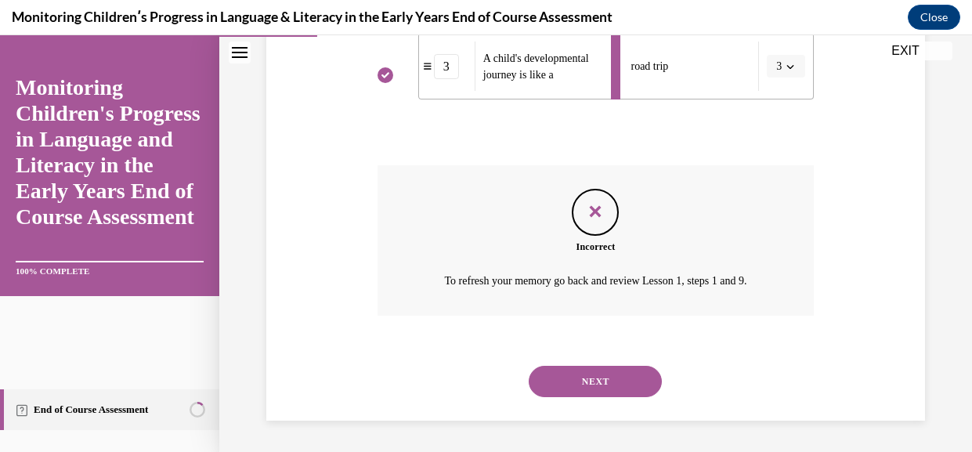
click at [621, 372] on button "NEXT" at bounding box center [595, 381] width 133 height 31
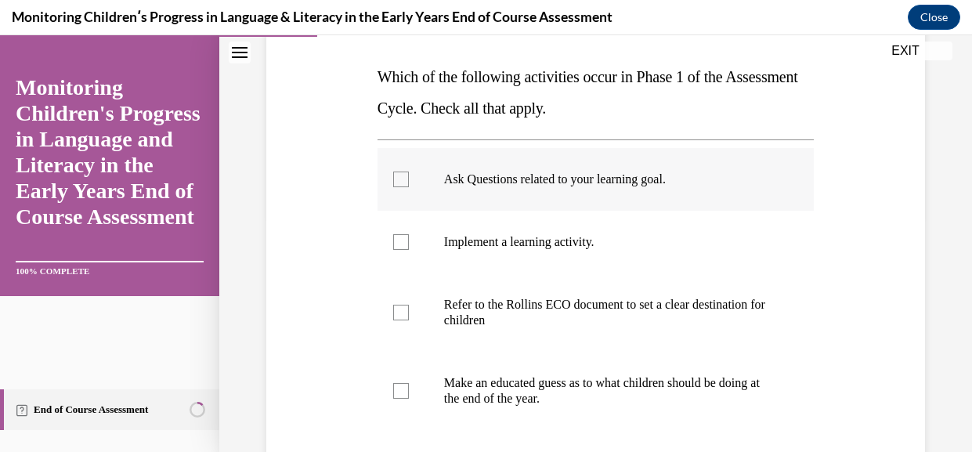
scroll to position [226, 0]
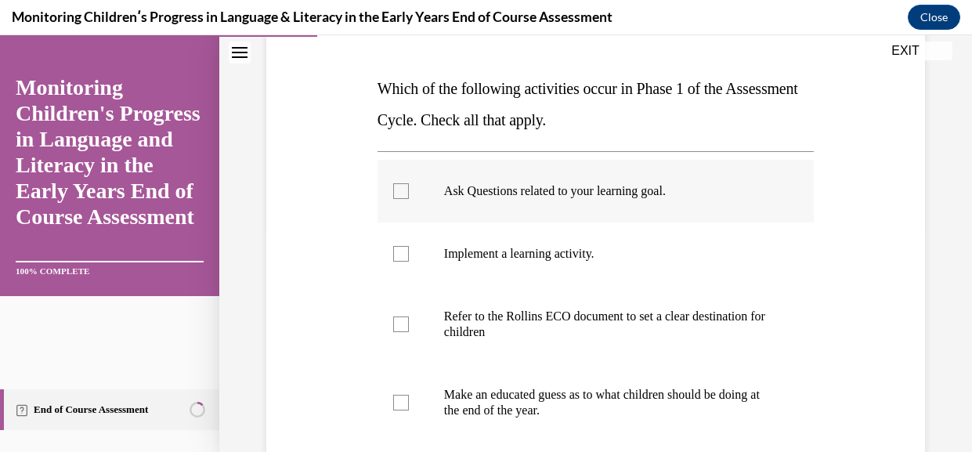
click at [479, 199] on p "Ask Questions related to your learning goal." at bounding box center [609, 191] width 331 height 16
click at [409, 199] on input "Ask Questions related to your learning goal." at bounding box center [401, 191] width 16 height 16
checkbox input "true"
click at [466, 285] on label "Implement a learning activity." at bounding box center [596, 253] width 436 height 63
click at [409, 262] on input "Implement a learning activity." at bounding box center [401, 254] width 16 height 16
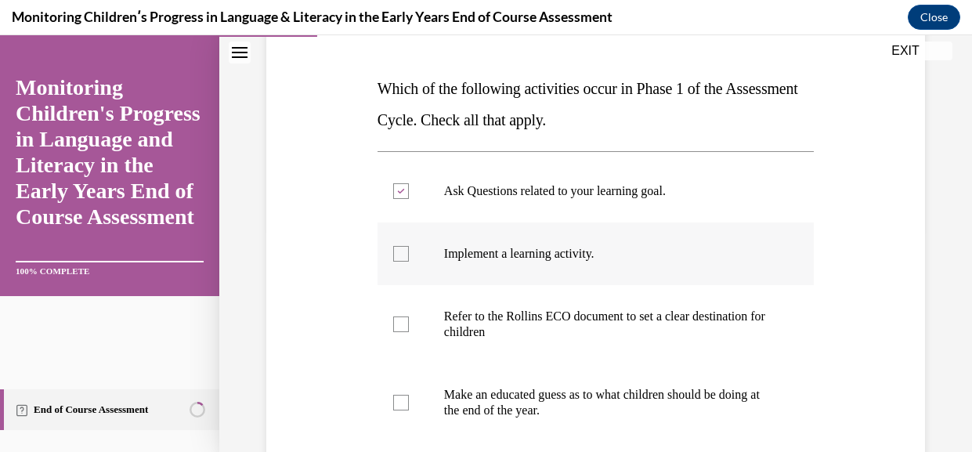
checkbox input "true"
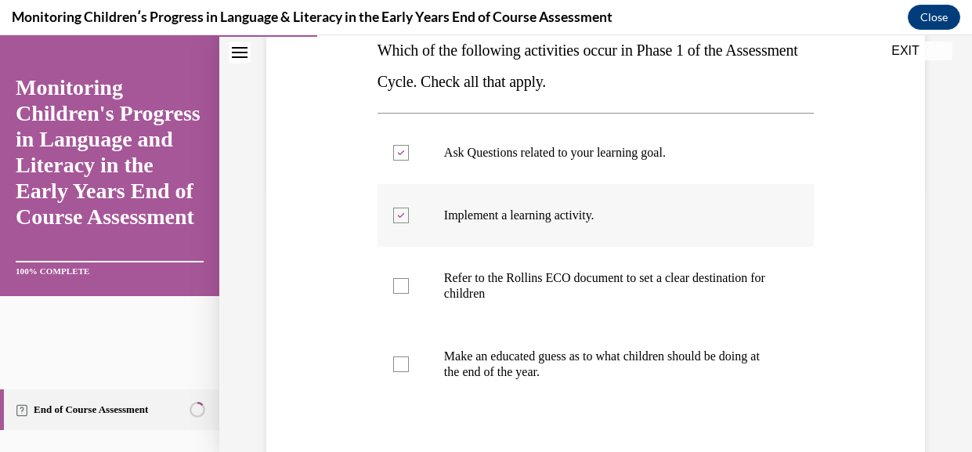
scroll to position [273, 0]
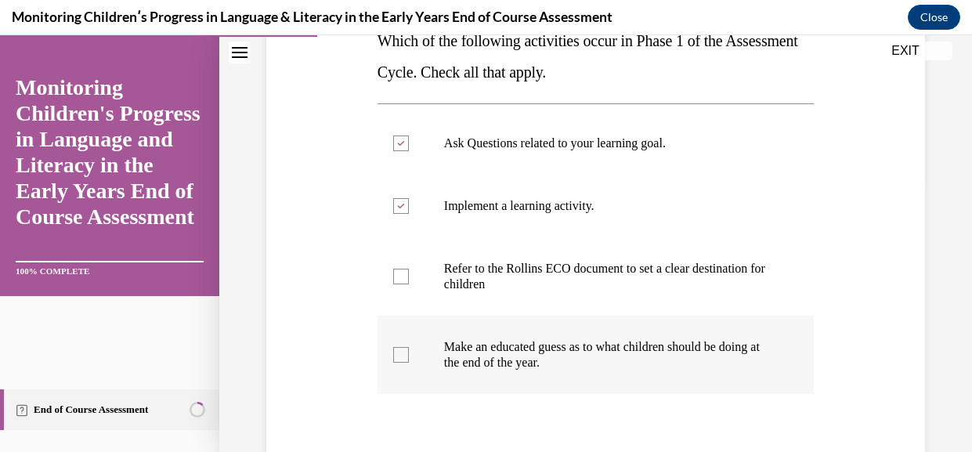
click at [554, 370] on p "Make an educated guess as to what children should be doing at the end of the ye…" at bounding box center [609, 354] width 331 height 31
click at [409, 363] on input "Make an educated guess as to what children should be doing at the end of the ye…" at bounding box center [401, 355] width 16 height 16
checkbox input "true"
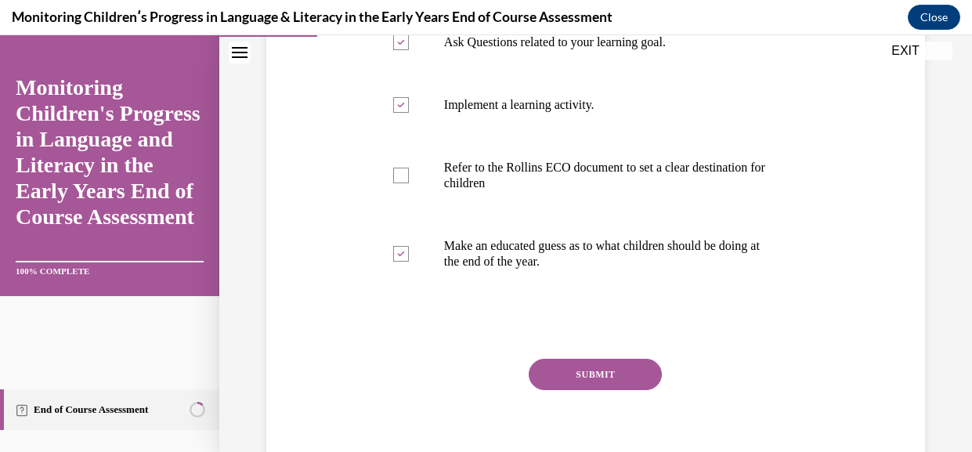
scroll to position [381, 0]
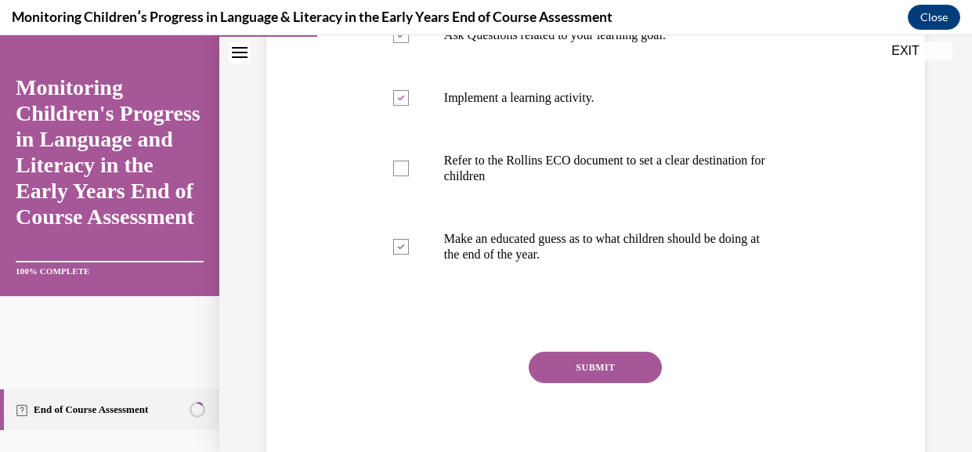
drag, startPoint x: 620, startPoint y: 414, endPoint x: 869, endPoint y: 255, distance: 295.9
click at [869, 255] on div "Question 03/16 Which of the following activities occur in Phase 1 of the Assess…" at bounding box center [595, 134] width 667 height 691
drag, startPoint x: 726, startPoint y: 211, endPoint x: 719, endPoint y: 267, distance: 56.1
click at [726, 184] on p "Refer to the Rollins ECO document to set a clear destination for children" at bounding box center [609, 168] width 331 height 31
click at [409, 176] on input "Refer to the Rollins ECO document to set a clear destination for children" at bounding box center [401, 169] width 16 height 16
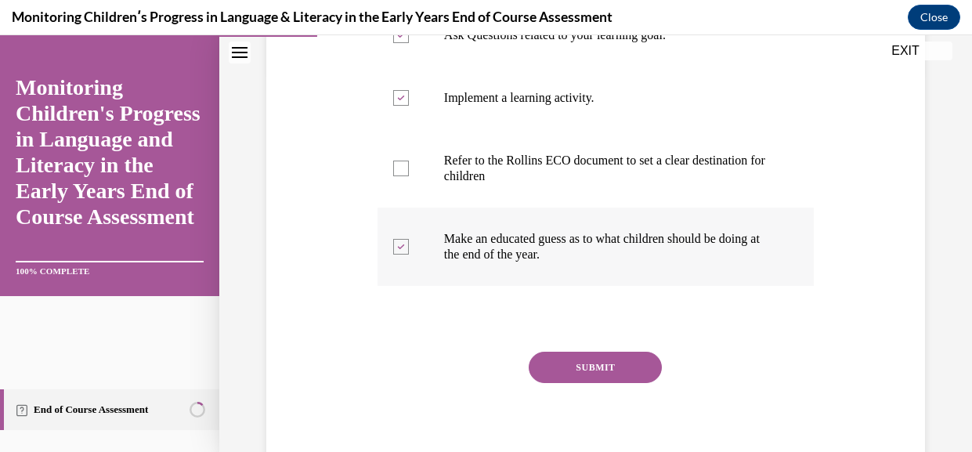
checkbox input "true"
click at [715, 262] on p "Make an educated guess as to what children should be doing at the end of the ye…" at bounding box center [609, 246] width 331 height 31
click at [409, 255] on input "Make an educated guess as to what children should be doing at the end of the ye…" at bounding box center [401, 247] width 16 height 16
checkbox input "false"
click at [607, 383] on button "SUBMIT" at bounding box center [595, 367] width 133 height 31
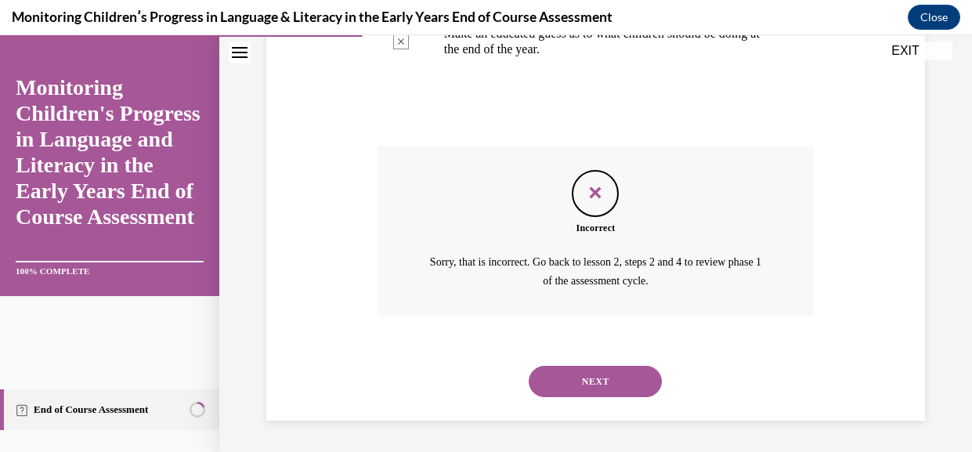
scroll to position [650, 0]
click at [572, 366] on button "NEXT" at bounding box center [595, 381] width 133 height 31
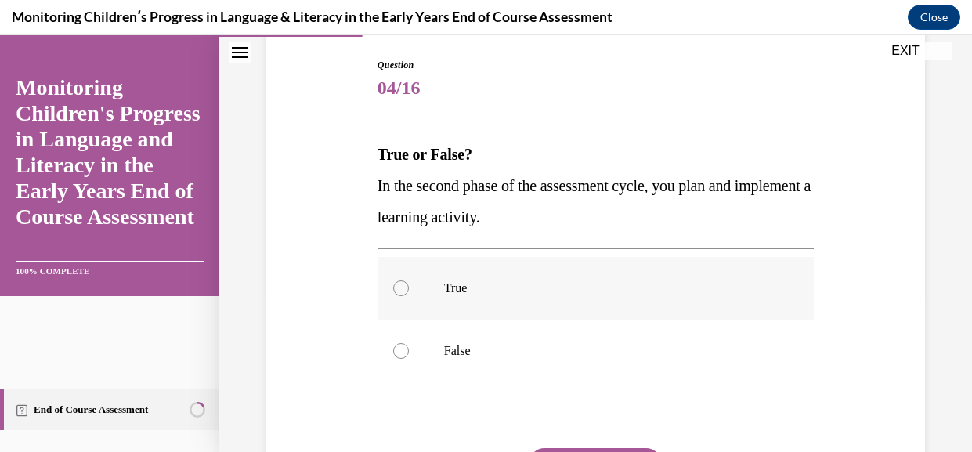
scroll to position [163, 0]
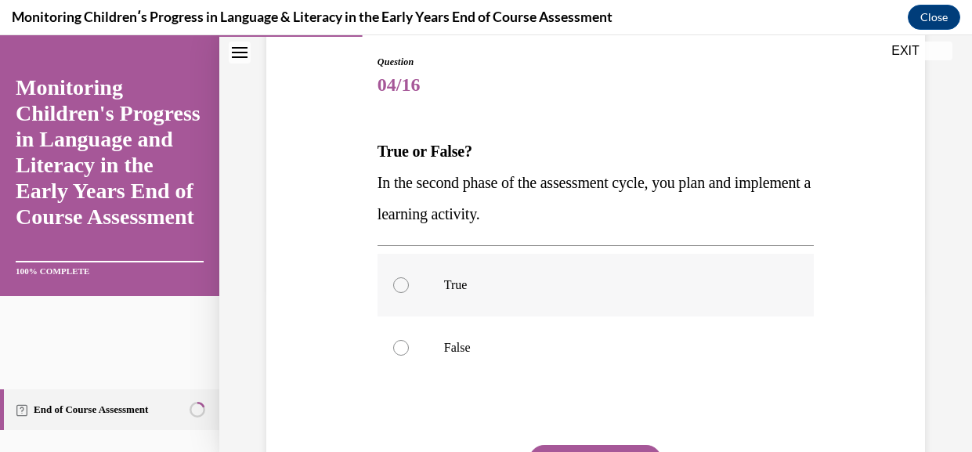
click at [475, 294] on label "True" at bounding box center [596, 285] width 436 height 63
click at [409, 293] on input "True" at bounding box center [401, 285] width 16 height 16
radio input "true"
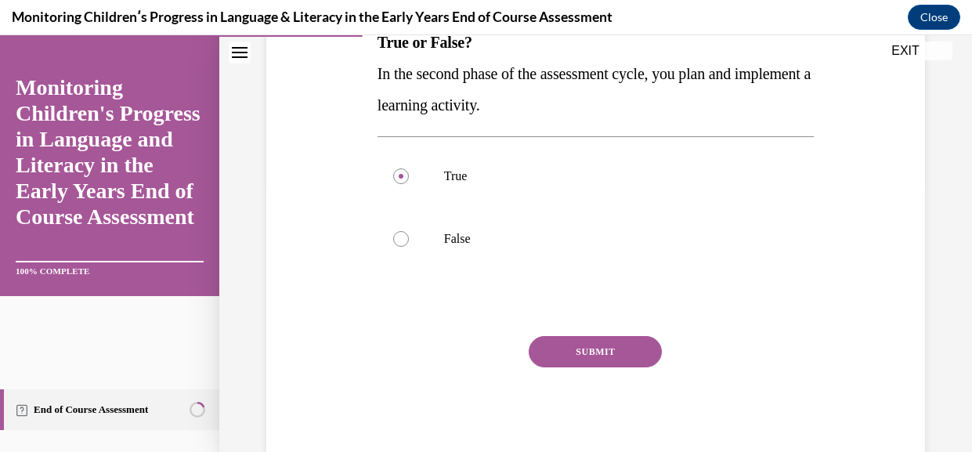
click at [632, 367] on button "SUBMIT" at bounding box center [595, 351] width 133 height 31
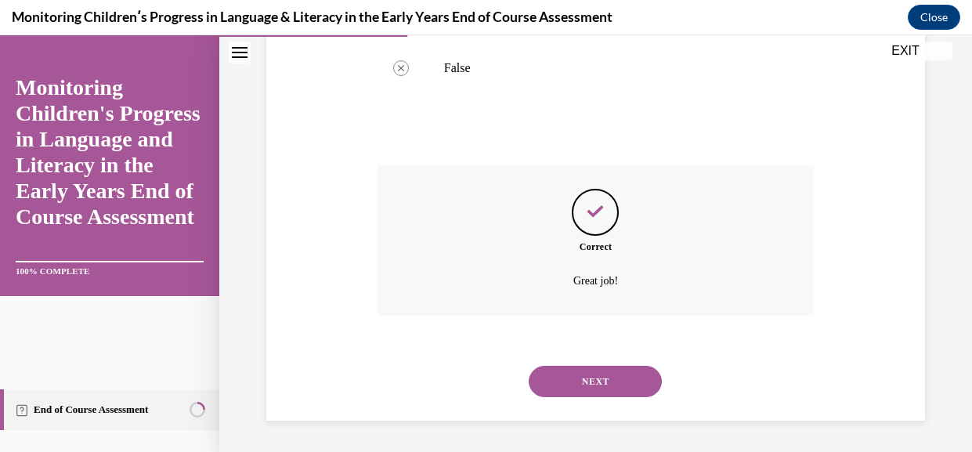
scroll to position [496, 0]
click at [605, 387] on button "NEXT" at bounding box center [595, 381] width 133 height 31
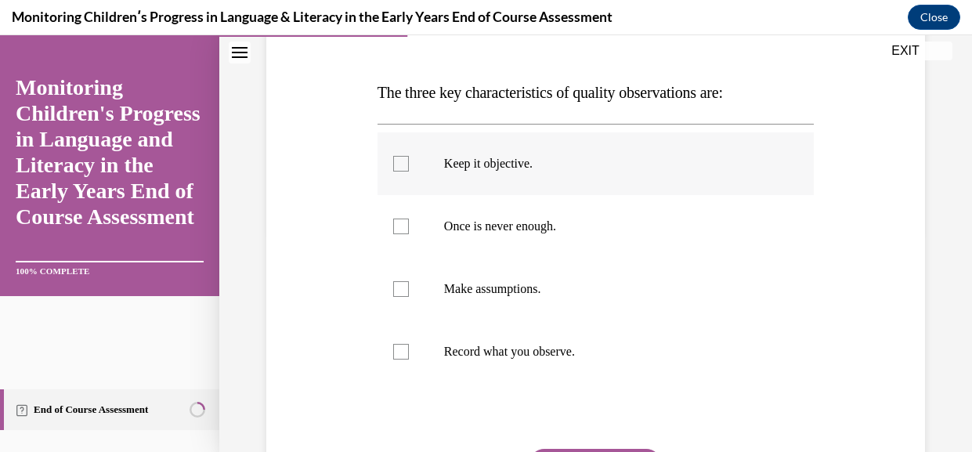
scroll to position [266, 0]
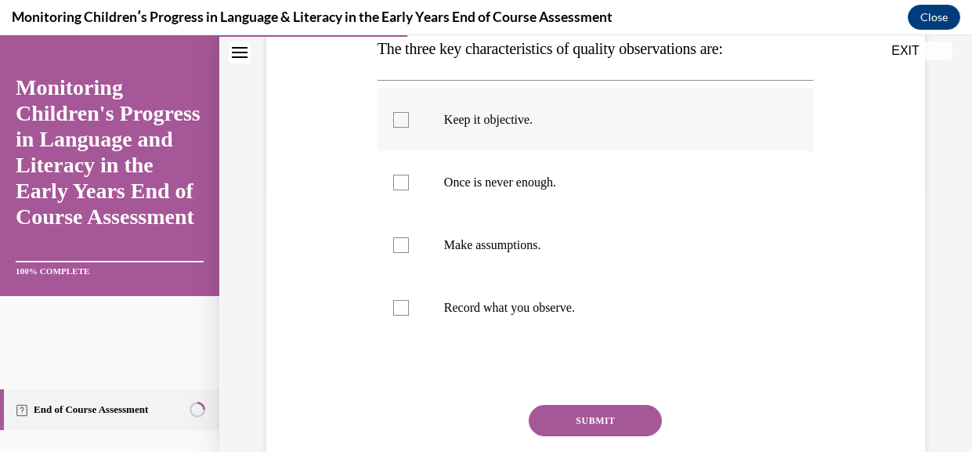
drag, startPoint x: 504, startPoint y: 156, endPoint x: 510, endPoint y: 164, distance: 10.2
click at [504, 151] on label "Keep it objective." at bounding box center [596, 120] width 436 height 63
click at [409, 128] on input "Keep it objective." at bounding box center [401, 120] width 16 height 16
checkbox input "true"
click at [594, 214] on label "Once is never enough." at bounding box center [596, 182] width 436 height 63
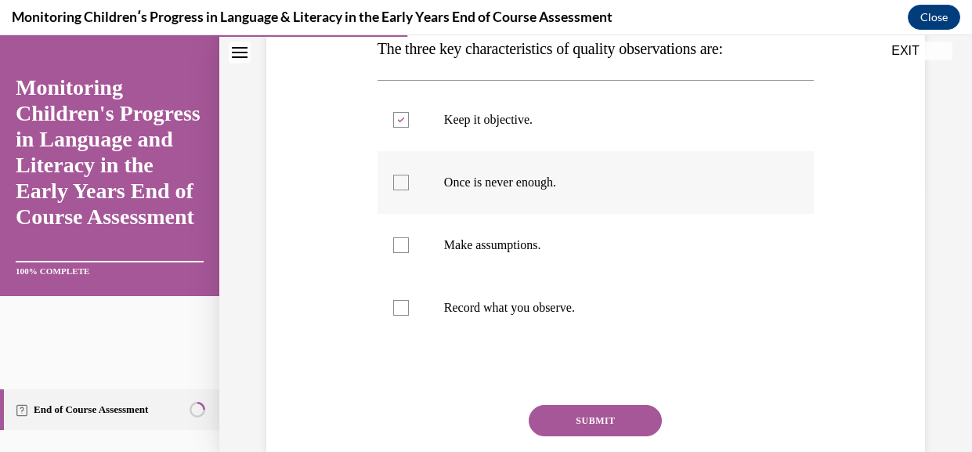
click at [409, 190] on input "Once is never enough." at bounding box center [401, 183] width 16 height 16
checkbox input "true"
click at [583, 316] on p "Record what you observe." at bounding box center [609, 308] width 331 height 16
click at [409, 316] on input "Record what you observe." at bounding box center [401, 308] width 16 height 16
checkbox input "true"
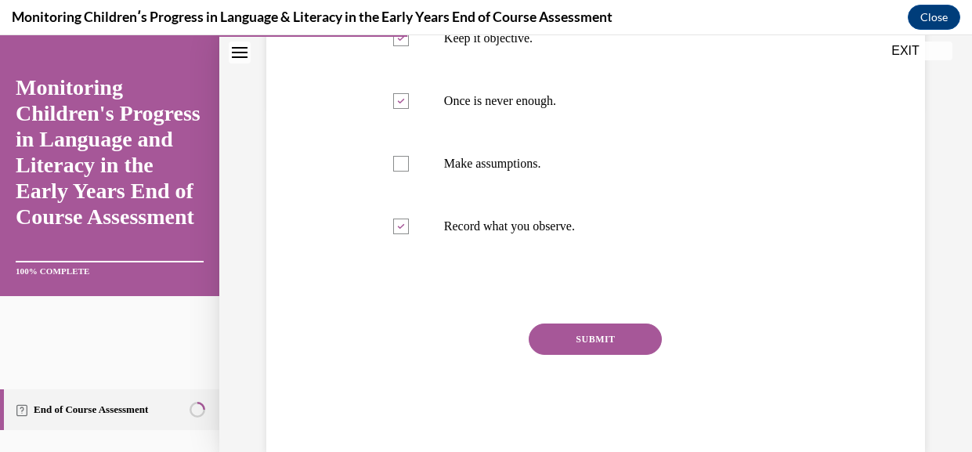
click at [627, 355] on button "SUBMIT" at bounding box center [595, 338] width 133 height 31
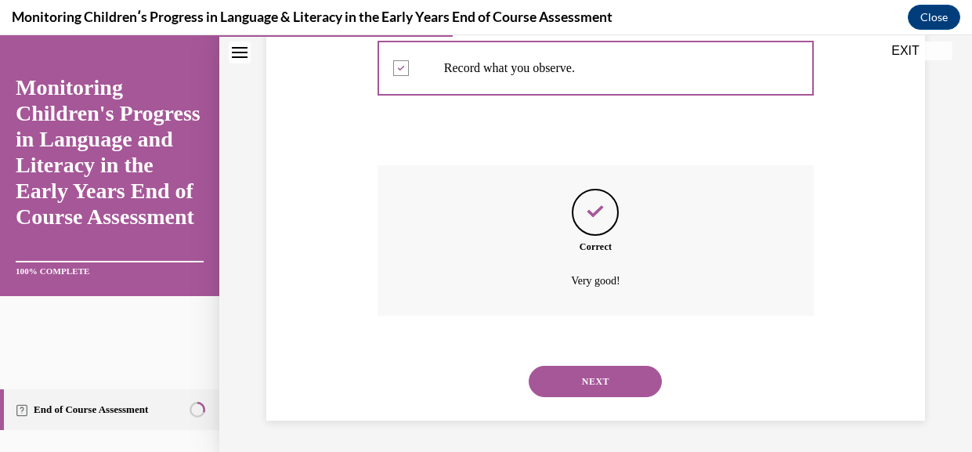
click at [599, 366] on button "NEXT" at bounding box center [595, 381] width 133 height 31
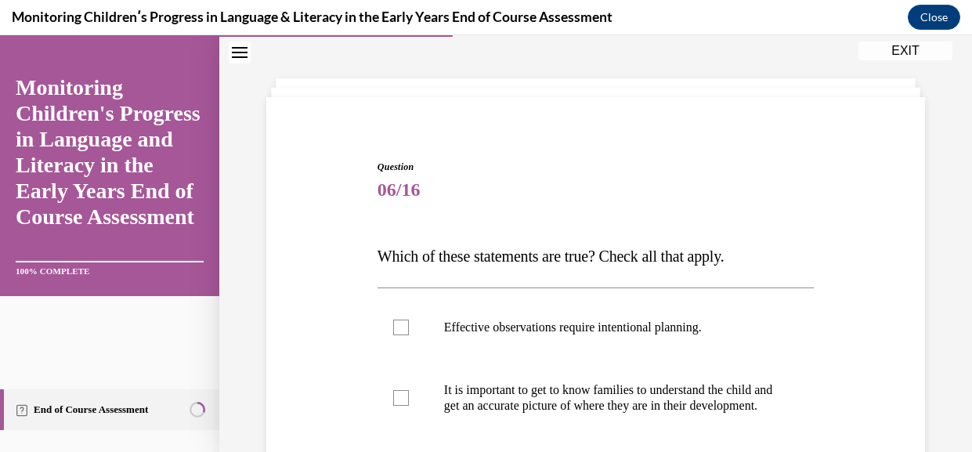
scroll to position [74, 0]
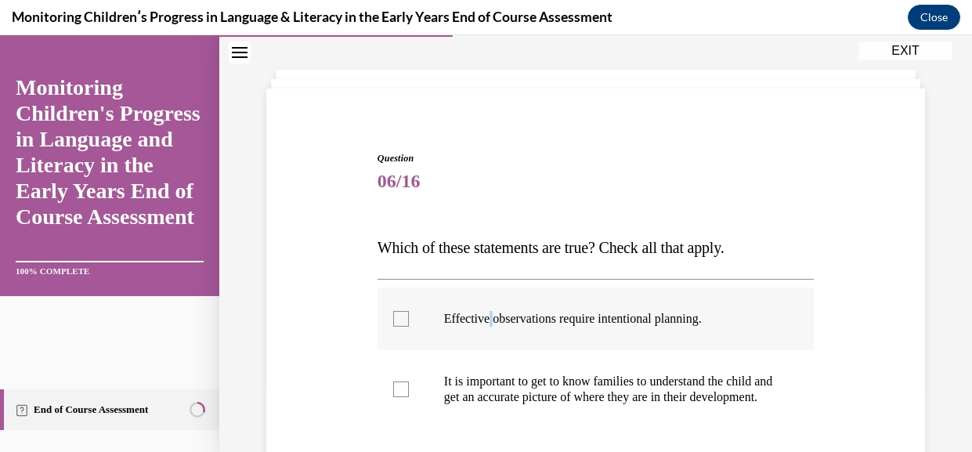
click at [512, 327] on p "Effective observations require intentional planning." at bounding box center [609, 319] width 331 height 16
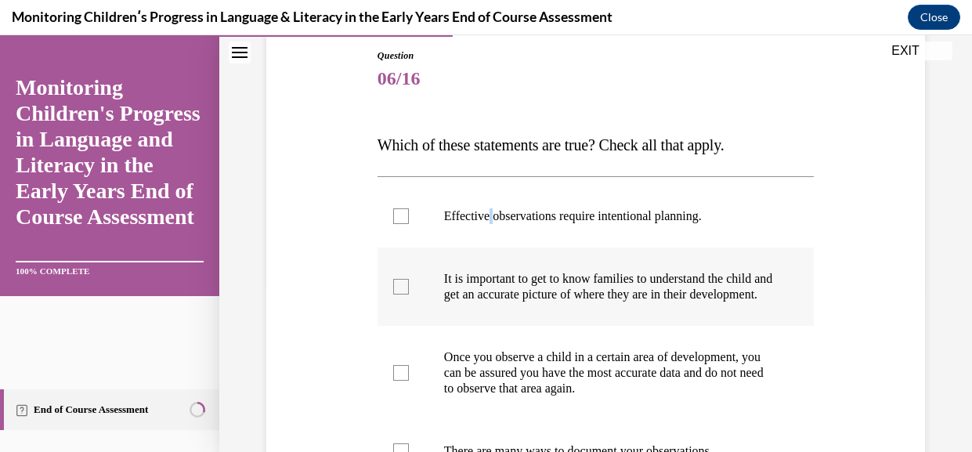
scroll to position [173, 0]
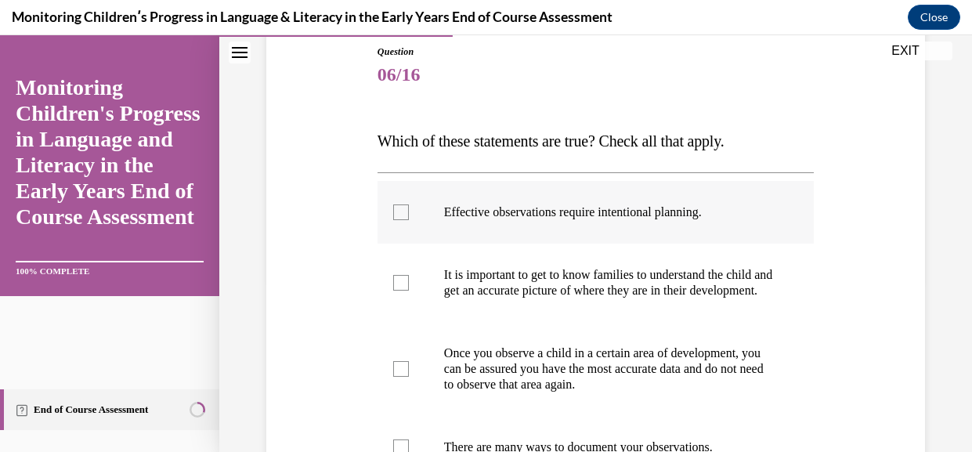
click at [496, 220] on p "Effective observations require intentional planning." at bounding box center [609, 212] width 331 height 16
click at [409, 220] on input "Effective observations require intentional planning." at bounding box center [401, 212] width 16 height 16
checkbox input "true"
click at [497, 298] on p "It is important to get to know families to understand the child and get an accu…" at bounding box center [609, 282] width 331 height 31
click at [409, 291] on input "It is important to get to know families to understand the child and get an accu…" at bounding box center [401, 283] width 16 height 16
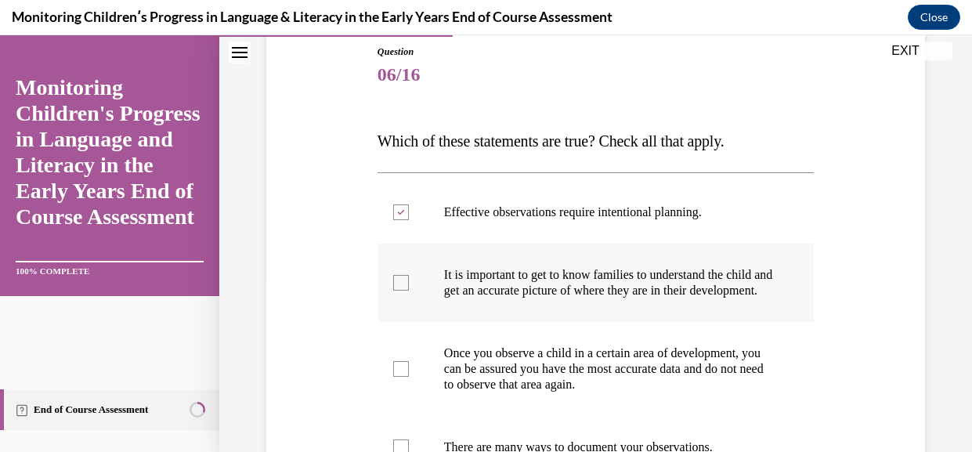
checkbox input "true"
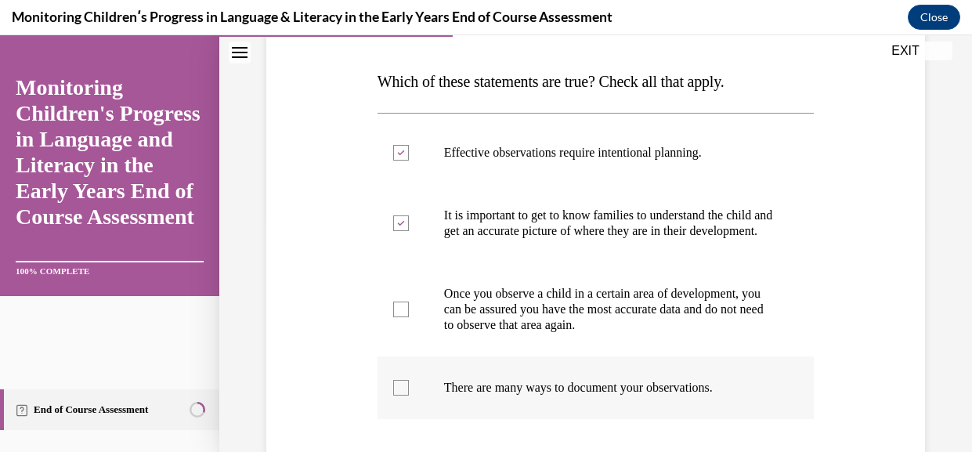
scroll to position [309, 0]
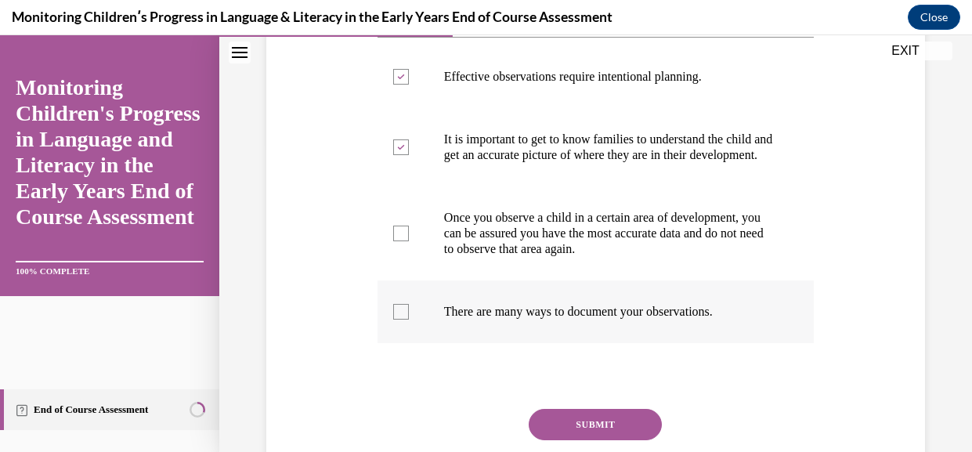
click at [501, 320] on p "There are many ways to document your observations." at bounding box center [609, 312] width 331 height 16
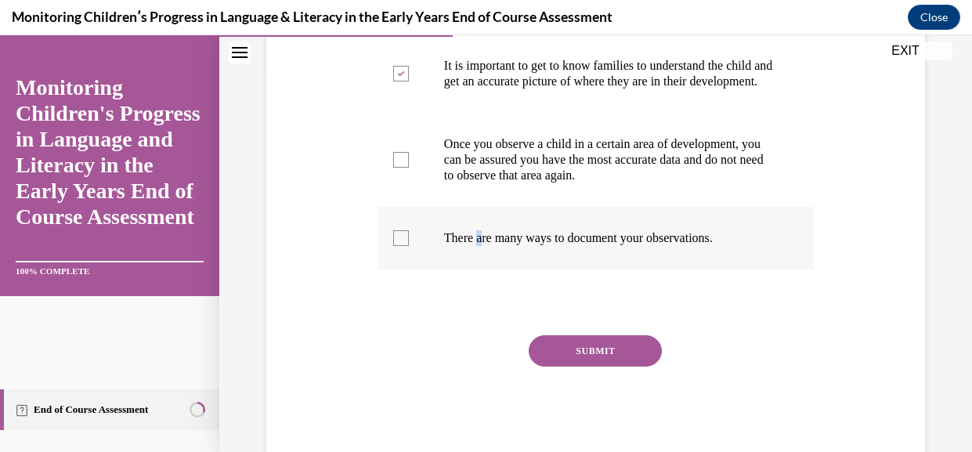
scroll to position [388, 0]
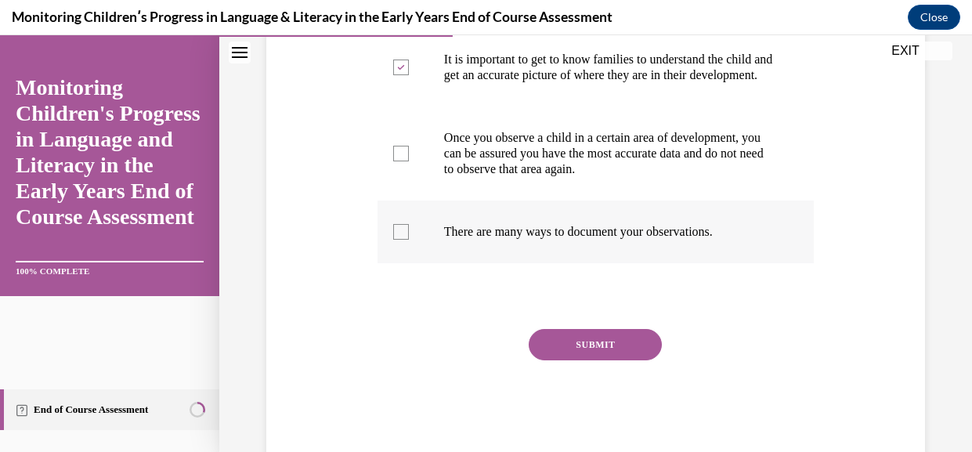
click at [610, 240] on p "There are many ways to document your observations." at bounding box center [609, 232] width 331 height 16
click at [409, 240] on input "There are many ways to document your observations." at bounding box center [401, 232] width 16 height 16
checkbox input "true"
click at [594, 360] on button "SUBMIT" at bounding box center [595, 344] width 133 height 31
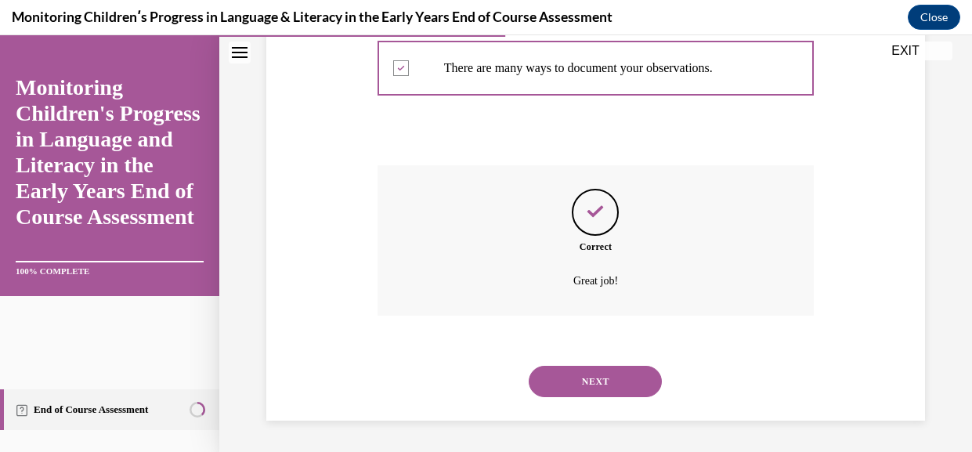
scroll to position [666, 0]
click at [585, 383] on button "NEXT" at bounding box center [595, 381] width 133 height 31
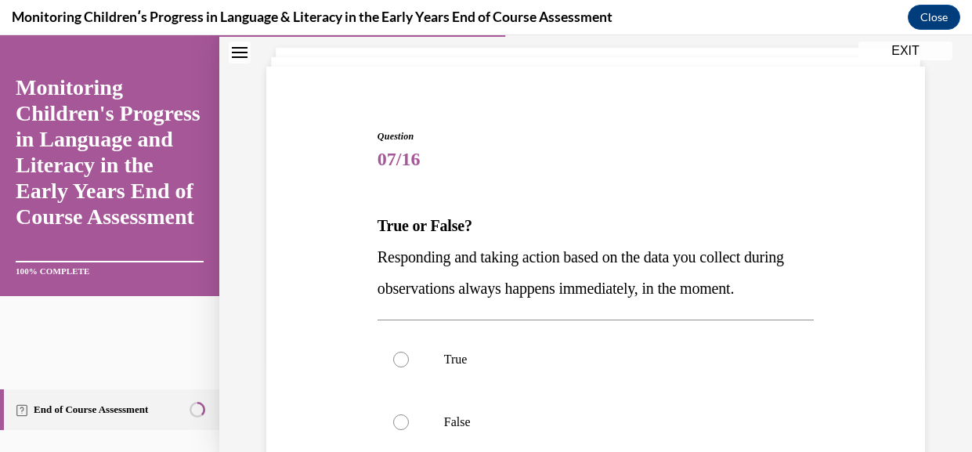
scroll to position [157, 0]
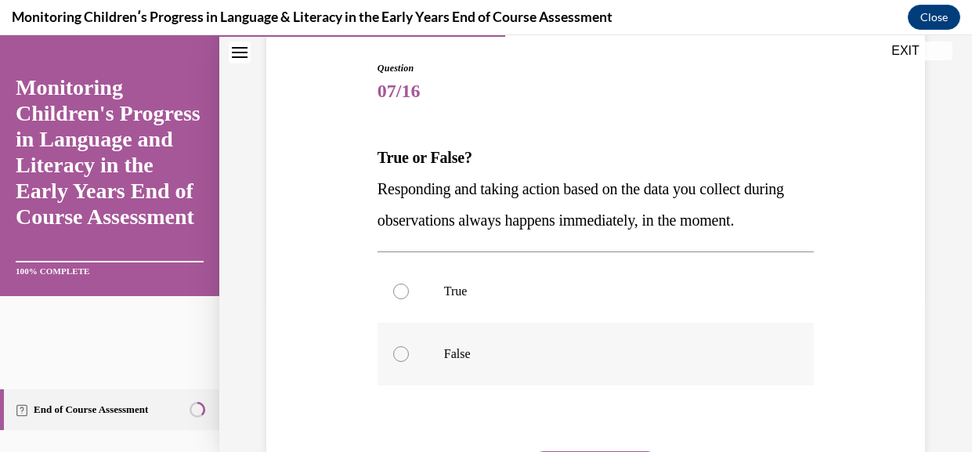
click at [478, 362] on p "False" at bounding box center [609, 354] width 331 height 16
click at [409, 362] on input "False" at bounding box center [401, 354] width 16 height 16
radio input "true"
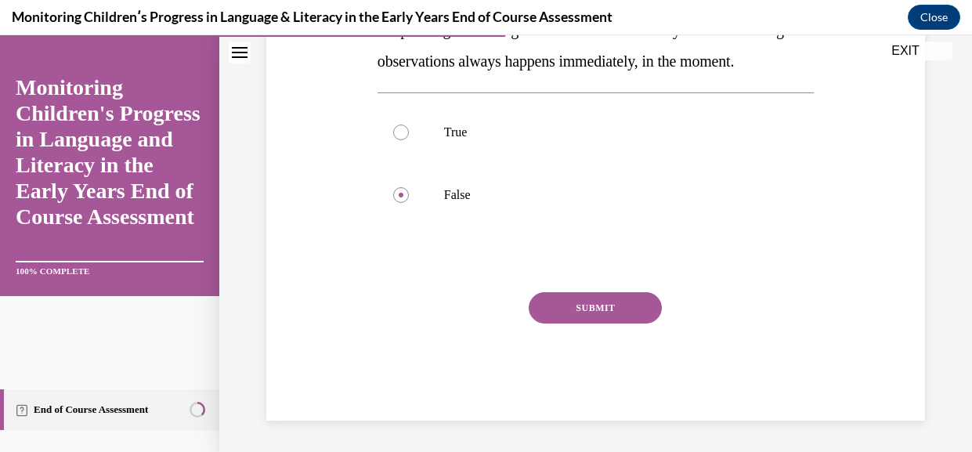
click at [631, 323] on button "SUBMIT" at bounding box center [595, 307] width 133 height 31
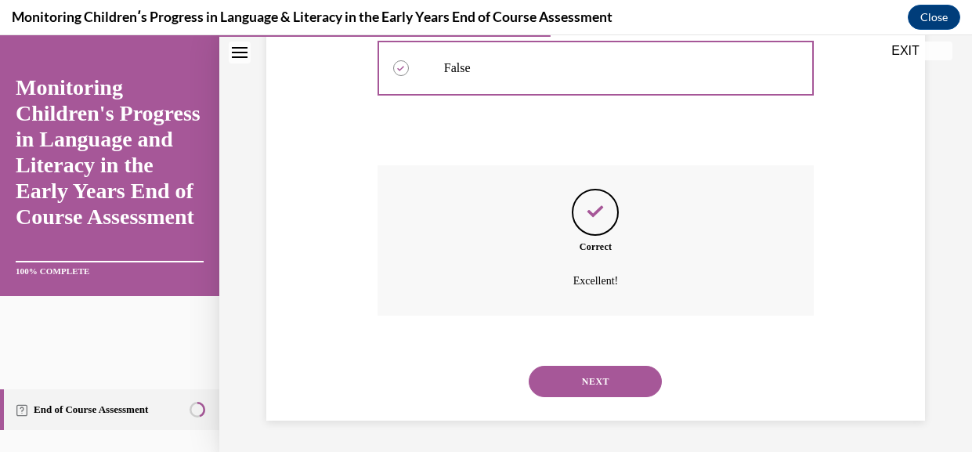
click at [645, 397] on button "NEXT" at bounding box center [595, 381] width 133 height 31
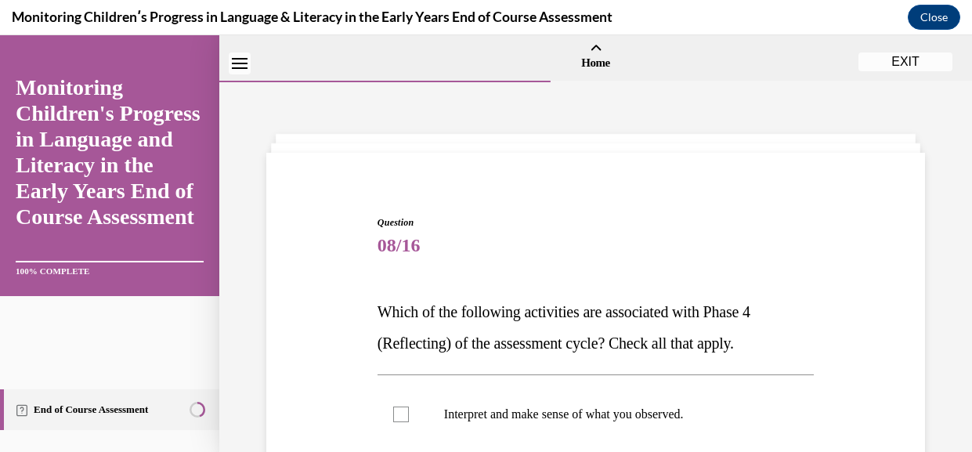
scroll to position [173, 0]
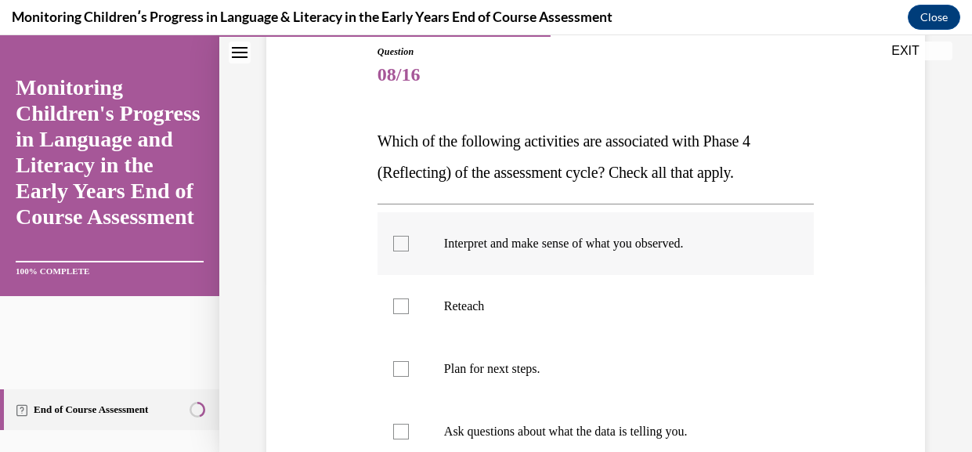
click at [472, 238] on label "Interpret and make sense of what you observed." at bounding box center [596, 243] width 436 height 63
click at [409, 238] on input "Interpret and make sense of what you observed." at bounding box center [401, 244] width 16 height 16
checkbox input "true"
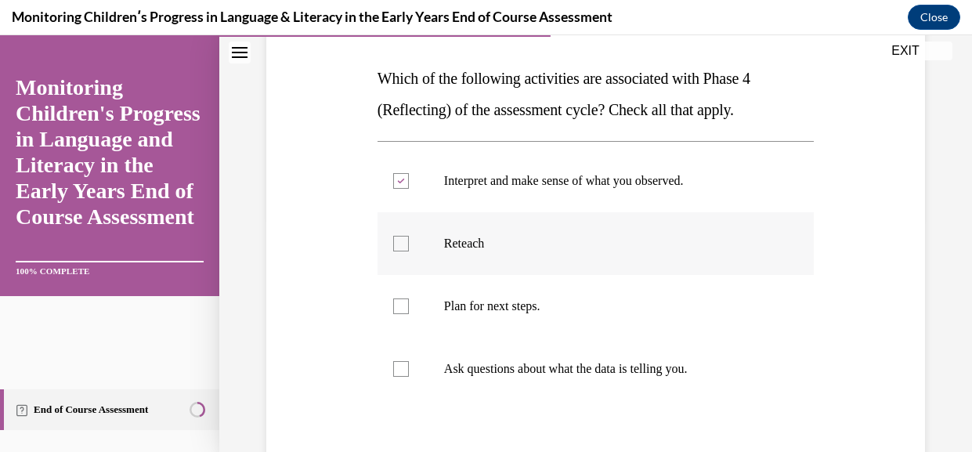
scroll to position [355, 0]
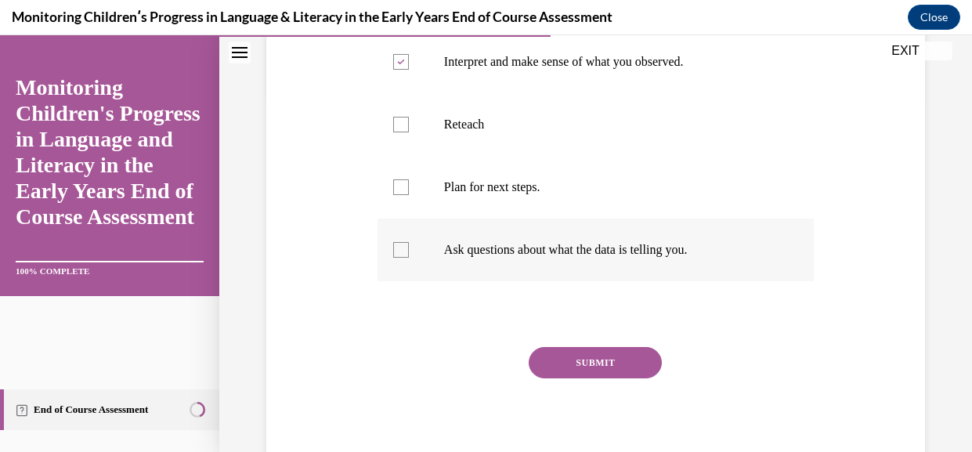
click at [498, 258] on p "Ask questions about what the data is telling you." at bounding box center [609, 250] width 331 height 16
click at [409, 258] on input "Ask questions about what the data is telling you." at bounding box center [401, 250] width 16 height 16
checkbox input "true"
click at [557, 378] on button "SUBMIT" at bounding box center [595, 362] width 133 height 31
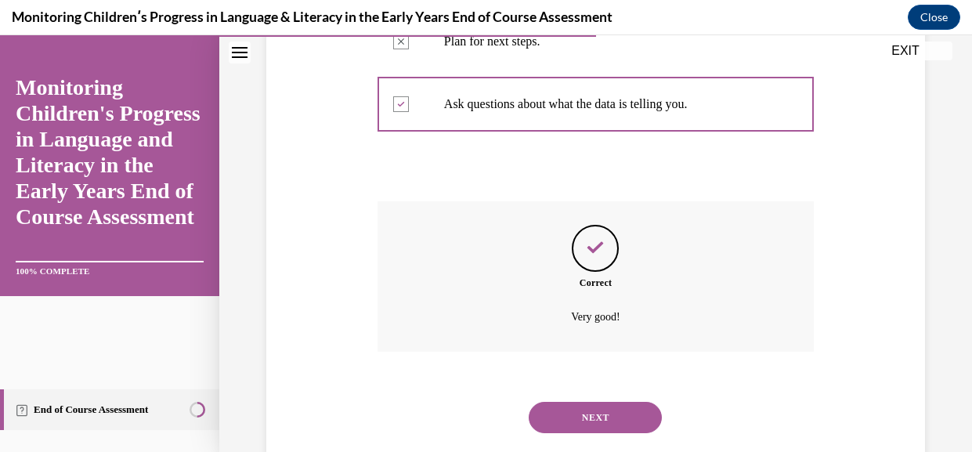
scroll to position [598, 0]
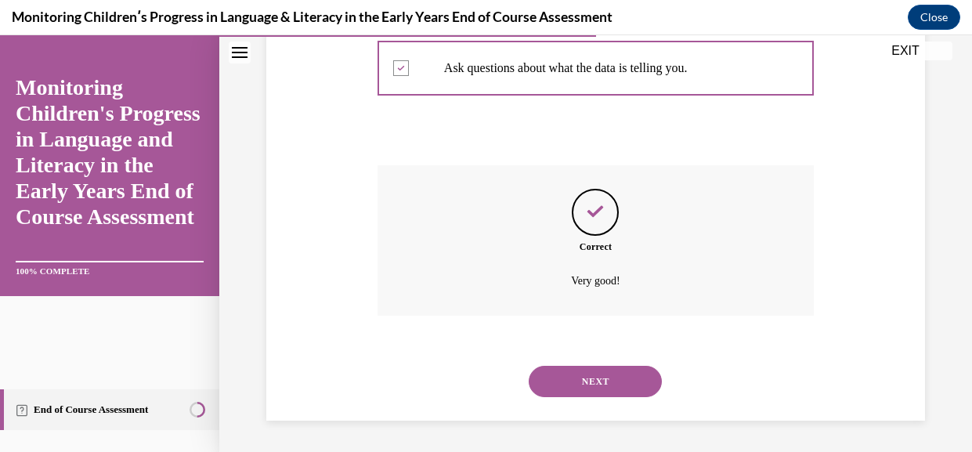
click at [590, 366] on button "NEXT" at bounding box center [595, 381] width 133 height 31
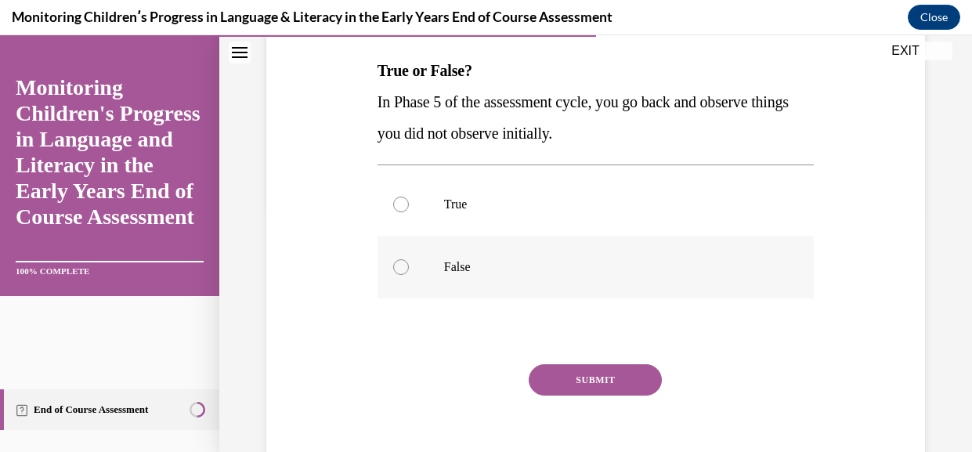
scroll to position [250, 0]
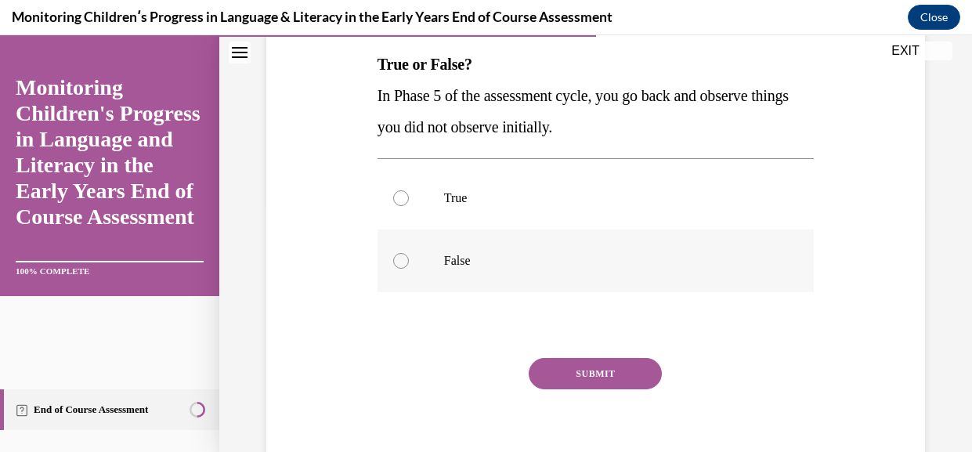
click at [564, 257] on label "False" at bounding box center [596, 260] width 436 height 63
click at [409, 257] on input "False" at bounding box center [401, 261] width 16 height 16
radio input "true"
click at [591, 389] on button "SUBMIT" at bounding box center [595, 373] width 133 height 31
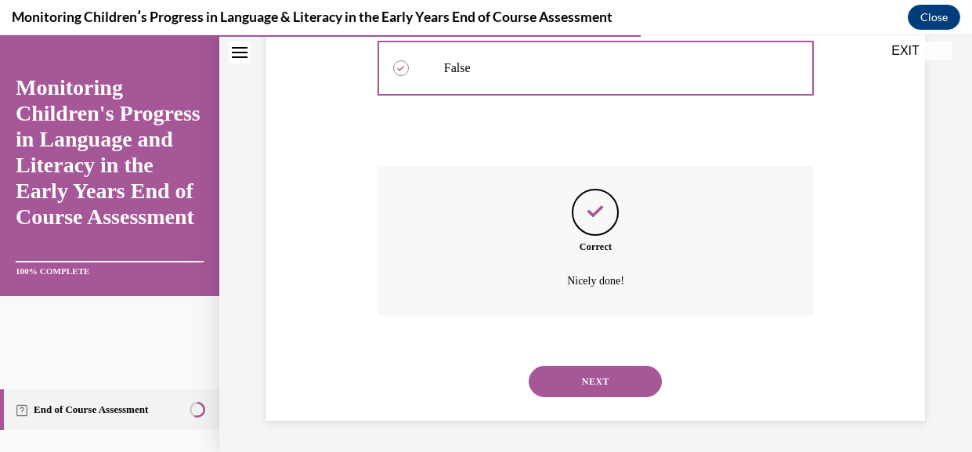
scroll to position [496, 0]
click at [599, 387] on button "NEXT" at bounding box center [595, 381] width 133 height 31
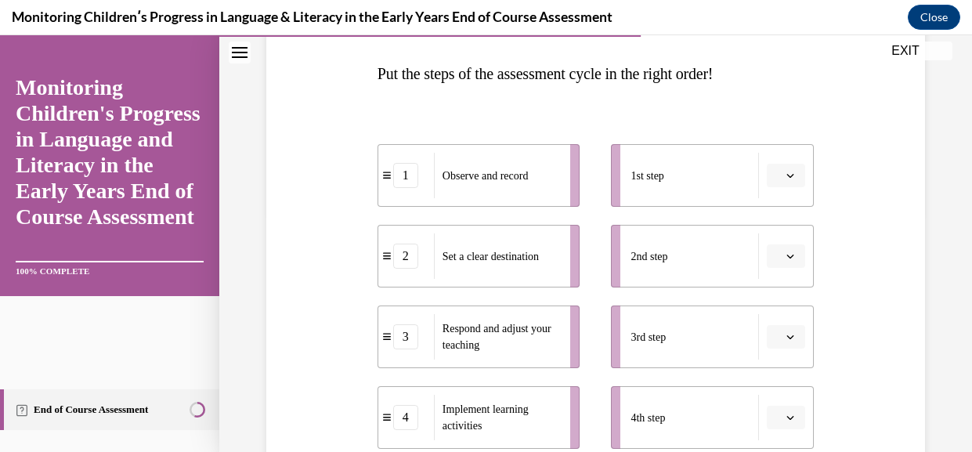
scroll to position [362, 0]
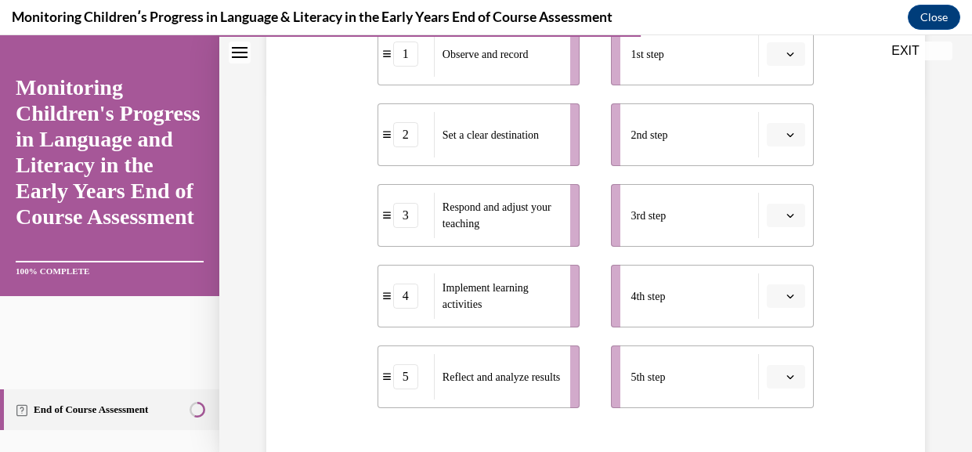
click at [790, 58] on icon "button" at bounding box center [790, 54] width 8 height 8
click at [776, 169] on div "2" at bounding box center [783, 176] width 42 height 31
click at [791, 139] on icon "button" at bounding box center [790, 135] width 8 height 8
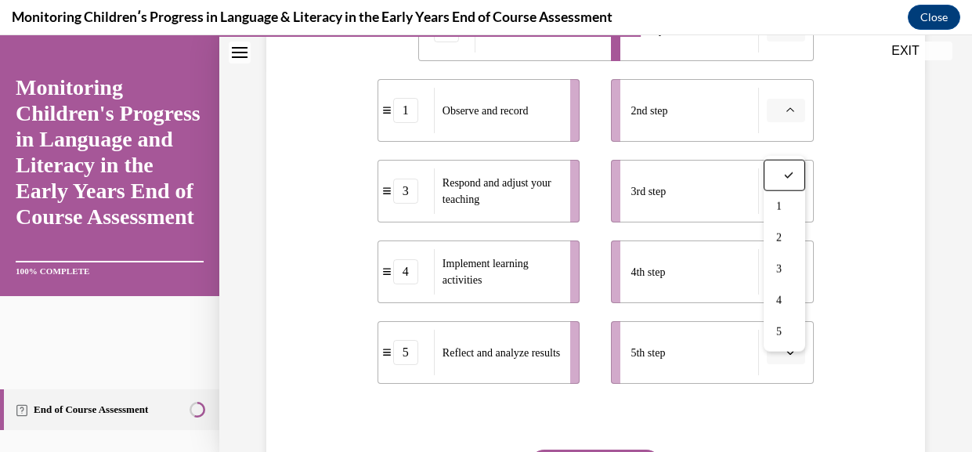
scroll to position [397, 0]
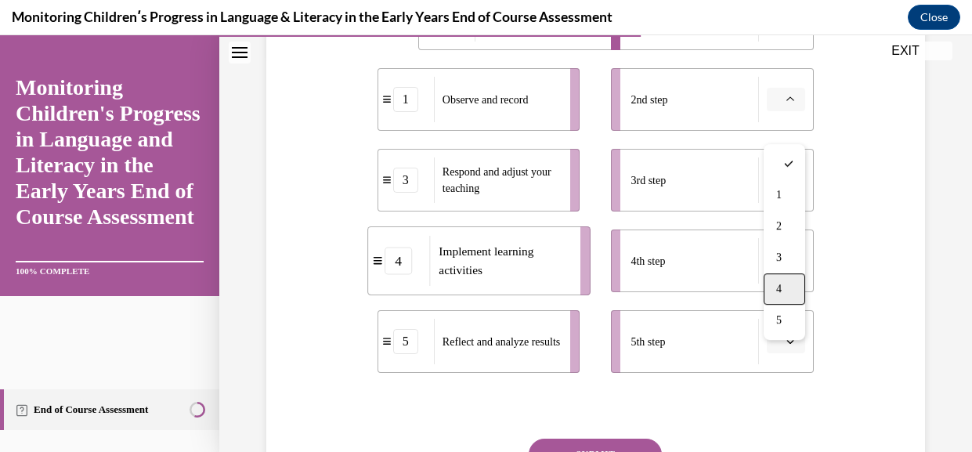
click at [787, 289] on div "4" at bounding box center [785, 288] width 42 height 31
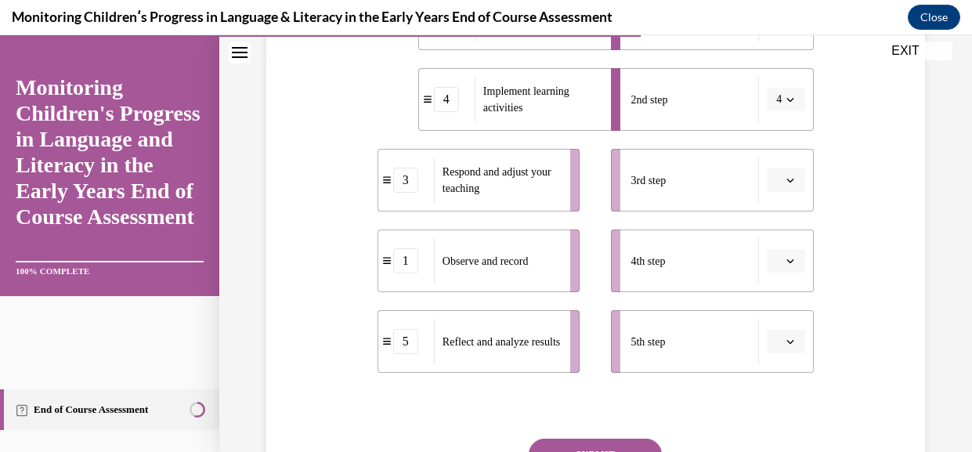
click at [785, 186] on span "button" at bounding box center [790, 180] width 11 height 11
click at [786, 287] on div "1" at bounding box center [783, 281] width 42 height 31
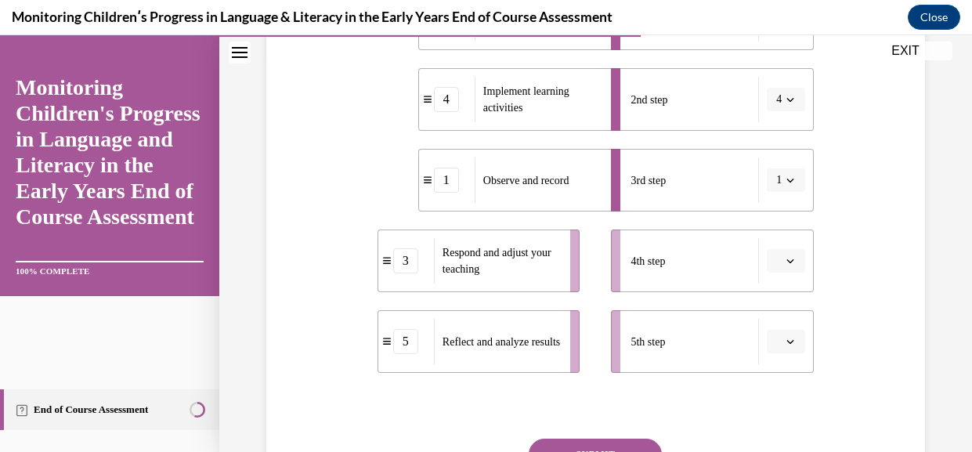
click at [793, 266] on span "button" at bounding box center [790, 260] width 11 height 11
drag, startPoint x: 777, startPoint y: 267, endPoint x: 789, endPoint y: 293, distance: 28.4
click at [777, 266] on div "5" at bounding box center [783, 250] width 42 height 31
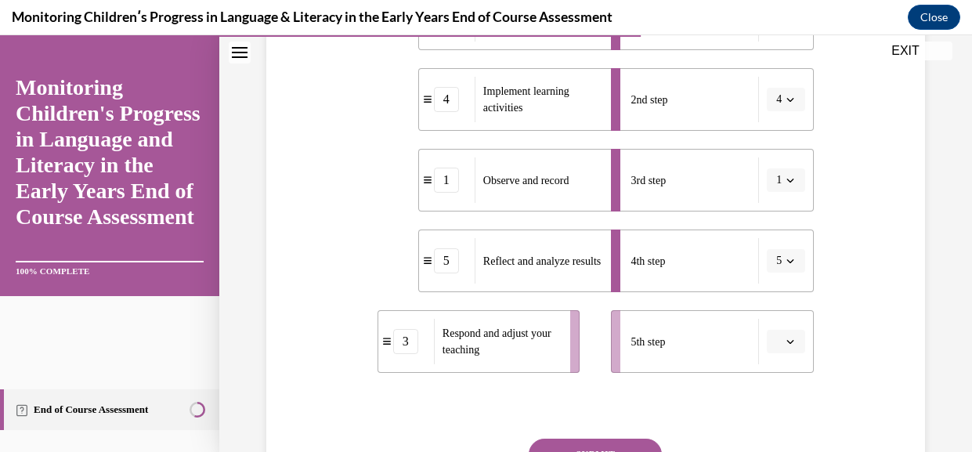
click at [785, 347] on span "button" at bounding box center [790, 341] width 11 height 11
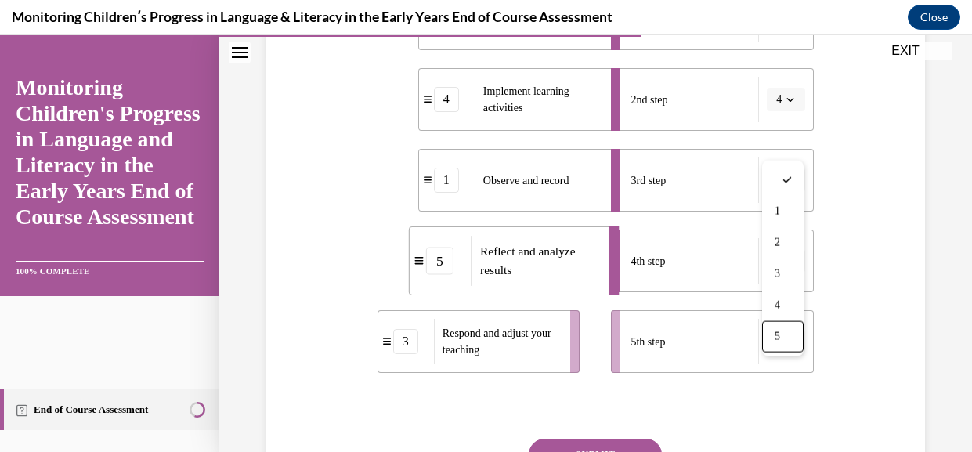
click at [774, 331] on div "5" at bounding box center [783, 336] width 42 height 31
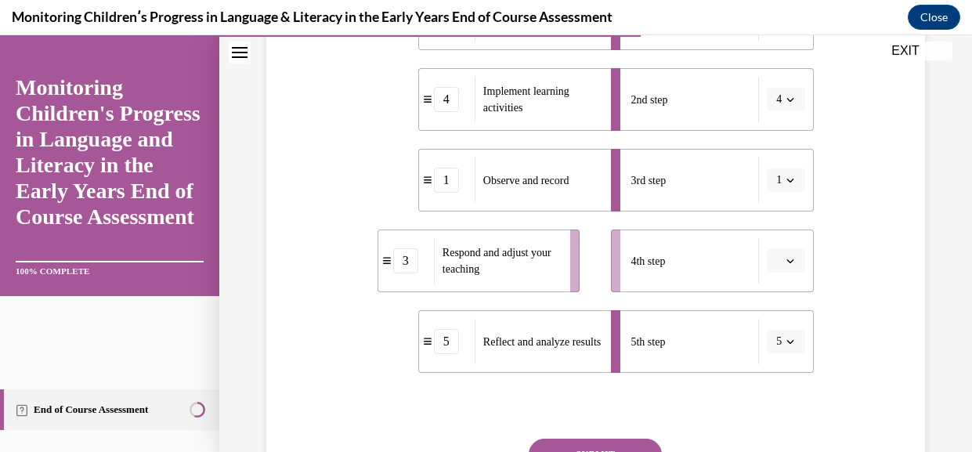
click at [787, 273] on button "button" at bounding box center [786, 260] width 38 height 23
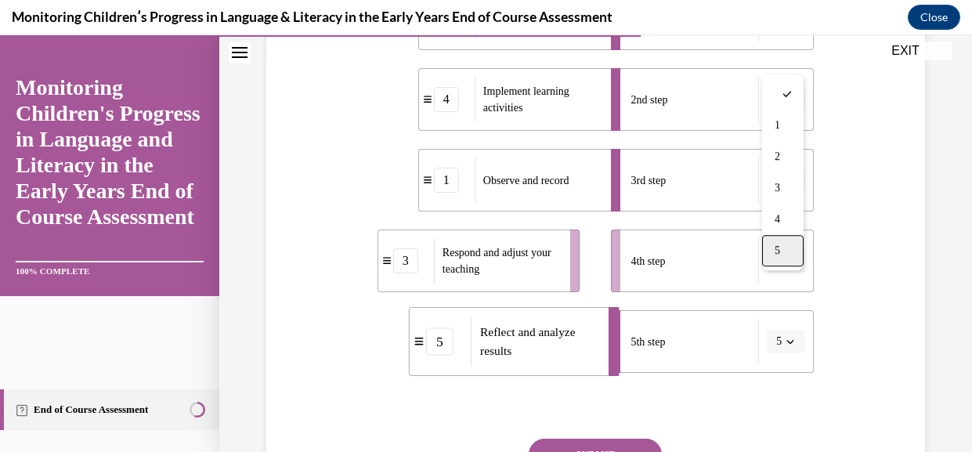
click at [780, 257] on span "5" at bounding box center [777, 250] width 5 height 13
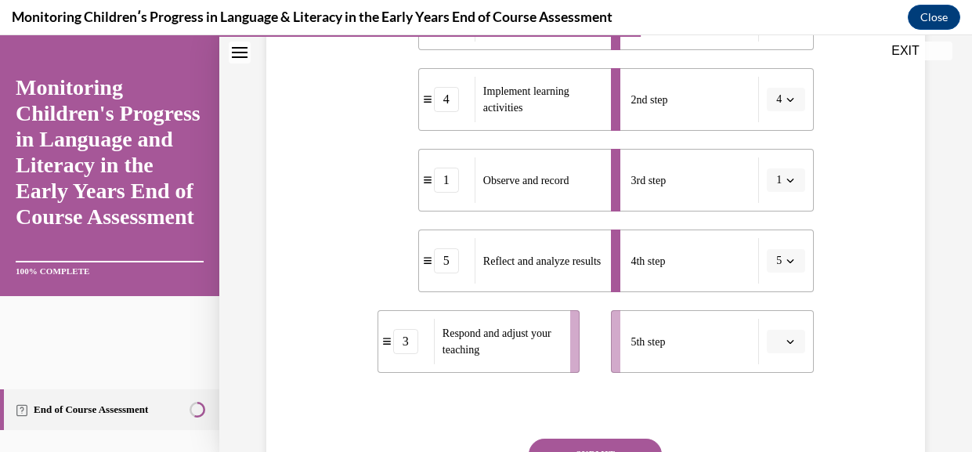
click at [811, 373] on li "5th step" at bounding box center [712, 341] width 203 height 63
click at [804, 353] on button "button" at bounding box center [786, 341] width 38 height 23
click at [773, 279] on div "3" at bounding box center [783, 273] width 42 height 31
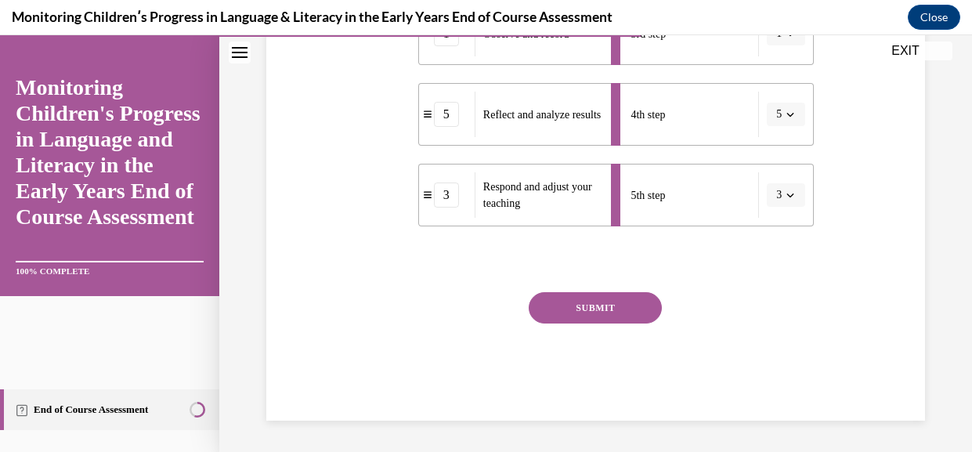
click at [646, 293] on button "SUBMIT" at bounding box center [595, 307] width 133 height 31
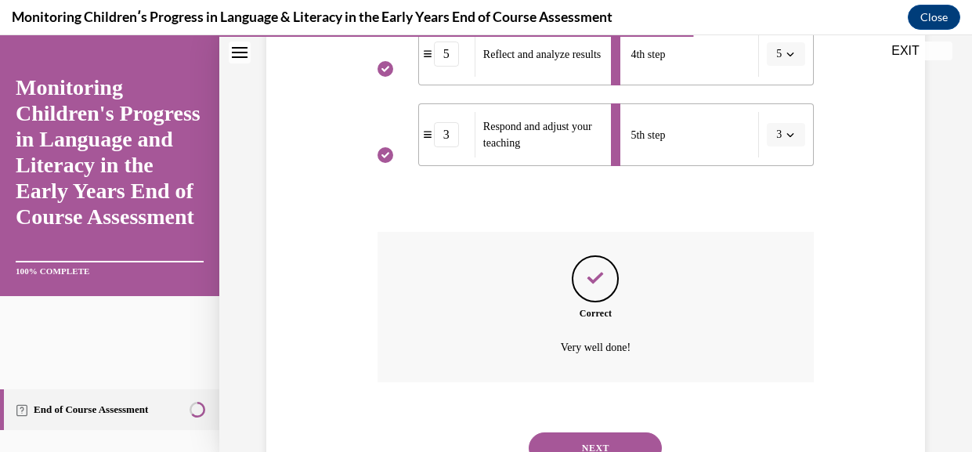
scroll to position [741, 0]
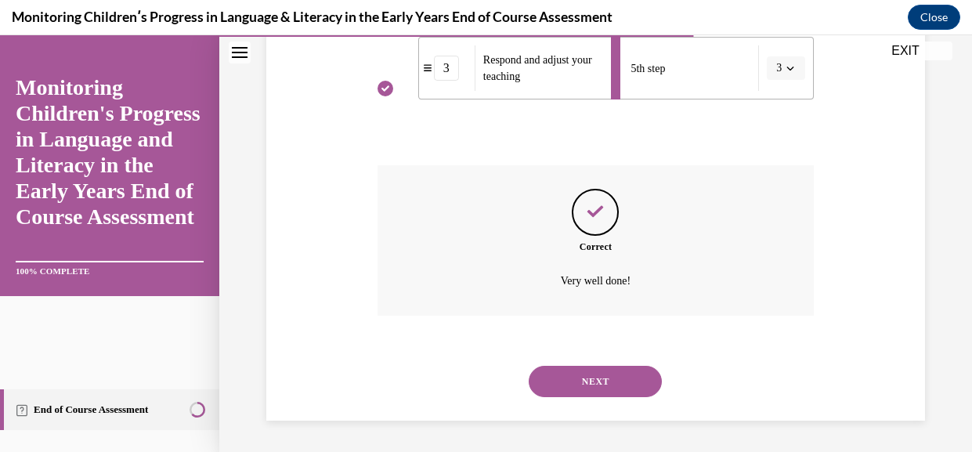
click at [632, 383] on button "NEXT" at bounding box center [595, 381] width 133 height 31
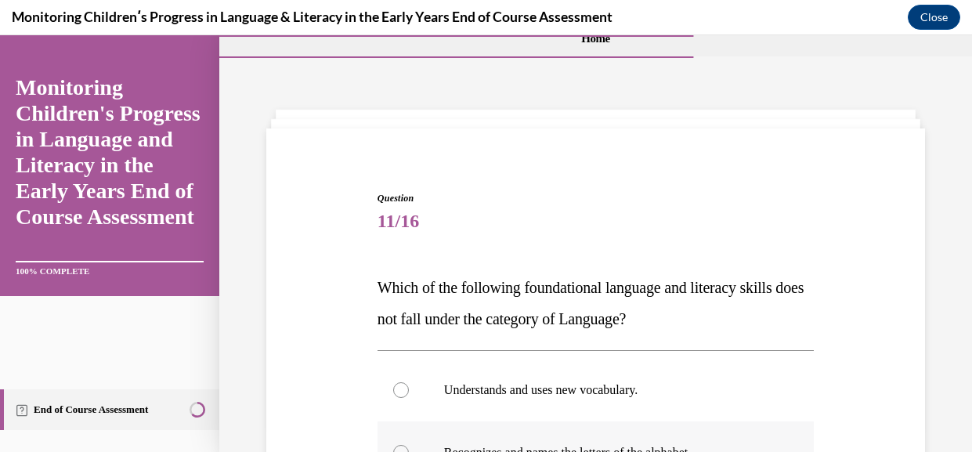
scroll to position [194, 0]
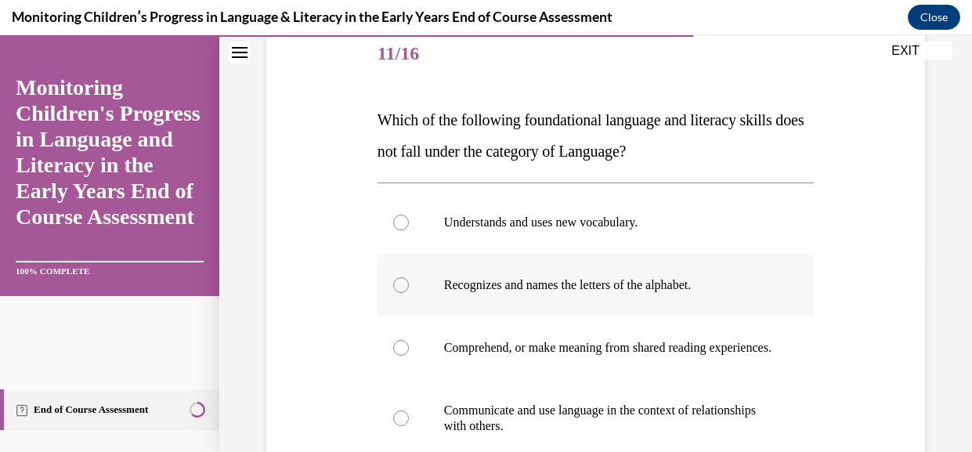
click at [551, 293] on p "Recognizes and names the letters of the alphabet." at bounding box center [609, 285] width 331 height 16
click at [409, 293] on input "Recognizes and names the letters of the alphabet." at bounding box center [401, 285] width 16 height 16
radio input "true"
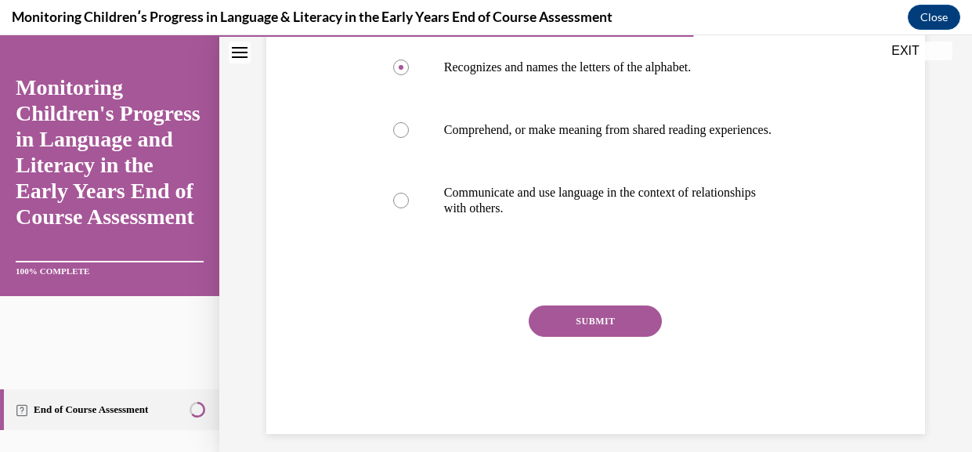
click at [629, 337] on button "SUBMIT" at bounding box center [595, 320] width 133 height 31
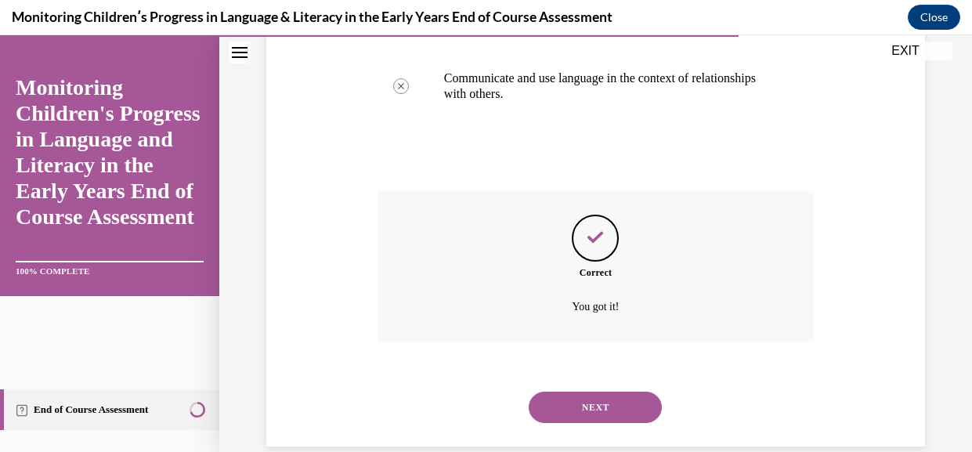
scroll to position [630, 0]
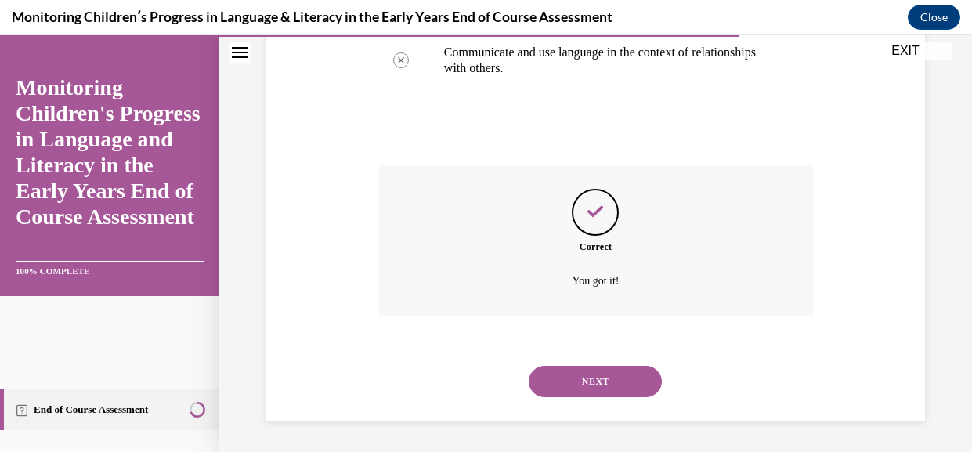
click at [585, 356] on div "NEXT" at bounding box center [596, 381] width 436 height 63
drag, startPoint x: 575, startPoint y: 365, endPoint x: 570, endPoint y: 354, distance: 11.9
click at [570, 354] on div "NEXT" at bounding box center [596, 381] width 436 height 63
click at [547, 372] on button "NEXT" at bounding box center [595, 381] width 133 height 31
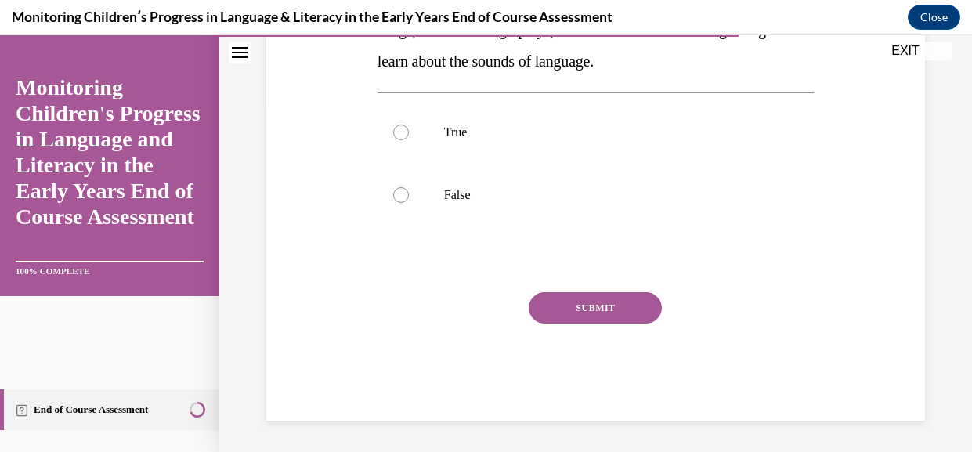
scroll to position [194, 0]
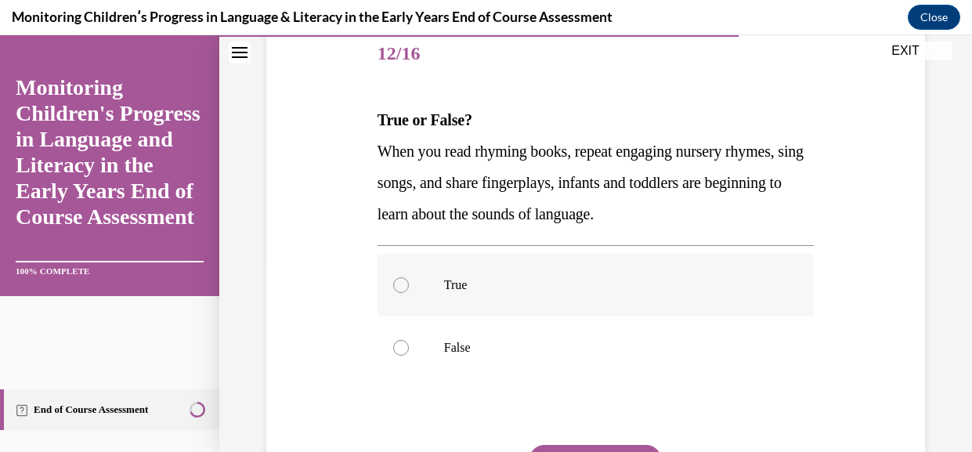
click at [537, 293] on p "True" at bounding box center [609, 285] width 331 height 16
click at [409, 293] on input "True" at bounding box center [401, 285] width 16 height 16
radio input "true"
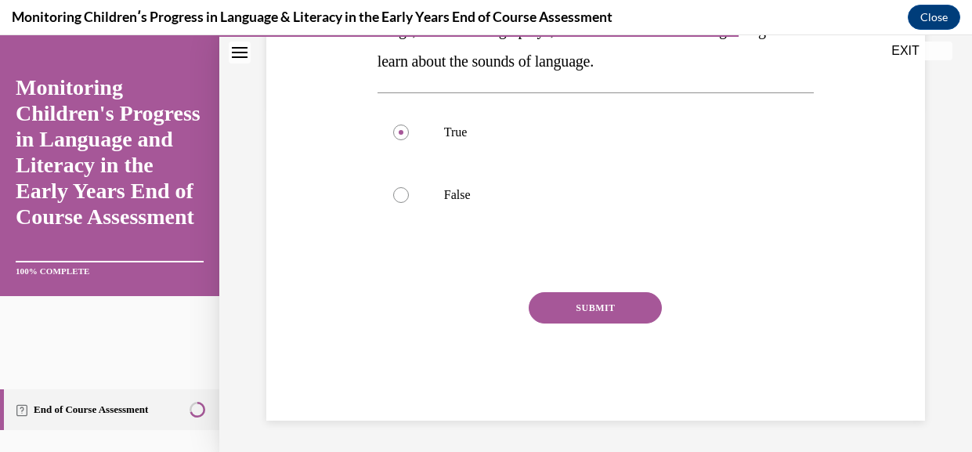
click at [628, 310] on button "SUBMIT" at bounding box center [595, 307] width 133 height 31
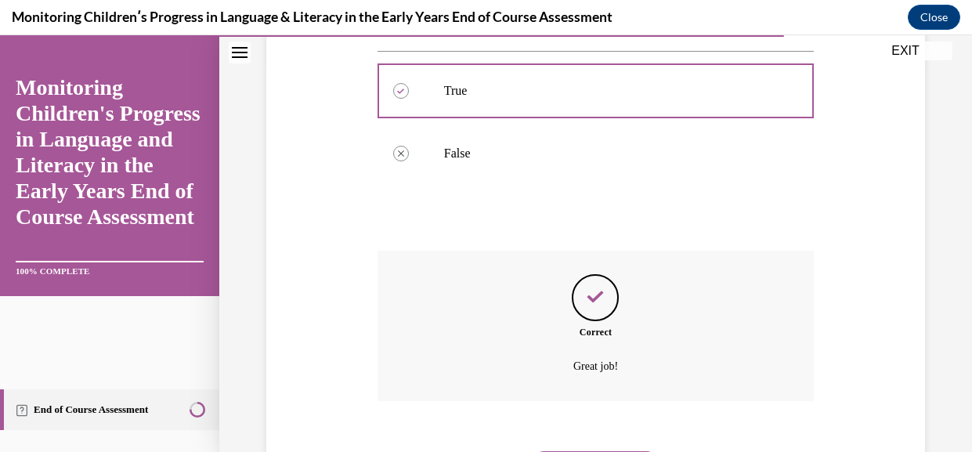
scroll to position [527, 0]
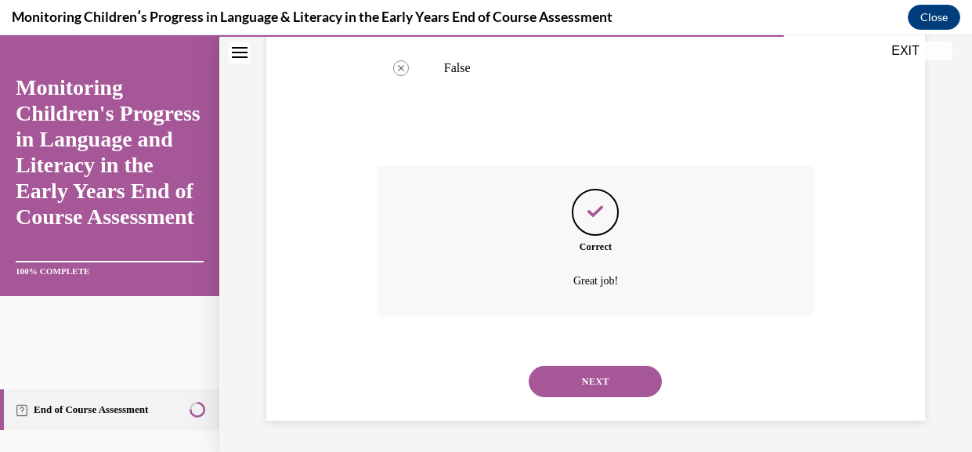
click at [616, 376] on button "NEXT" at bounding box center [595, 381] width 133 height 31
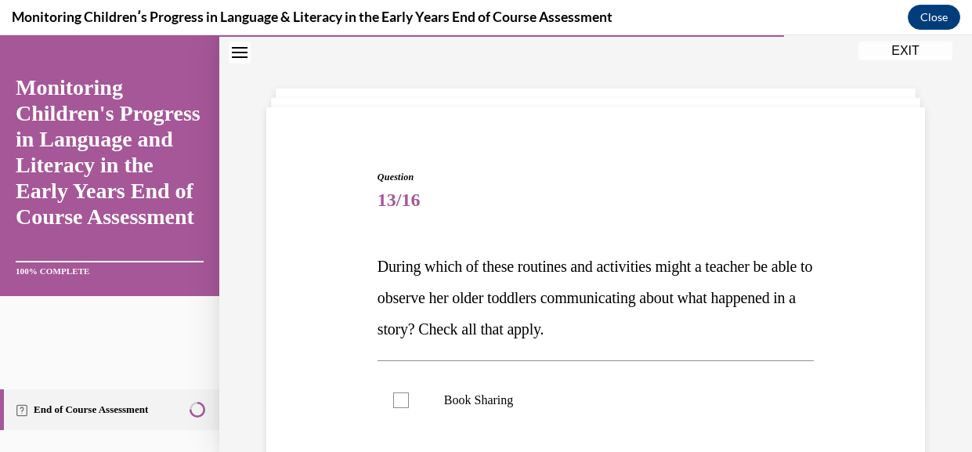
scroll to position [180, 0]
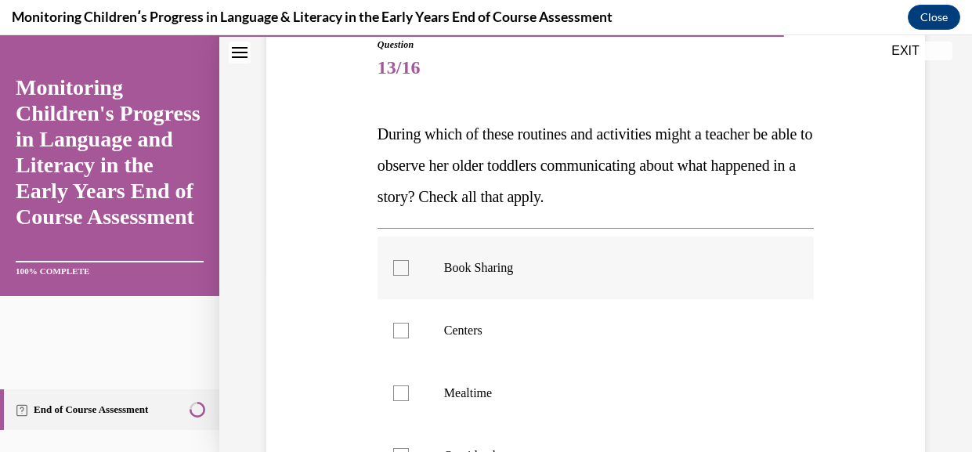
click at [409, 276] on div at bounding box center [401, 268] width 16 height 16
click at [409, 276] on input "Book Sharing" at bounding box center [401, 268] width 16 height 16
checkbox input "true"
click at [427, 353] on label "Centers" at bounding box center [596, 330] width 436 height 63
click at [409, 338] on input "Centers" at bounding box center [401, 331] width 16 height 16
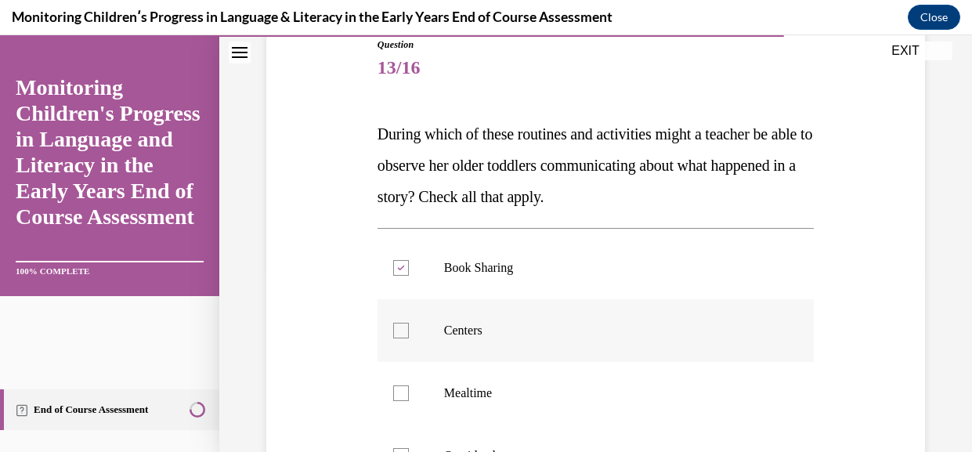
checkbox input "true"
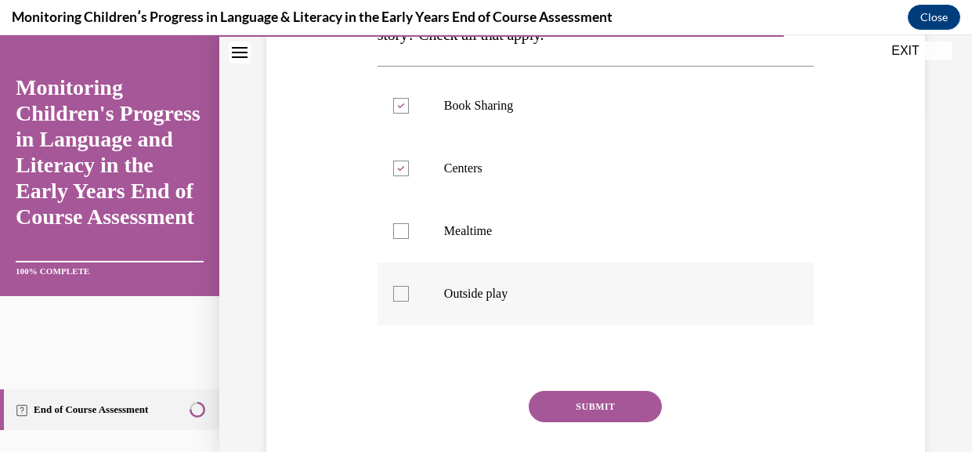
scroll to position [351, 0]
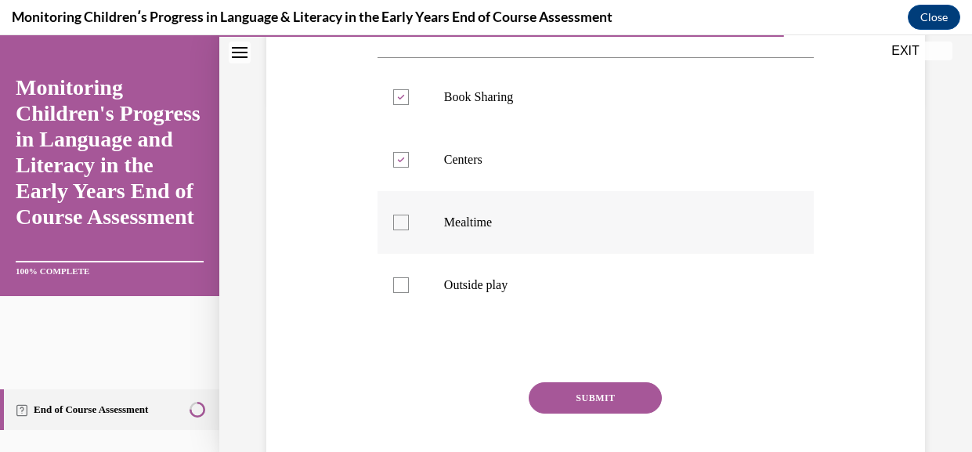
click at [409, 230] on div at bounding box center [401, 223] width 16 height 16
click at [409, 230] on input "Mealtime" at bounding box center [401, 223] width 16 height 16
checkbox input "true"
click at [453, 311] on label "Outside play" at bounding box center [596, 285] width 436 height 63
click at [409, 293] on input "Outside play" at bounding box center [401, 285] width 16 height 16
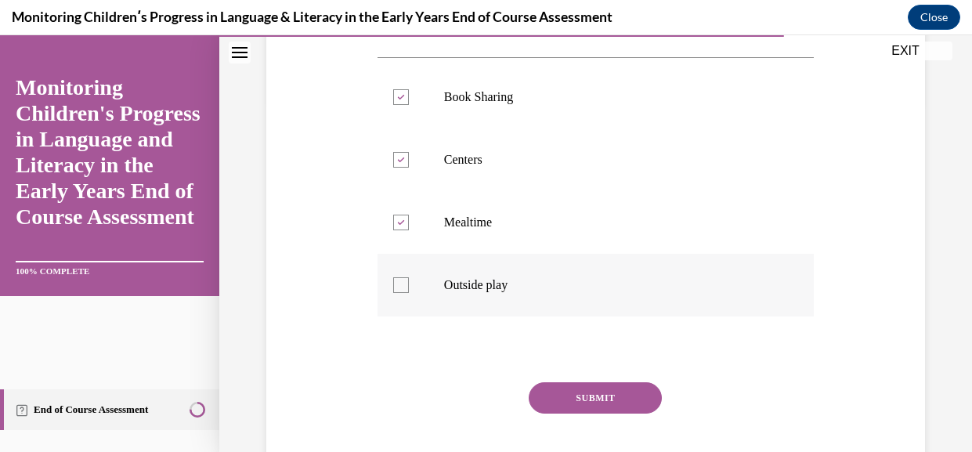
checkbox input "true"
click at [584, 414] on button "SUBMIT" at bounding box center [595, 397] width 133 height 31
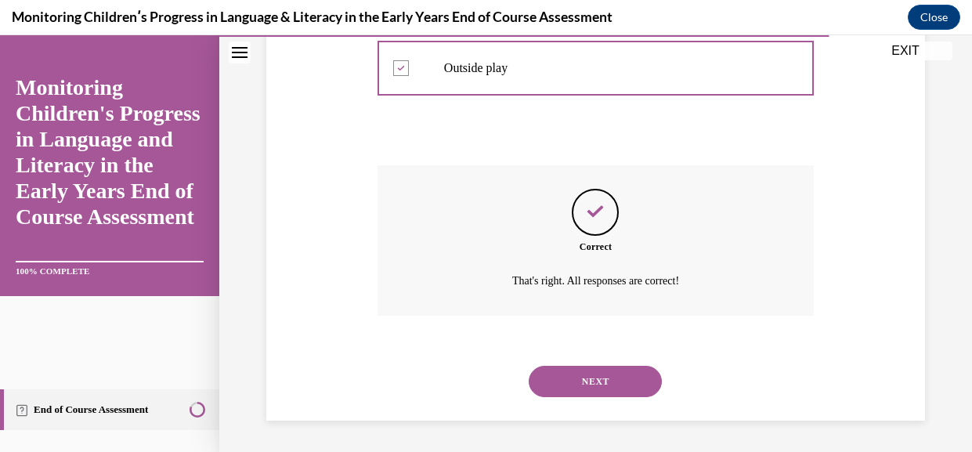
scroll to position [629, 0]
click at [582, 350] on div "NEXT" at bounding box center [596, 381] width 436 height 63
click at [563, 385] on button "NEXT" at bounding box center [595, 381] width 133 height 31
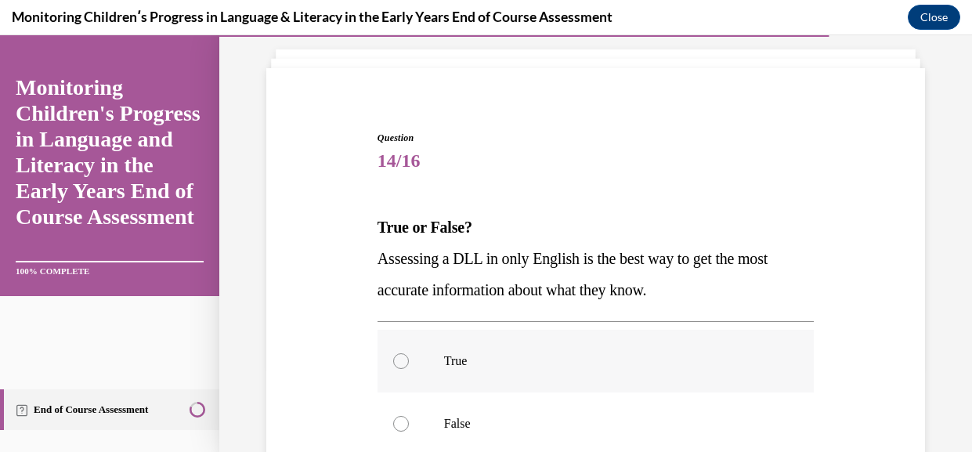
scroll to position [213, 0]
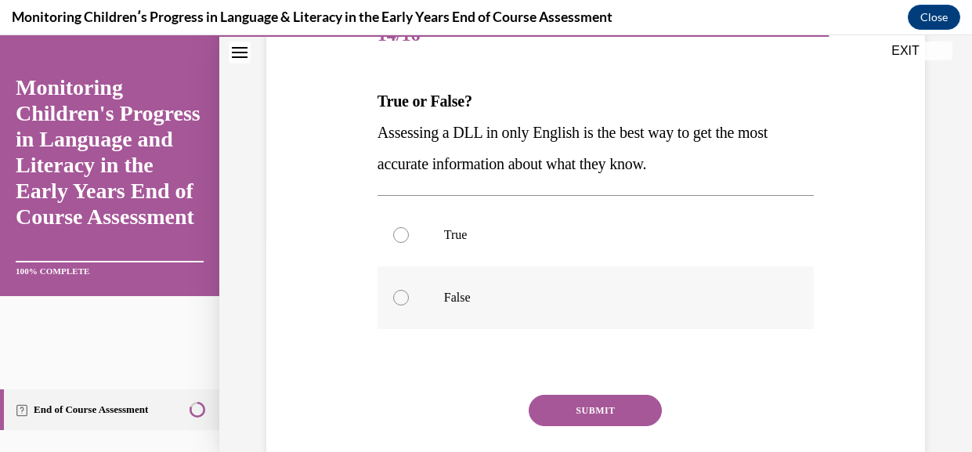
click at [439, 317] on label "False" at bounding box center [596, 297] width 436 height 63
click at [409, 305] on input "False" at bounding box center [401, 298] width 16 height 16
radio input "true"
click at [630, 426] on button "SUBMIT" at bounding box center [595, 410] width 133 height 31
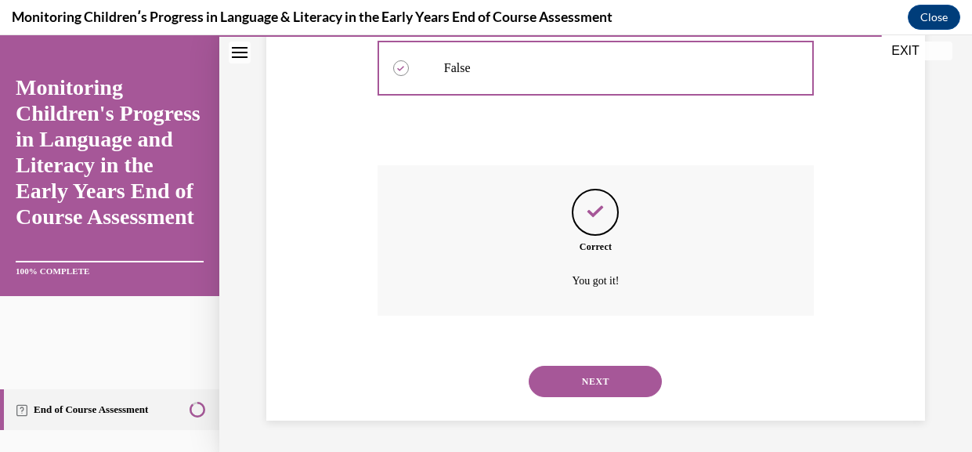
scroll to position [496, 0]
click at [620, 371] on button "NEXT" at bounding box center [595, 381] width 133 height 31
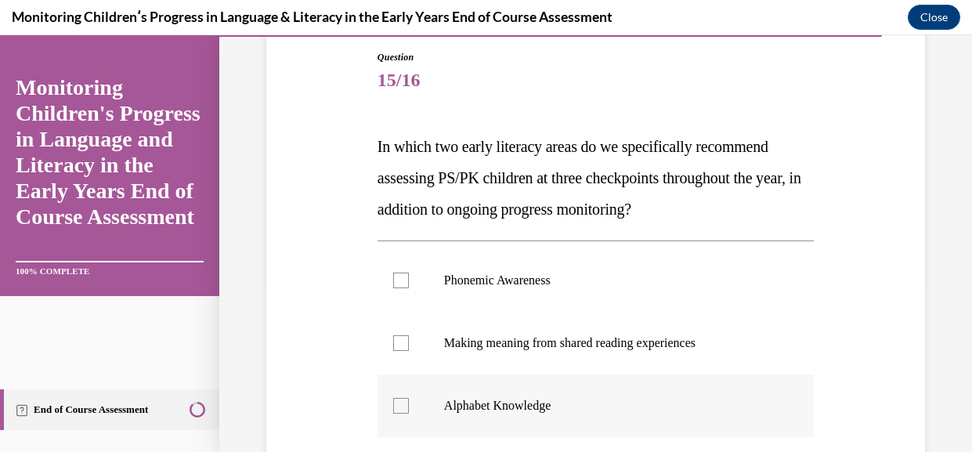
scroll to position [237, 0]
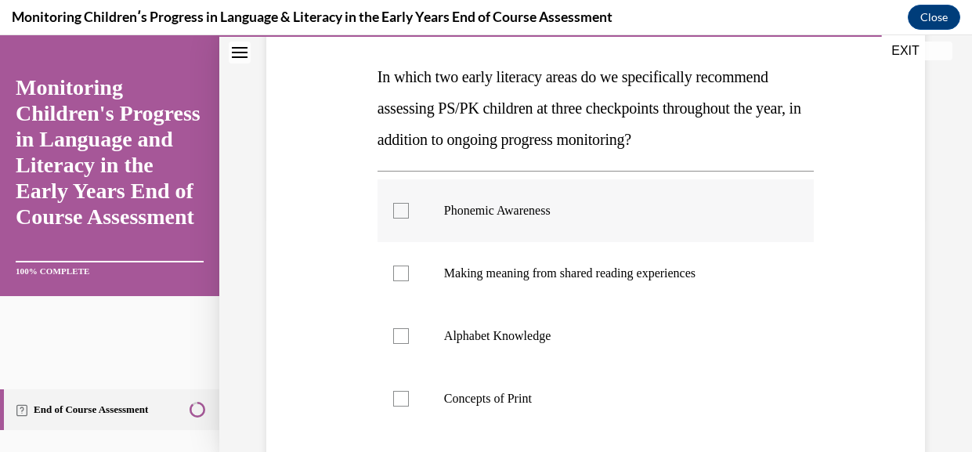
click at [529, 242] on label "Phonemic Awareness" at bounding box center [596, 210] width 436 height 63
click at [409, 219] on input "Phonemic Awareness" at bounding box center [401, 211] width 16 height 16
checkbox input "true"
click at [508, 344] on p "Alphabet Knowledge" at bounding box center [609, 336] width 331 height 16
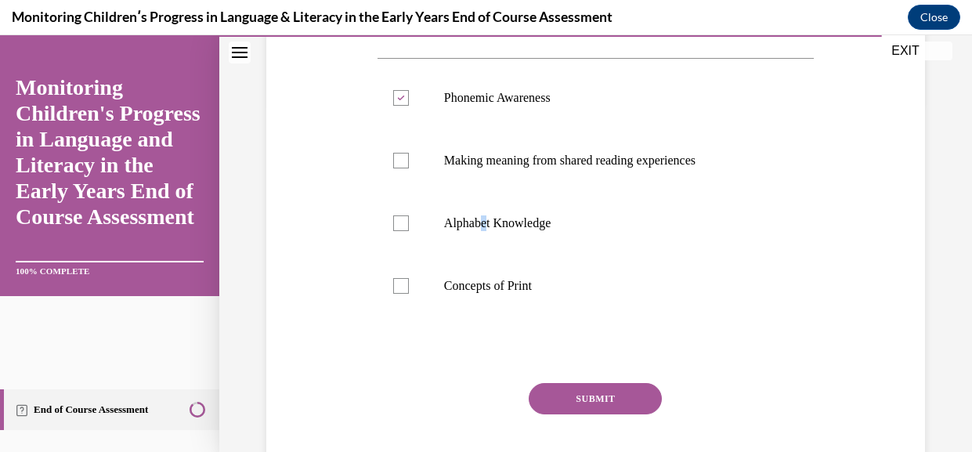
scroll to position [397, 0]
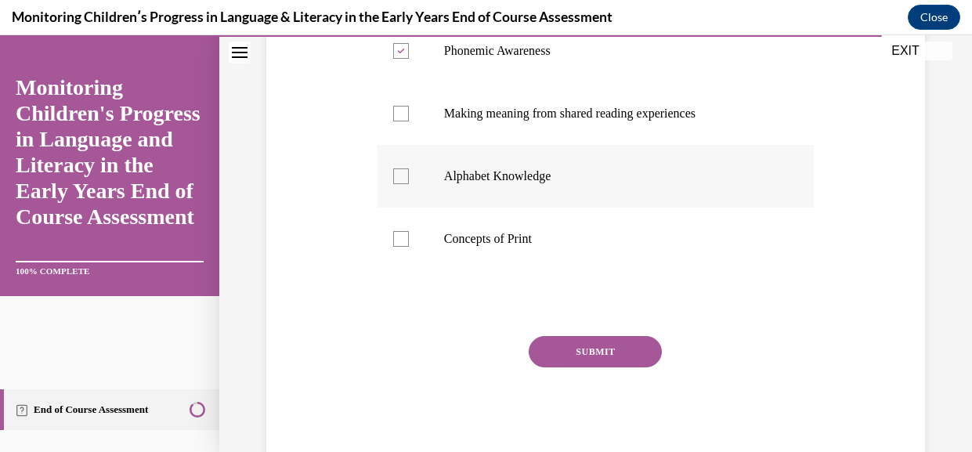
click at [486, 184] on p "Alphabet Knowledge" at bounding box center [609, 176] width 331 height 16
click at [409, 184] on input "Alphabet Knowledge" at bounding box center [401, 176] width 16 height 16
checkbox input "true"
click at [596, 367] on button "SUBMIT" at bounding box center [595, 351] width 133 height 31
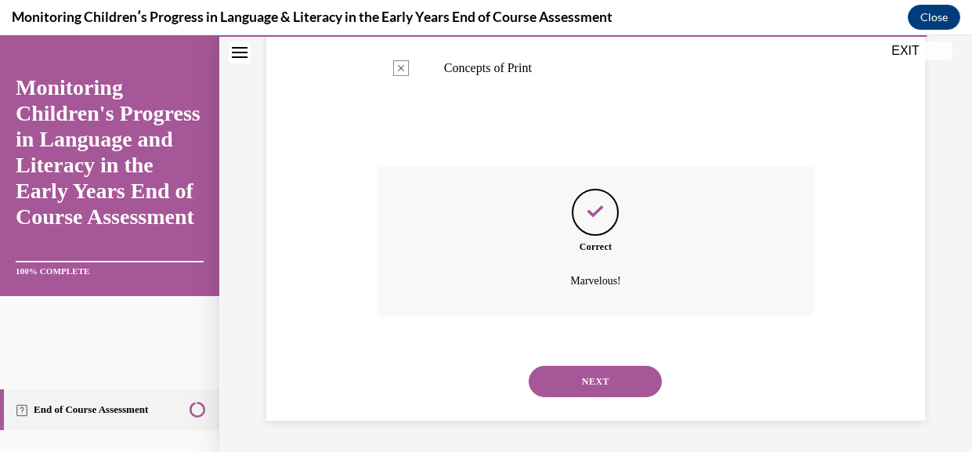
click at [636, 382] on button "NEXT" at bounding box center [595, 381] width 133 height 31
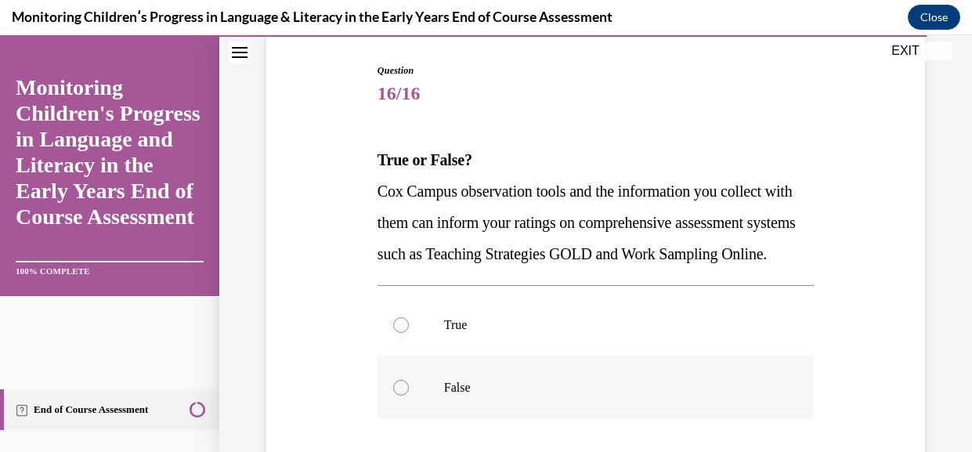
scroll to position [201, 0]
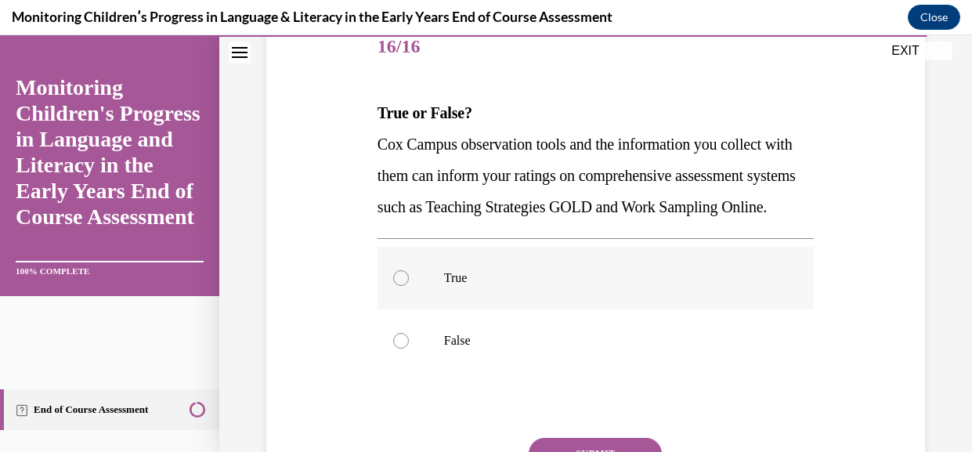
click at [514, 286] on p "True" at bounding box center [609, 278] width 331 height 16
click at [409, 286] on input "True" at bounding box center [401, 278] width 16 height 16
radio input "true"
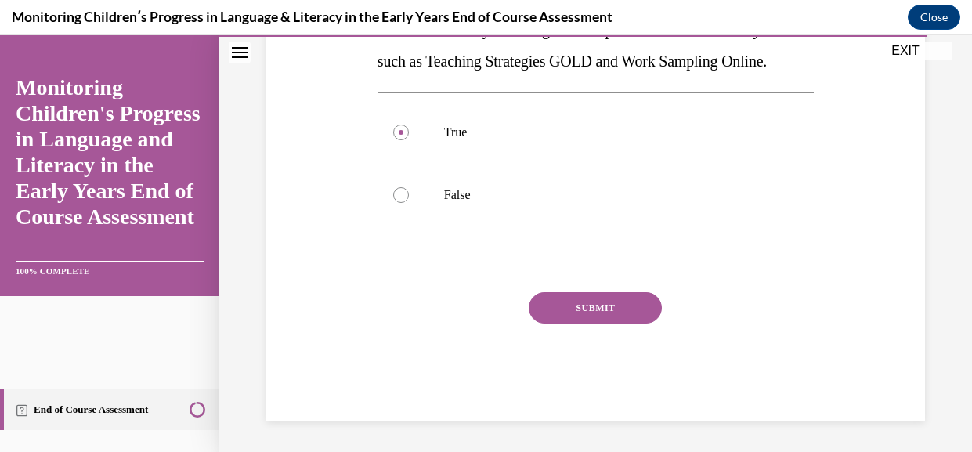
click at [594, 307] on button "SUBMIT" at bounding box center [595, 307] width 133 height 31
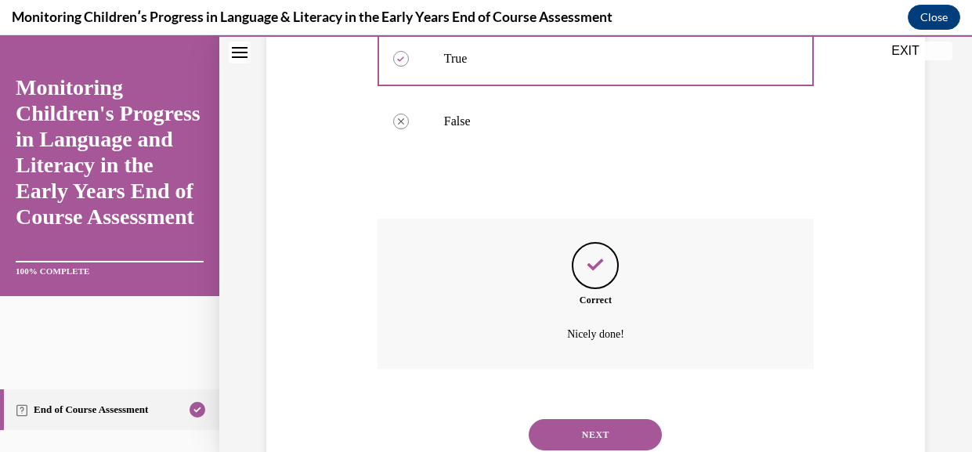
scroll to position [558, 0]
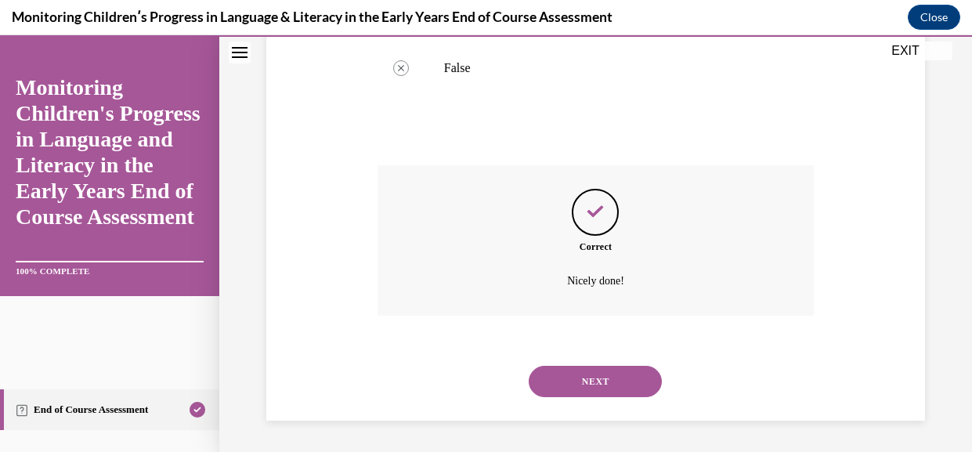
click at [642, 395] on div "NEXT" at bounding box center [596, 381] width 436 height 63
click at [654, 383] on button "NEXT" at bounding box center [595, 381] width 133 height 31
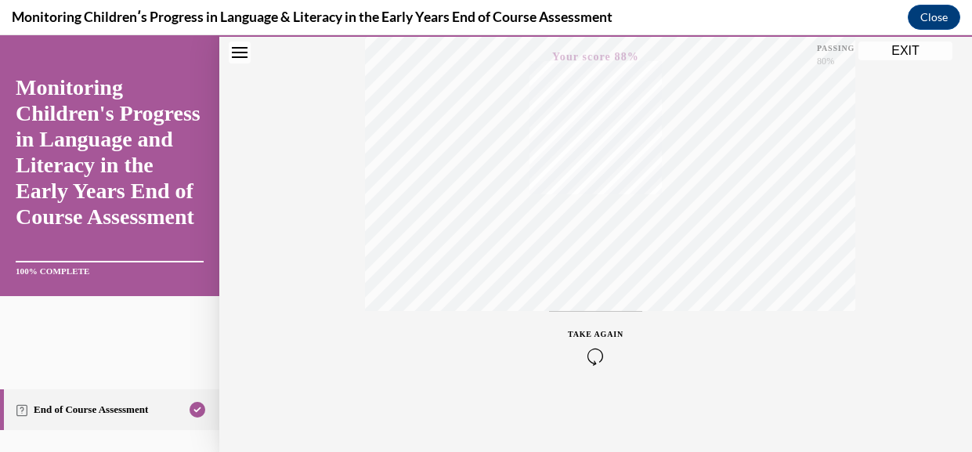
scroll to position [439, 0]
click at [912, 55] on button "EXIT" at bounding box center [905, 51] width 94 height 19
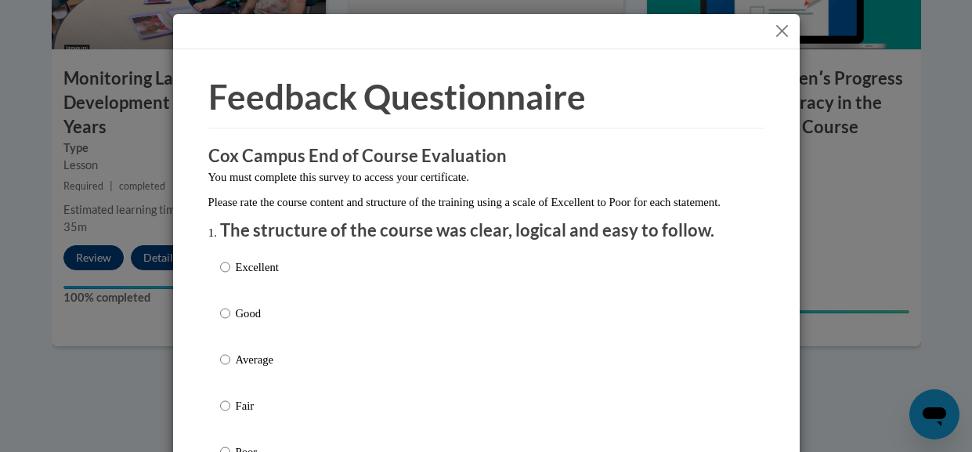
click at [259, 368] on p "Average" at bounding box center [257, 359] width 43 height 17
click at [230, 368] on input "Average" at bounding box center [225, 359] width 10 height 17
radio input "true"
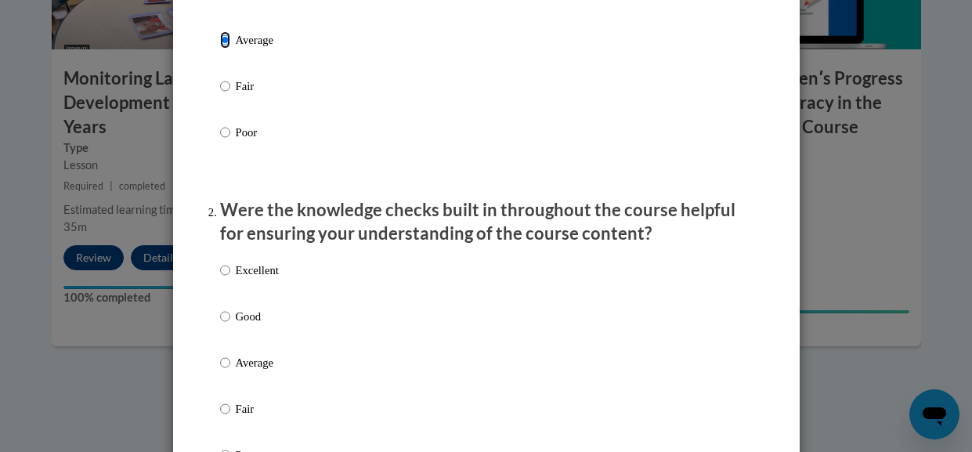
scroll to position [321, 0]
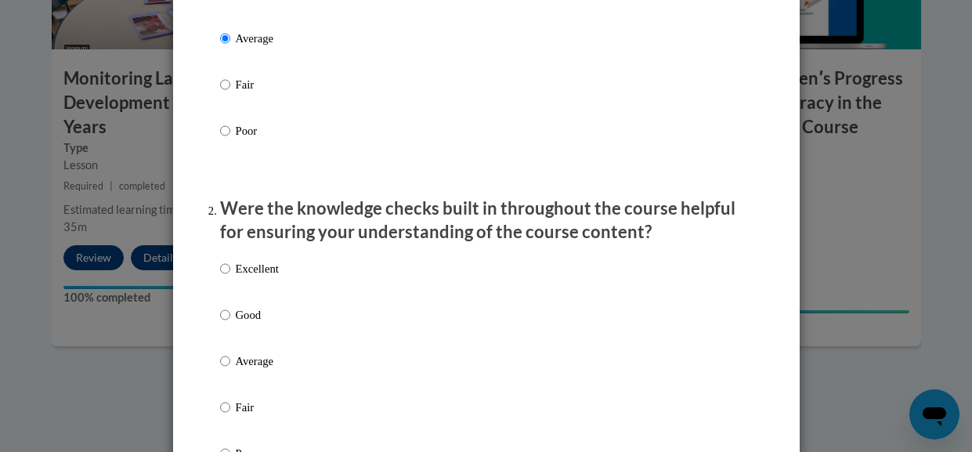
click at [258, 370] on p "Average" at bounding box center [257, 360] width 43 height 17
click at [230, 370] on input "Average" at bounding box center [225, 360] width 10 height 17
radio input "true"
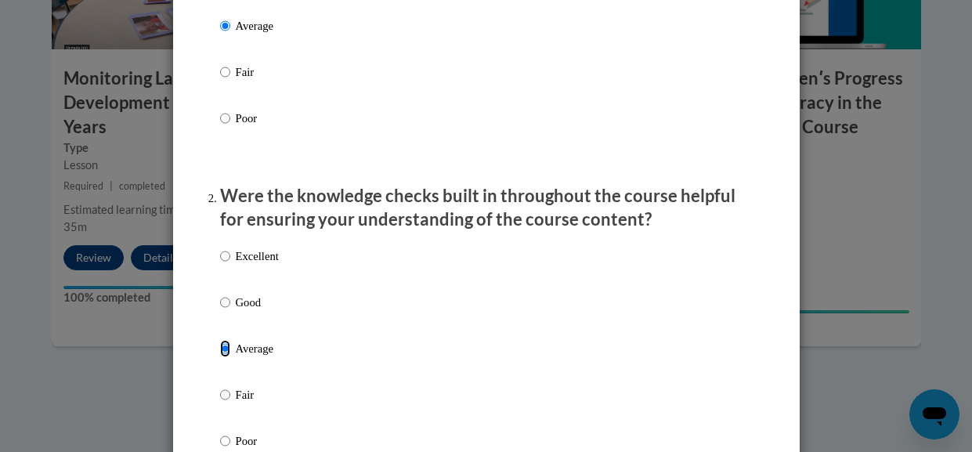
scroll to position [638, 0]
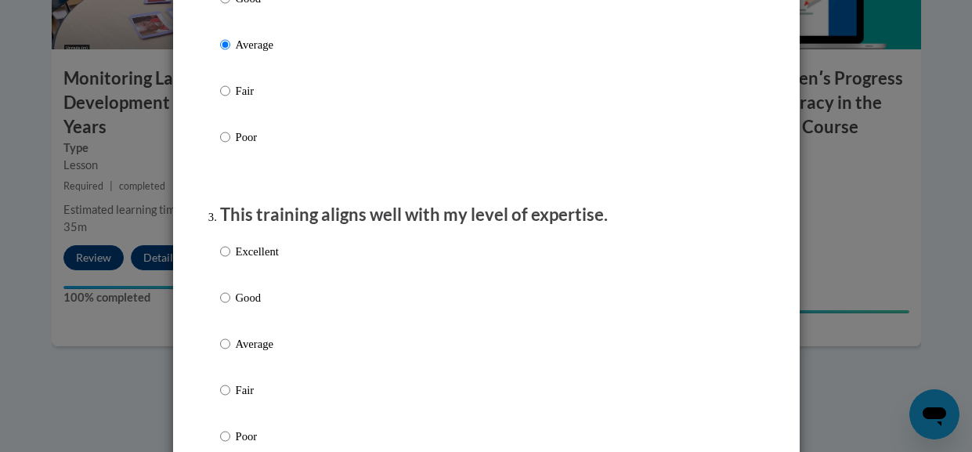
click at [242, 352] on p "Average" at bounding box center [257, 343] width 43 height 17
click at [230, 352] on input "Average" at bounding box center [225, 343] width 10 height 17
radio input "true"
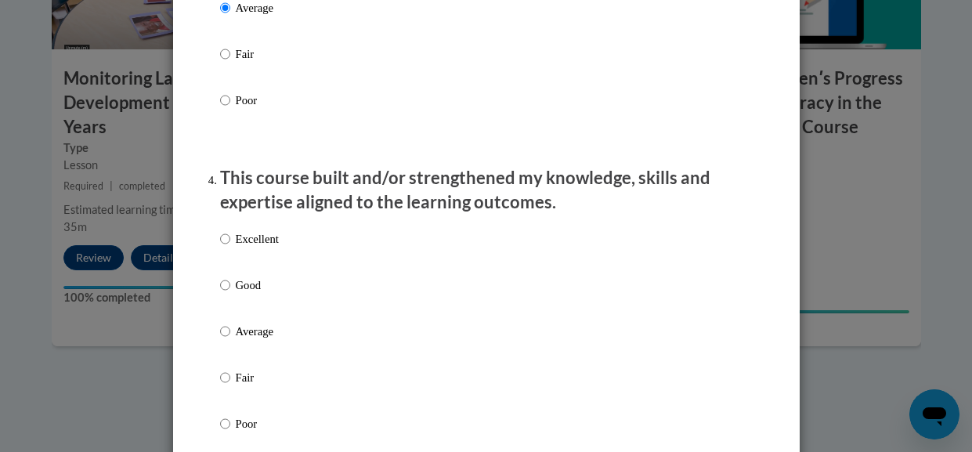
click at [246, 340] on p "Average" at bounding box center [257, 331] width 43 height 17
click at [230, 340] on input "Average" at bounding box center [225, 331] width 10 height 17
radio input "true"
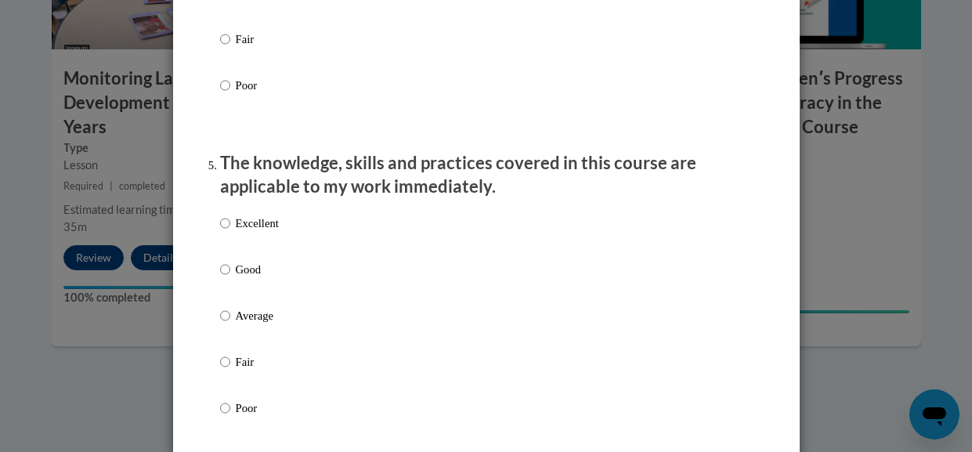
click at [254, 324] on p "Average" at bounding box center [257, 315] width 43 height 17
click at [230, 324] on input "Average" at bounding box center [225, 315] width 10 height 17
radio input "true"
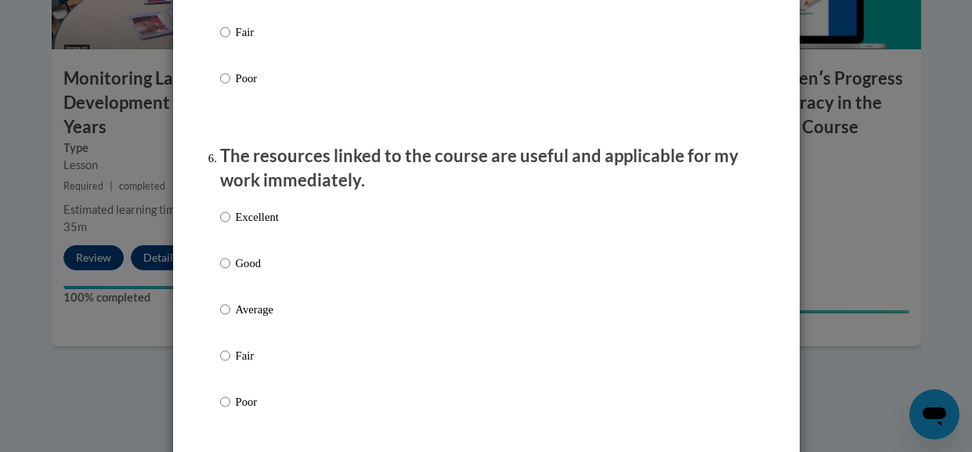
scroll to position [1656, 0]
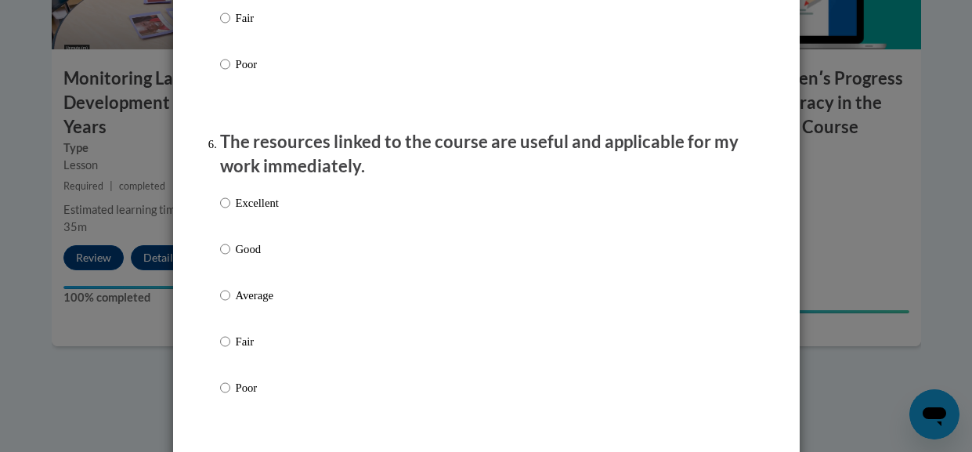
click at [270, 304] on p "Average" at bounding box center [257, 295] width 43 height 17
click at [230, 304] on input "Average" at bounding box center [225, 295] width 10 height 17
radio input "true"
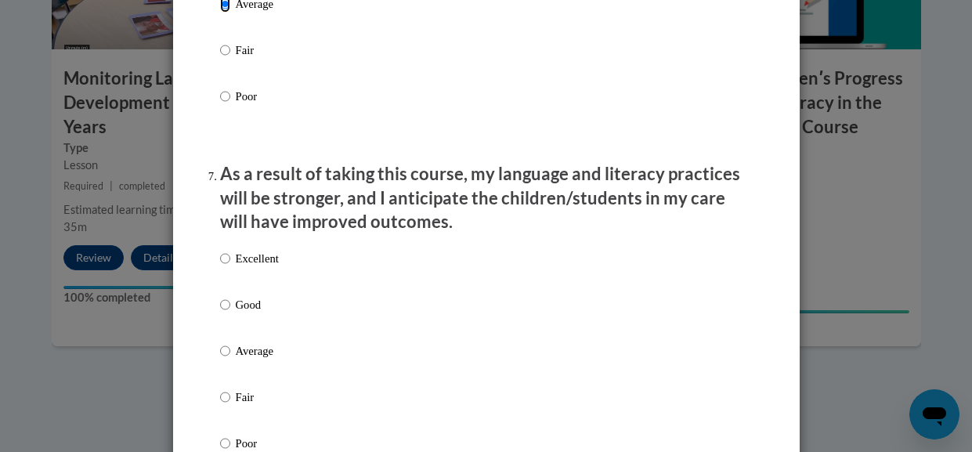
scroll to position [1967, 0]
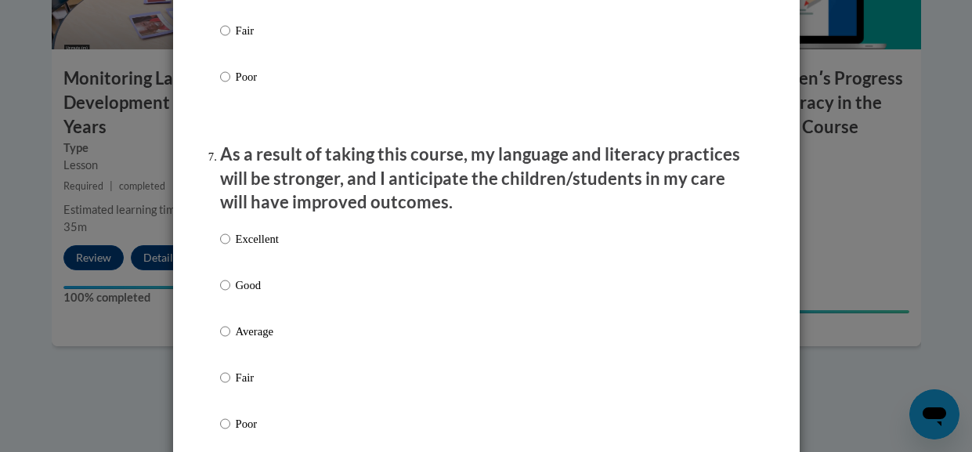
click at [248, 335] on div "Excellent Good Average Fair Poor" at bounding box center [249, 343] width 59 height 243
click at [245, 339] on p "Average" at bounding box center [257, 331] width 43 height 17
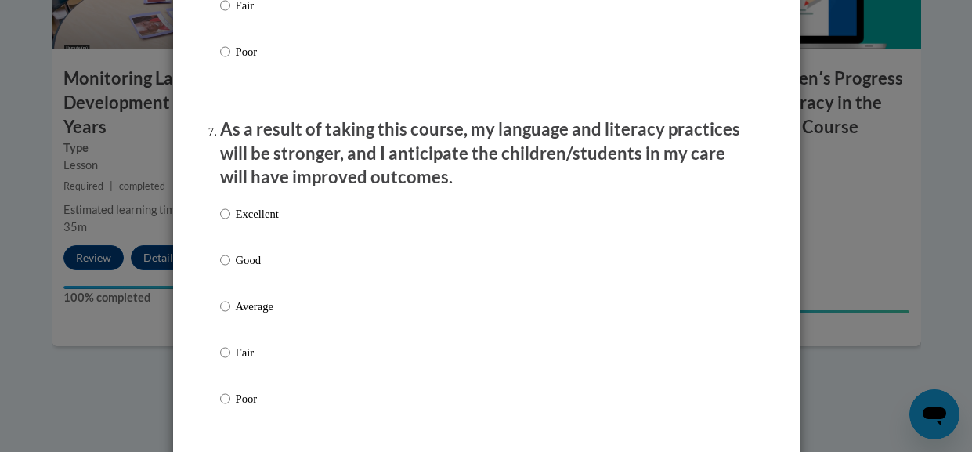
click at [263, 315] on p "Average" at bounding box center [257, 306] width 43 height 17
click at [230, 315] on input "Average" at bounding box center [225, 306] width 10 height 17
radio input "true"
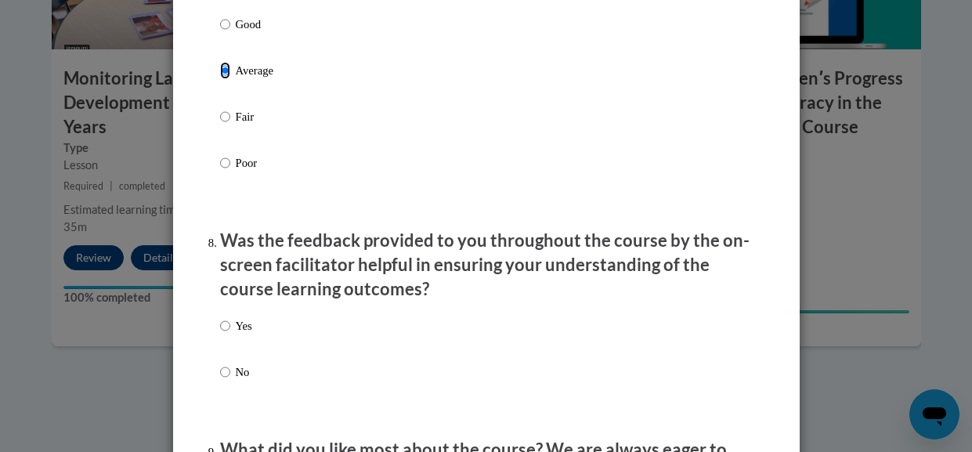
scroll to position [2267, 0]
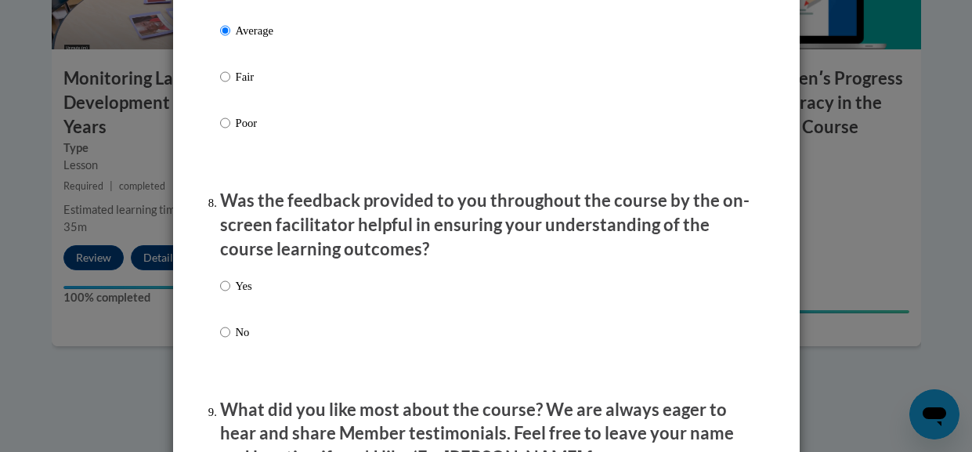
click at [251, 294] on p "Yes" at bounding box center [244, 285] width 16 height 17
click at [230, 294] on input "Yes" at bounding box center [225, 285] width 10 height 17
radio input "true"
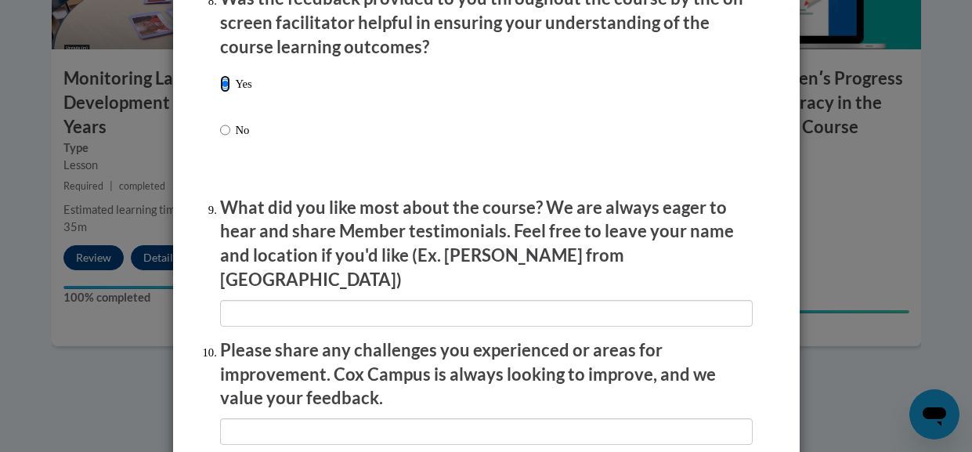
scroll to position [2476, 0]
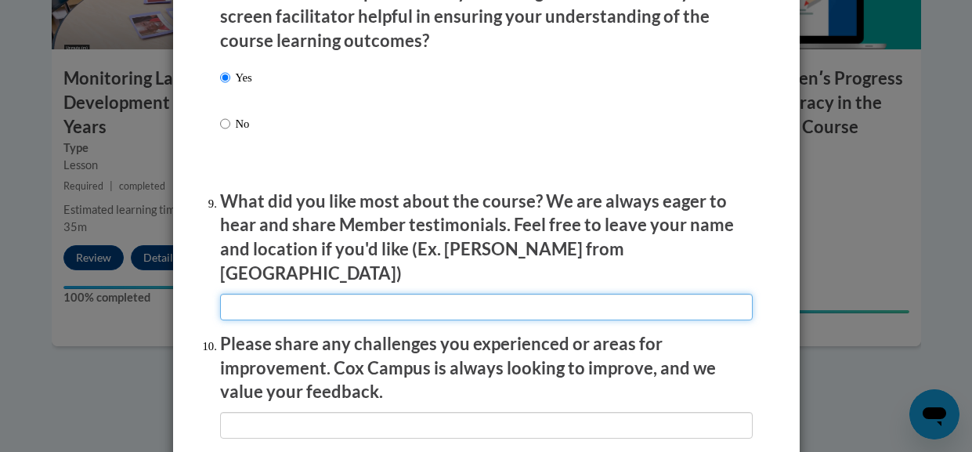
click at [261, 298] on input "textbox" at bounding box center [486, 307] width 533 height 27
type input "it gave you chances to fix mistakes"
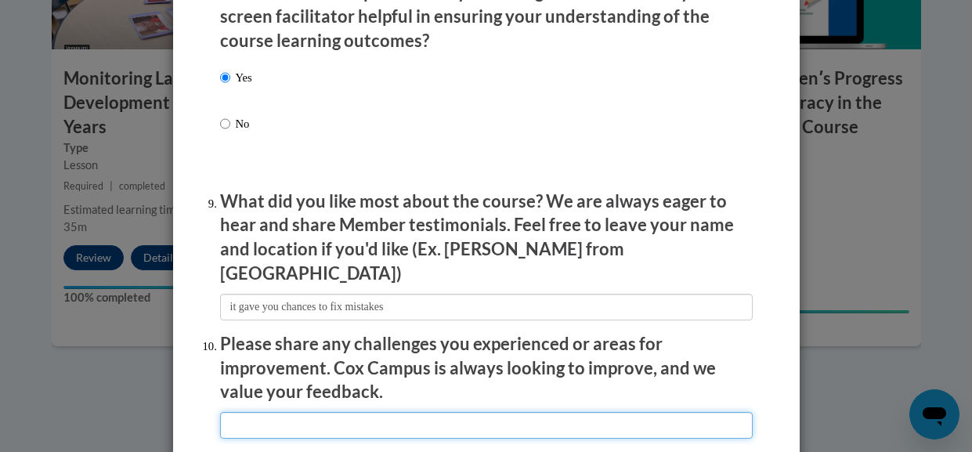
click at [331, 412] on input "textbox" at bounding box center [486, 425] width 533 height 27
type input "it was a bit boring"
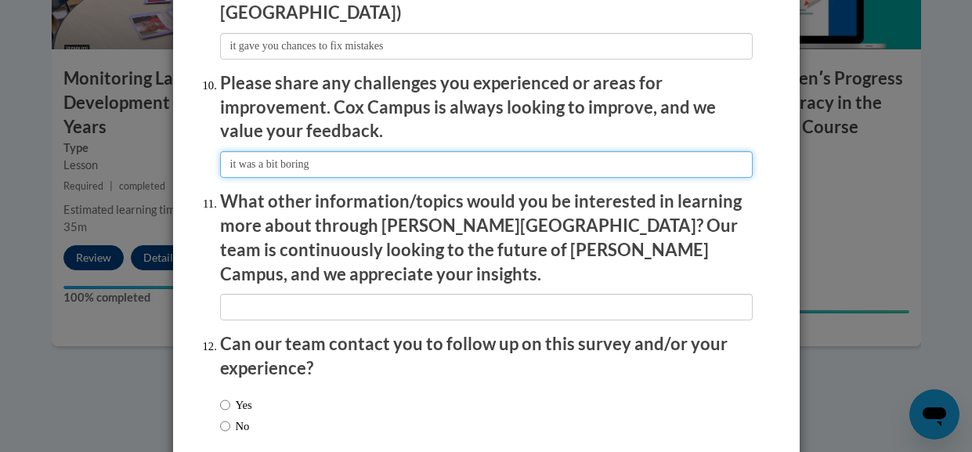
scroll to position [2746, 0]
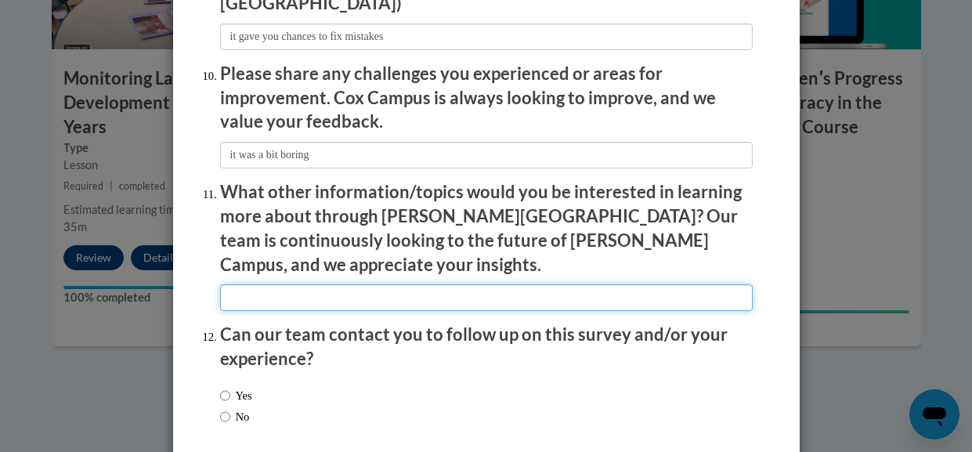
click at [277, 284] on input "textbox" at bounding box center [486, 297] width 533 height 27
type input "idk"
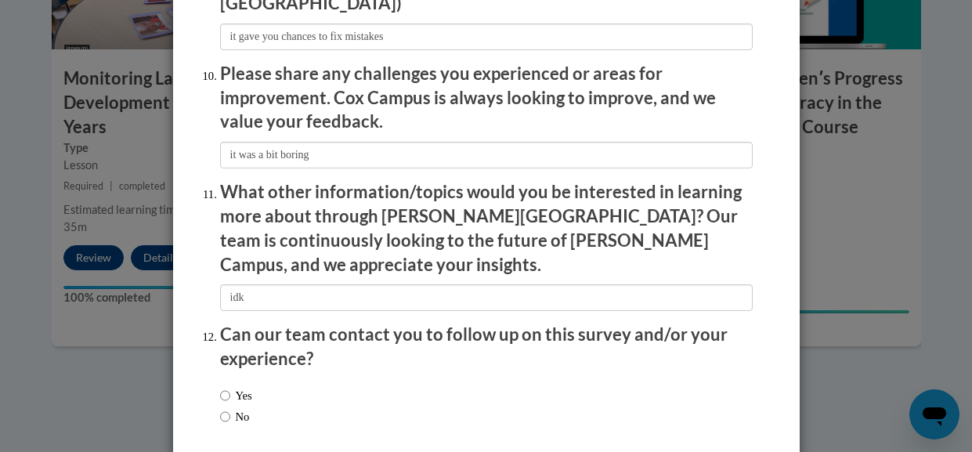
click at [246, 408] on label "No" at bounding box center [235, 416] width 30 height 17
click at [230, 408] on input "No" at bounding box center [225, 416] width 10 height 17
radio input "true"
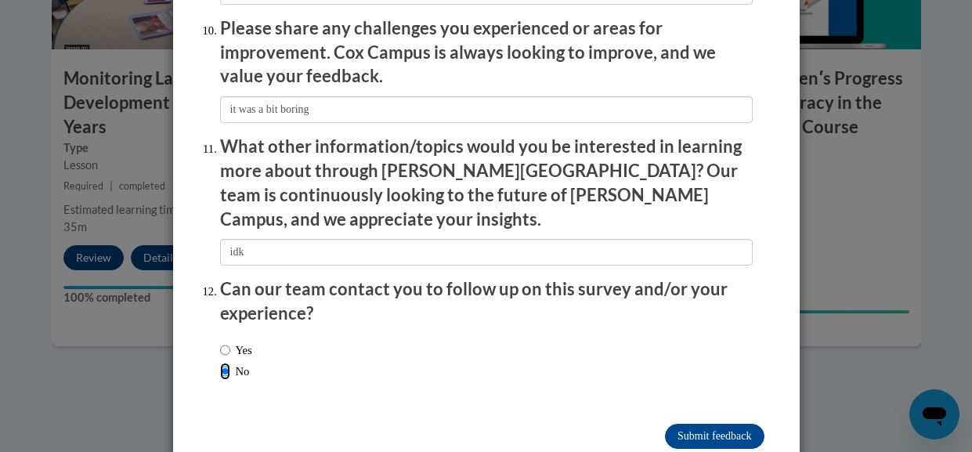
scroll to position [2807, 0]
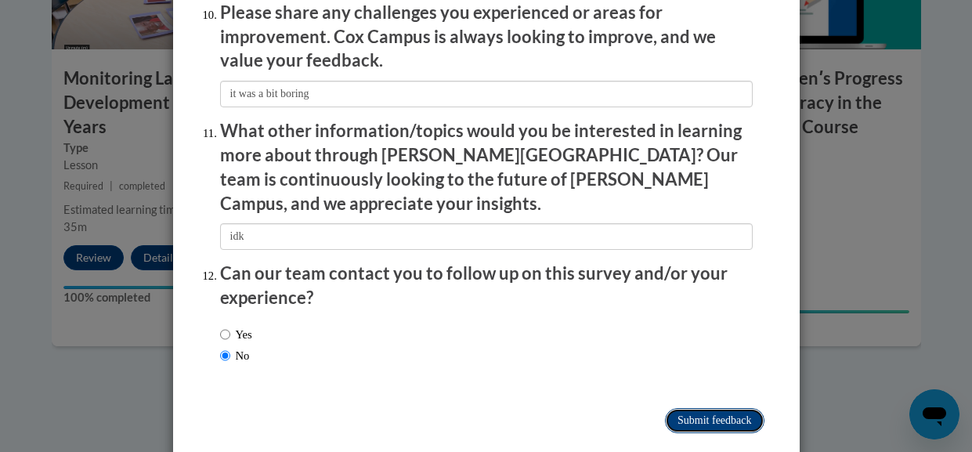
click at [706, 408] on input "Submit feedback" at bounding box center [714, 420] width 99 height 25
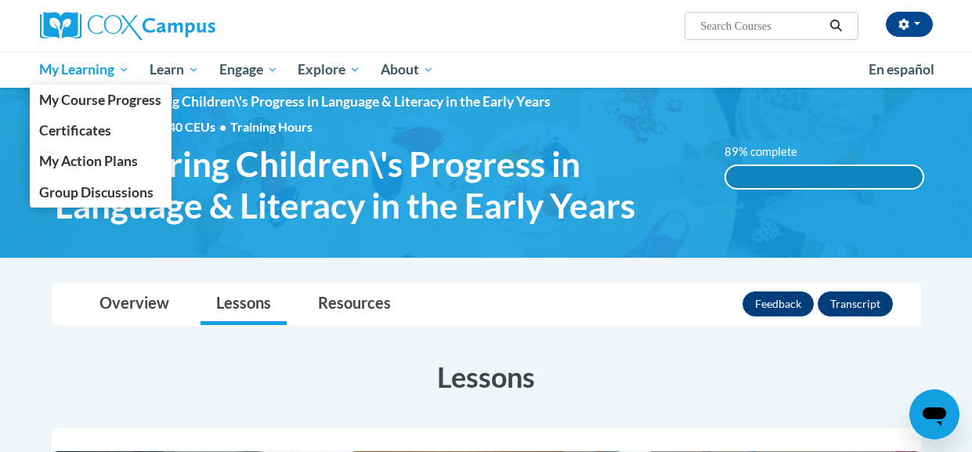
scroll to position [0, 0]
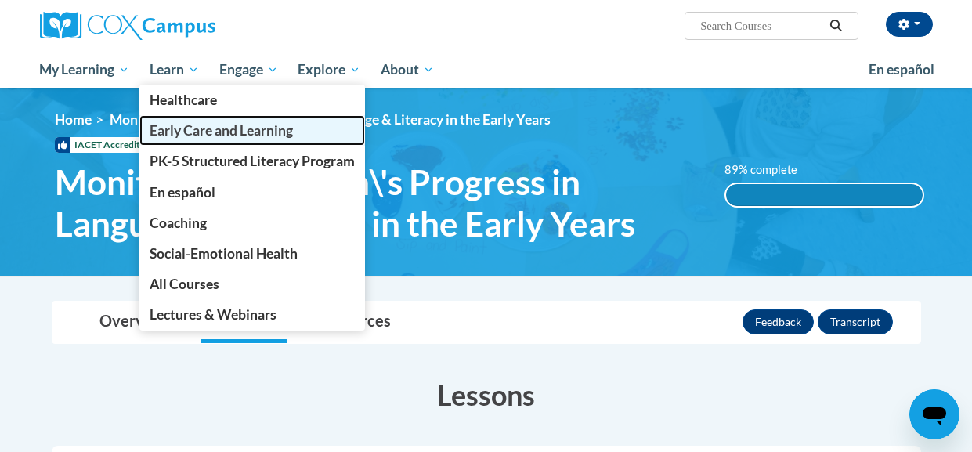
click at [173, 129] on span "Early Care and Learning" at bounding box center [221, 130] width 143 height 16
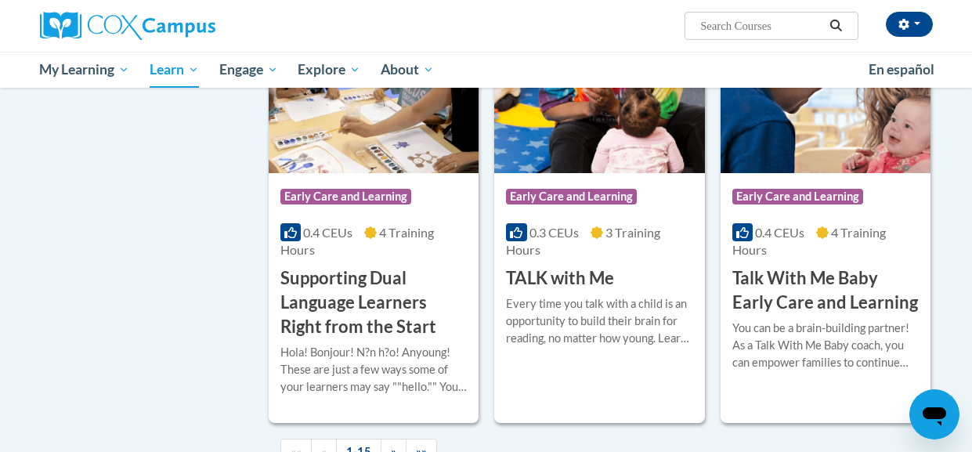
scroll to position [2307, 0]
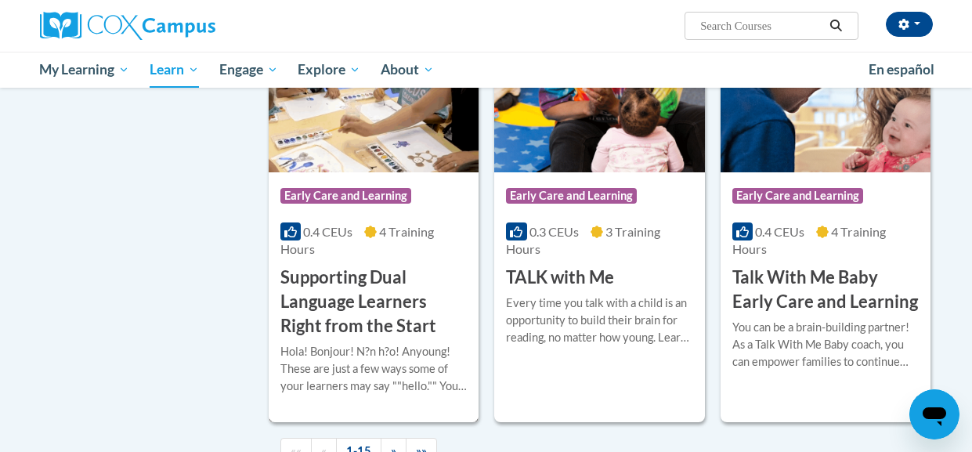
click at [457, 266] on h3 "Supporting Dual Language Learners Right from the Start" at bounding box center [373, 302] width 186 height 72
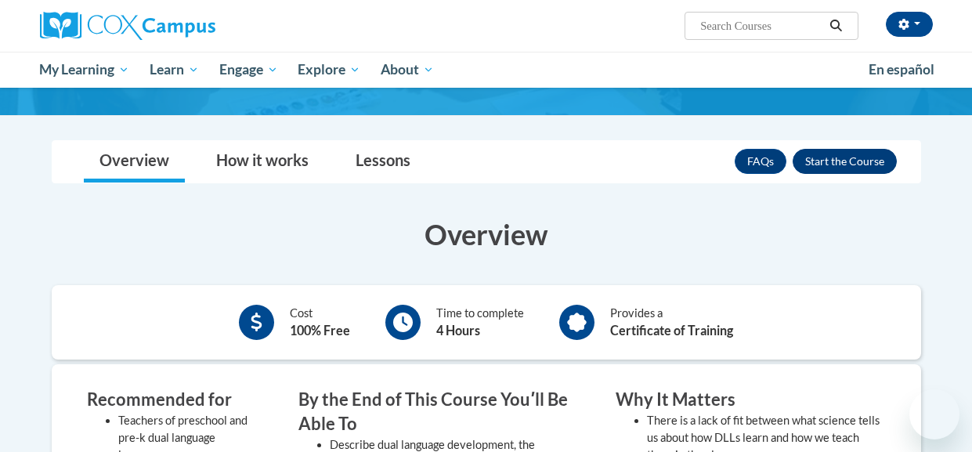
scroll to position [220, 0]
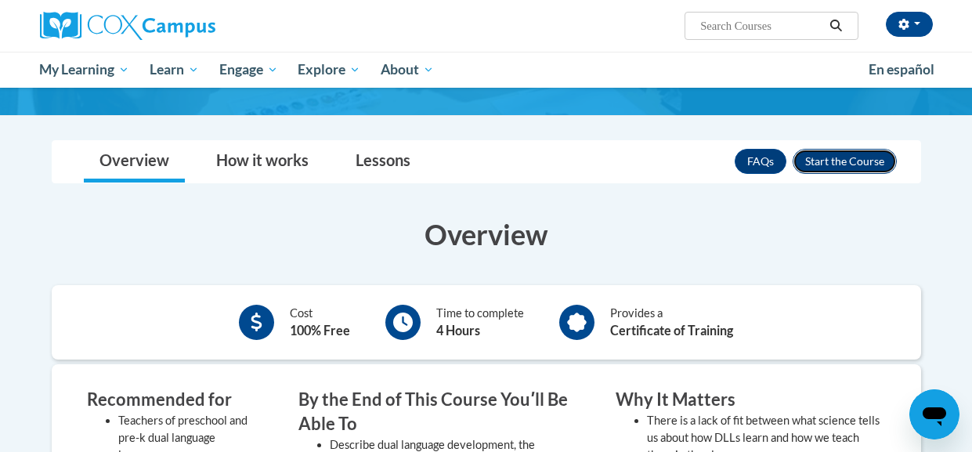
click at [837, 154] on button "Enroll" at bounding box center [845, 161] width 104 height 25
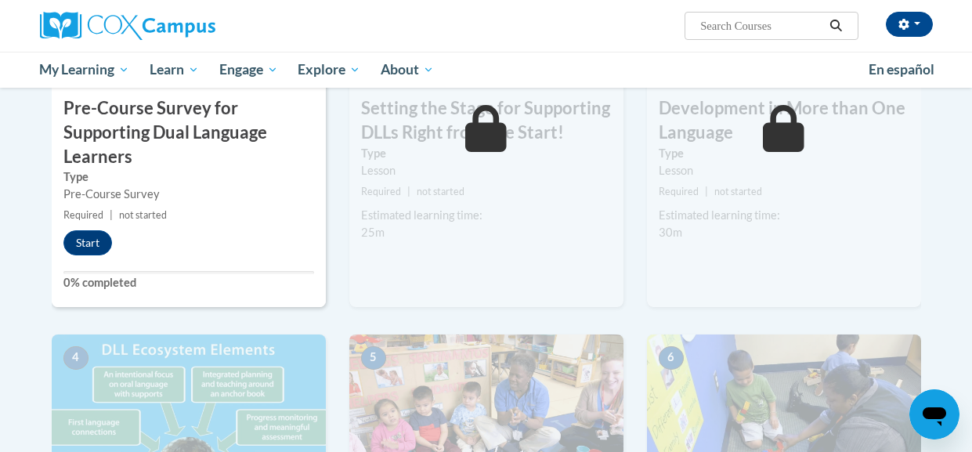
scroll to position [544, 0]
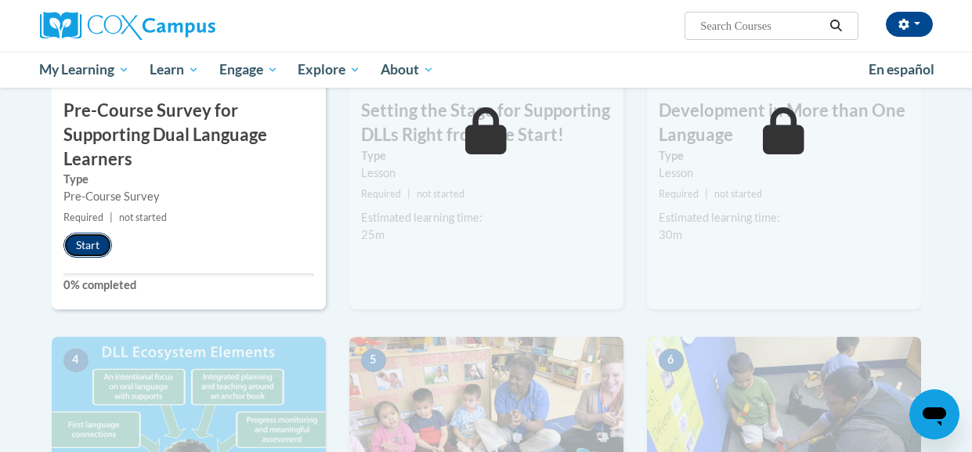
click at [89, 244] on button "Start" at bounding box center [87, 245] width 49 height 25
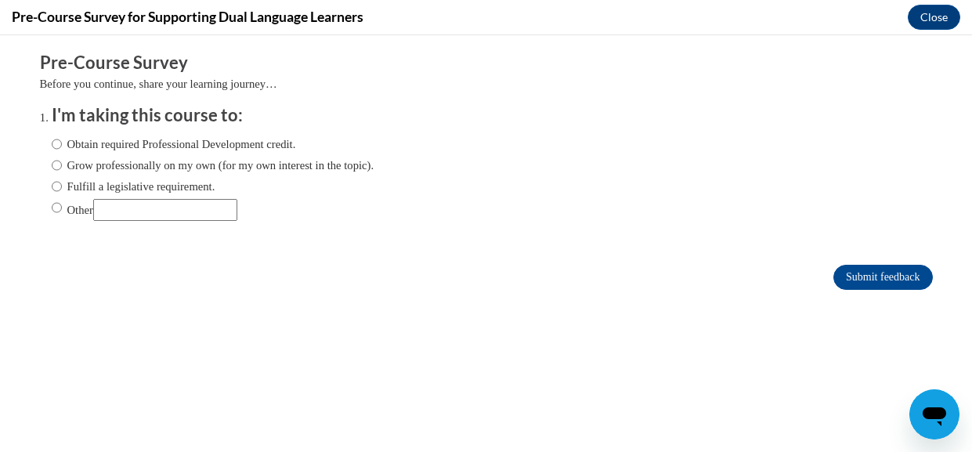
scroll to position [0, 0]
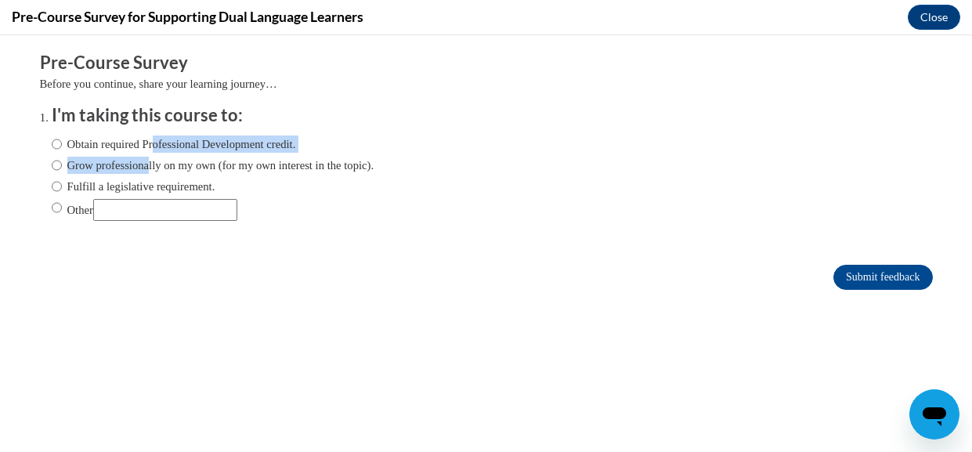
drag, startPoint x: 156, startPoint y: 171, endPoint x: 161, endPoint y: 148, distance: 23.4
click at [161, 148] on div "Obtain required Professional Development credit. Grow professionally on my own …" at bounding box center [213, 178] width 323 height 101
click at [164, 152] on label "Obtain required Professional Development credit." at bounding box center [174, 143] width 244 height 17
click at [62, 152] on input "Obtain required Professional Development credit." at bounding box center [57, 143] width 10 height 17
radio input "true"
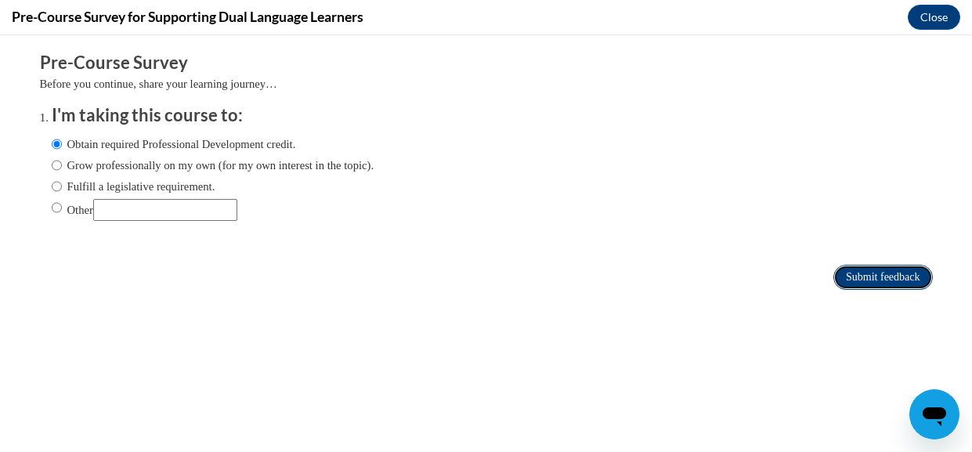
click at [863, 280] on input "Submit feedback" at bounding box center [882, 277] width 99 height 25
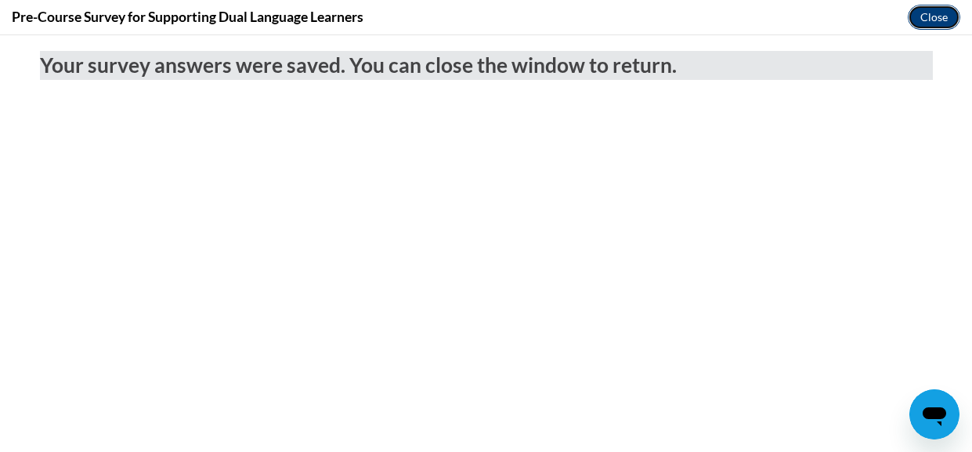
click at [943, 18] on button "Close" at bounding box center [934, 17] width 52 height 25
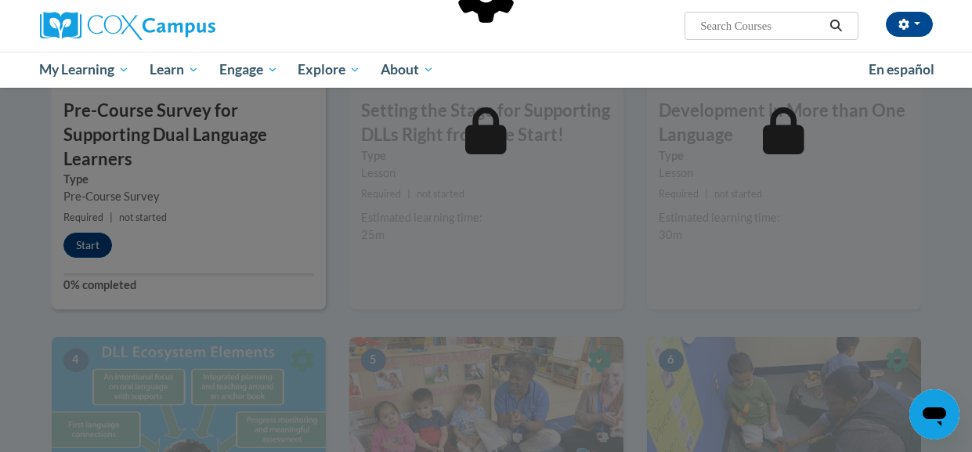
click at [438, 198] on div at bounding box center [486, 74] width 869 height 298
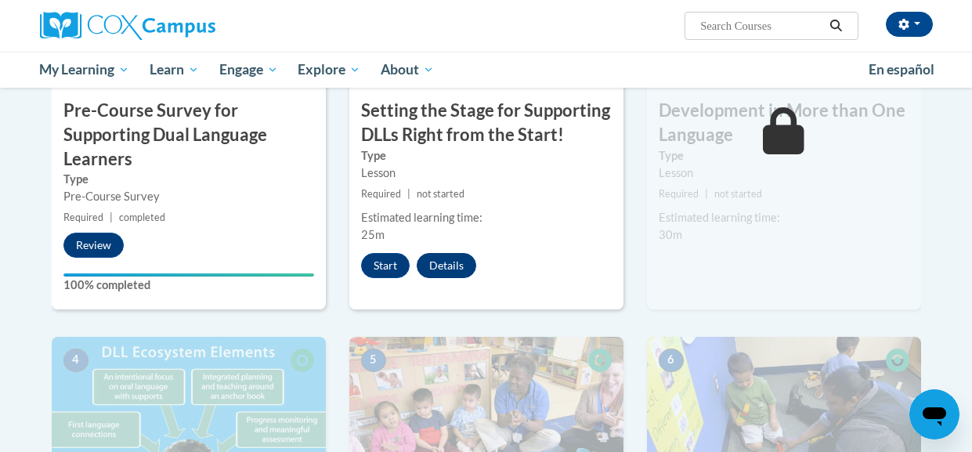
scroll to position [537, 0]
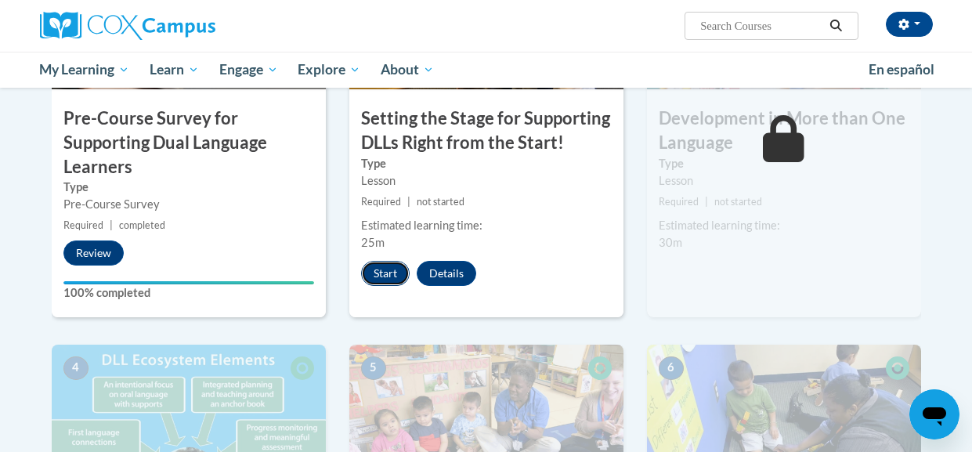
click at [377, 266] on button "Start" at bounding box center [385, 273] width 49 height 25
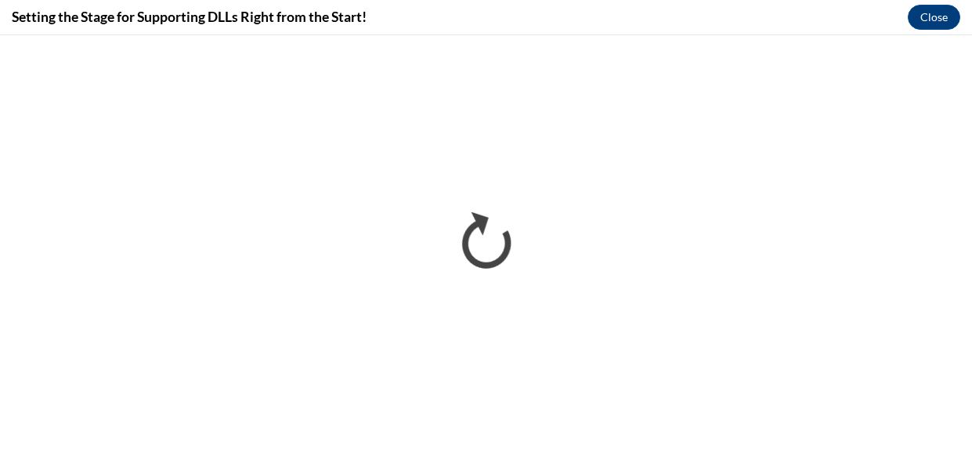
scroll to position [0, 0]
click at [920, 22] on button "Close" at bounding box center [934, 17] width 52 height 25
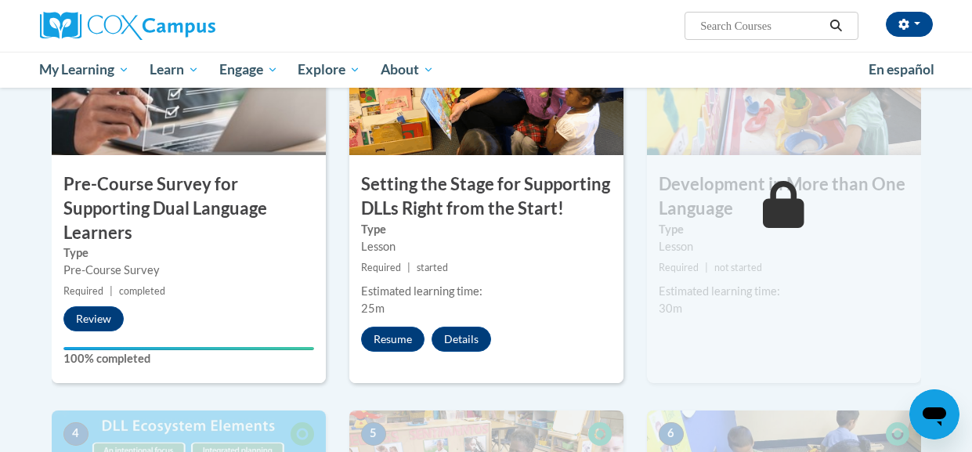
scroll to position [487, 0]
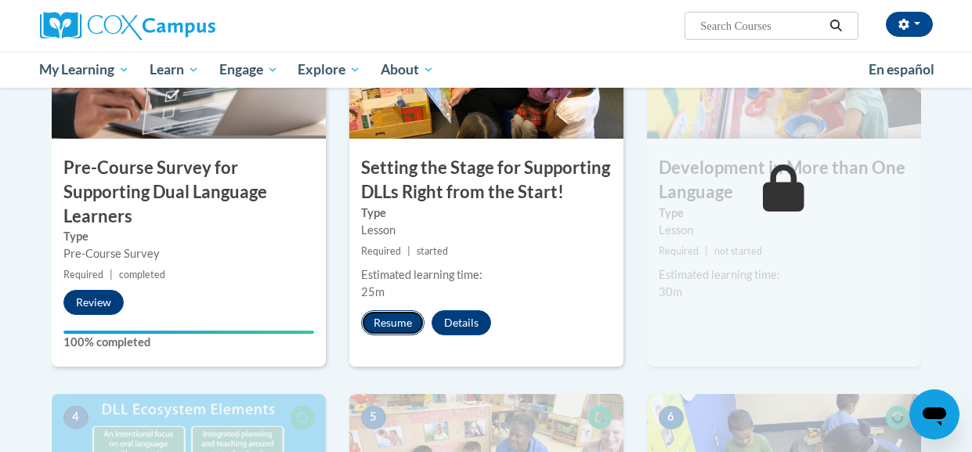
click at [380, 323] on button "Resume" at bounding box center [392, 322] width 63 height 25
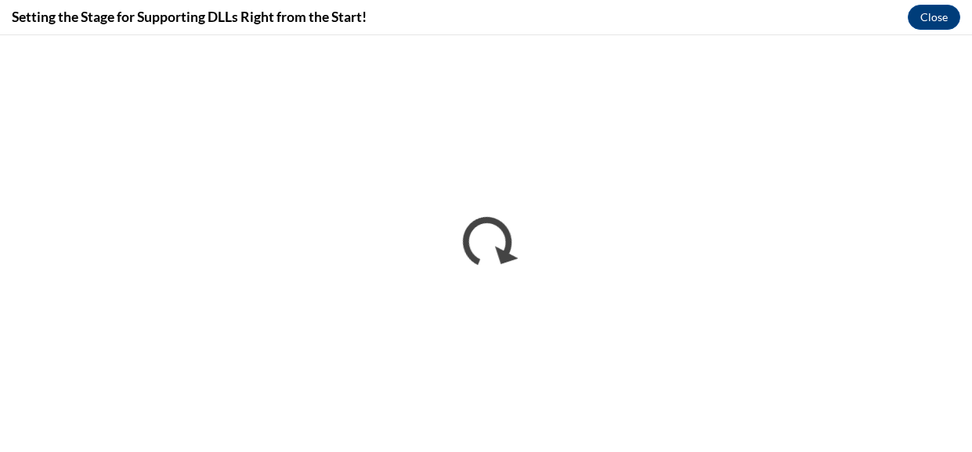
scroll to position [0, 0]
